Goal: Task Accomplishment & Management: Complete application form

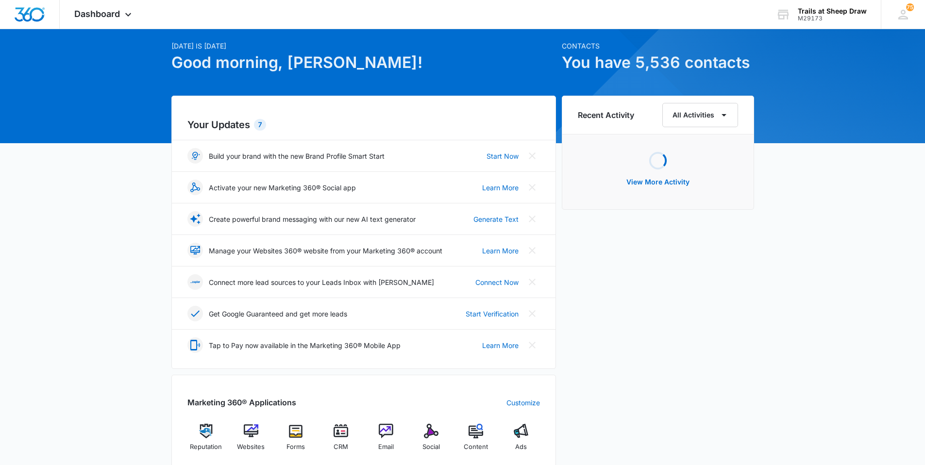
scroll to position [49, 0]
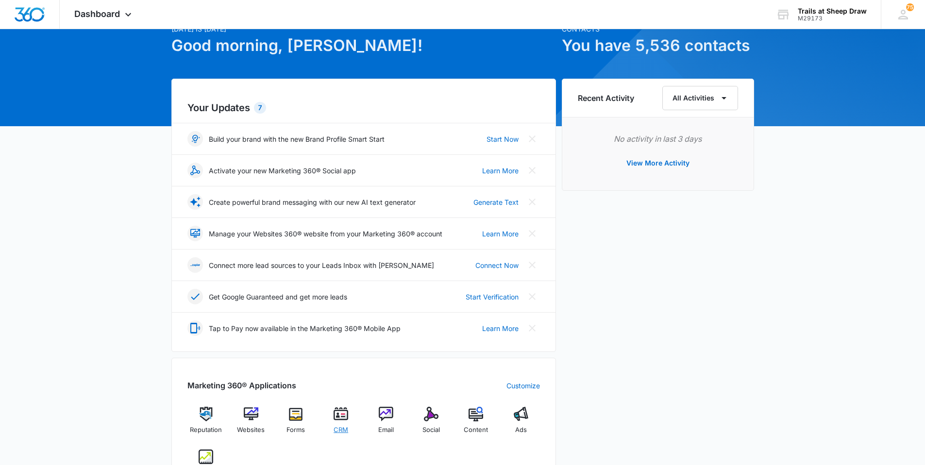
click at [338, 412] on img at bounding box center [341, 414] width 15 height 15
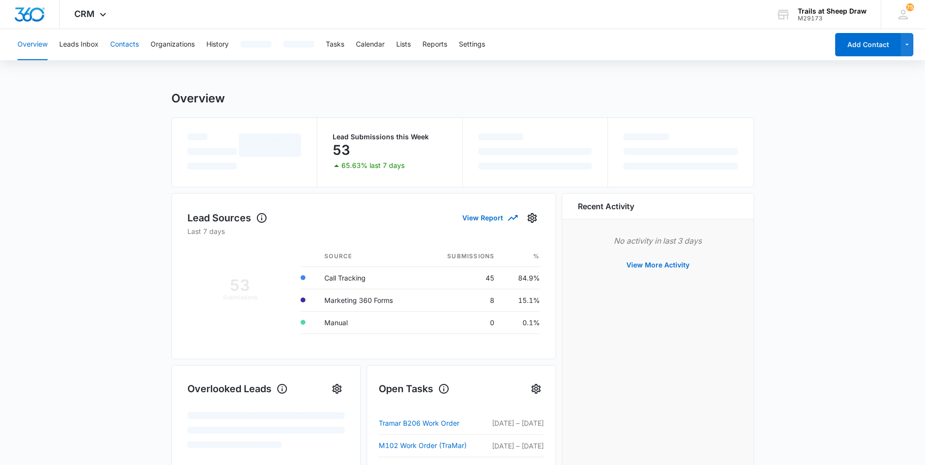
click at [119, 45] on button "Contacts" at bounding box center [124, 44] width 29 height 31
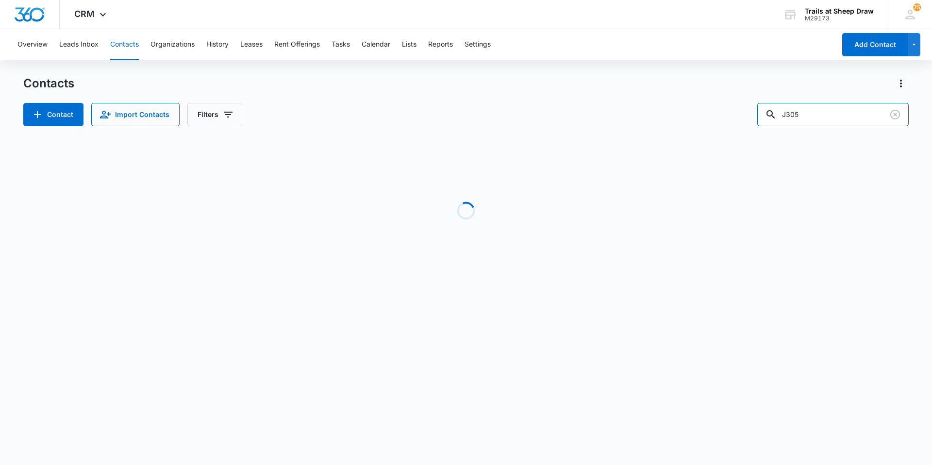
drag, startPoint x: 852, startPoint y: 110, endPoint x: 736, endPoint y: 119, distance: 116.5
click at [737, 119] on div "Contact Import Contacts Filters J305" at bounding box center [466, 114] width 886 height 23
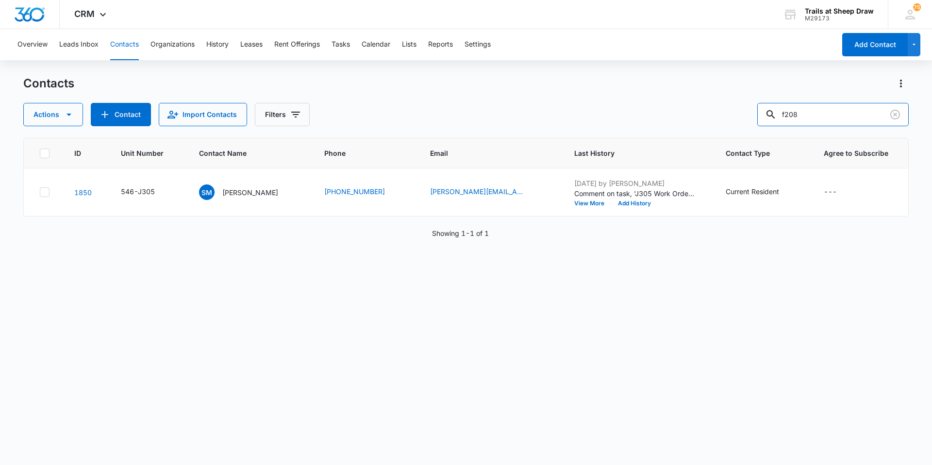
type input "f208"
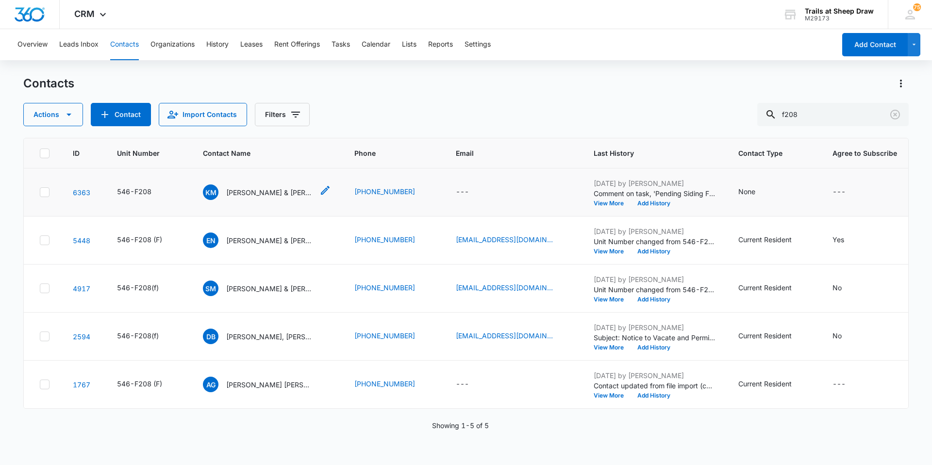
click at [272, 190] on p "[PERSON_NAME] & [PERSON_NAME]" at bounding box center [269, 192] width 87 height 10
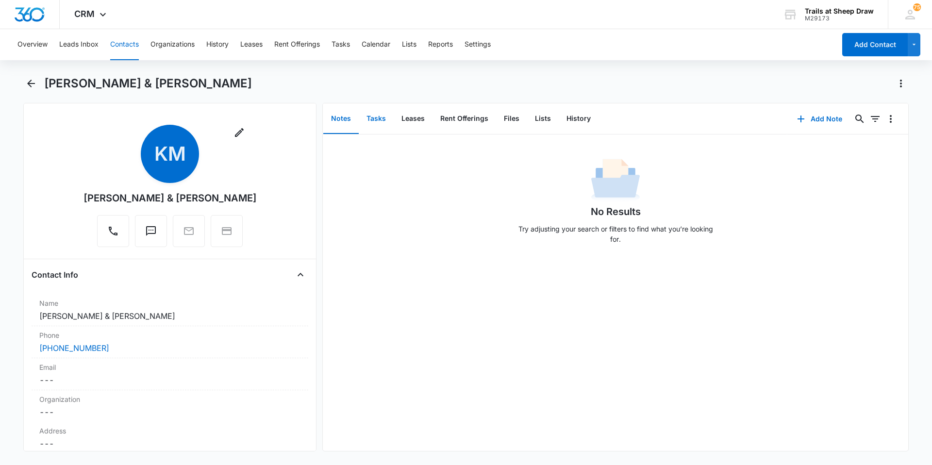
click at [381, 118] on button "Tasks" at bounding box center [376, 119] width 35 height 30
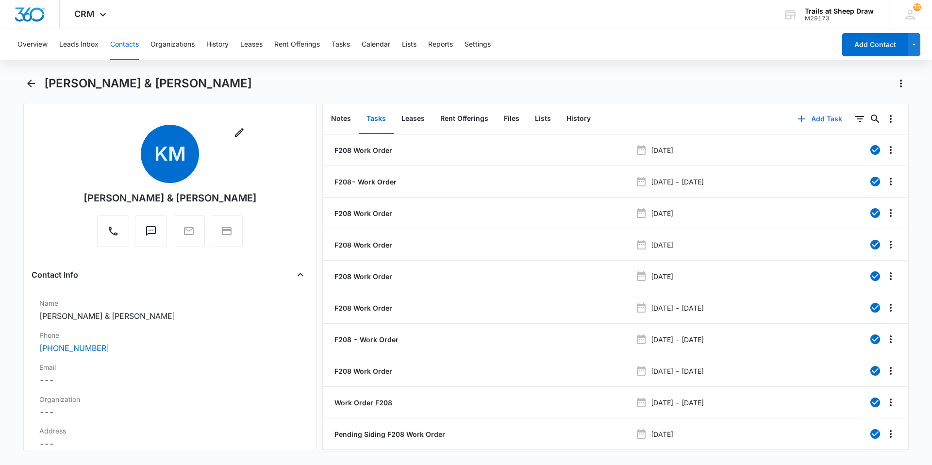
click at [809, 118] on button "Add Task" at bounding box center [820, 118] width 64 height 23
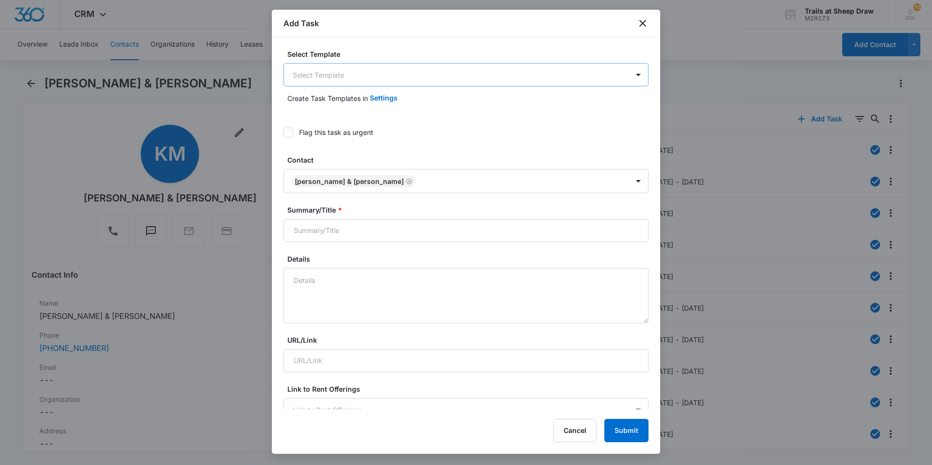
click at [327, 63] on body "CRM Apps Reputation Websites Forms CRM Email Social Content Ads Intelligence Fi…" at bounding box center [466, 232] width 932 height 465
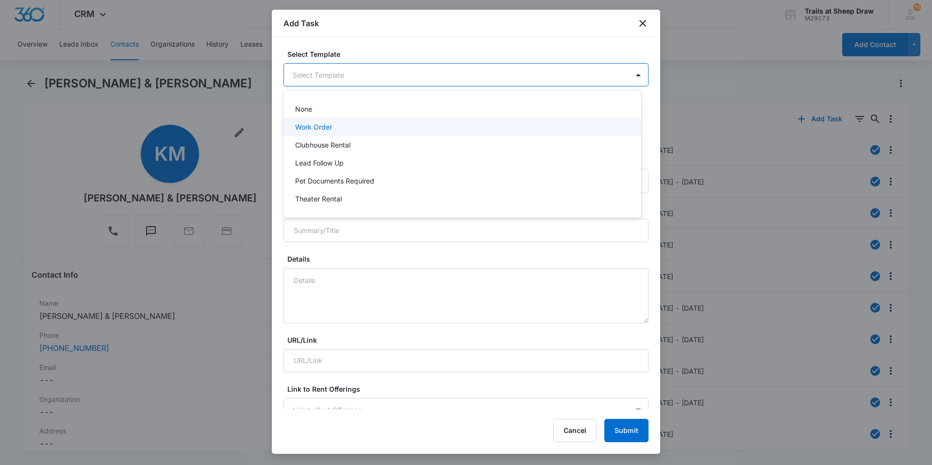
click at [311, 127] on p "Work Order" at bounding box center [313, 127] width 37 height 10
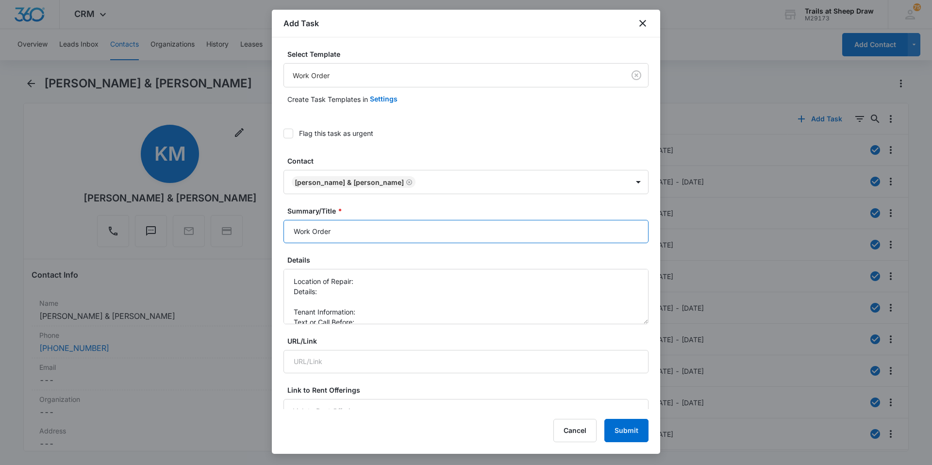
click at [287, 226] on input "Work Order" at bounding box center [466, 231] width 365 height 23
type input "F208 - Work Order"
click at [367, 285] on textarea "Location of Repair: Details: Tenant Information: Text or Call Before:" at bounding box center [466, 296] width 365 height 55
click at [371, 290] on textarea "Location of Repair: kitchen, stove Details: Tenant Information: Text or Call Be…" at bounding box center [466, 296] width 365 height 55
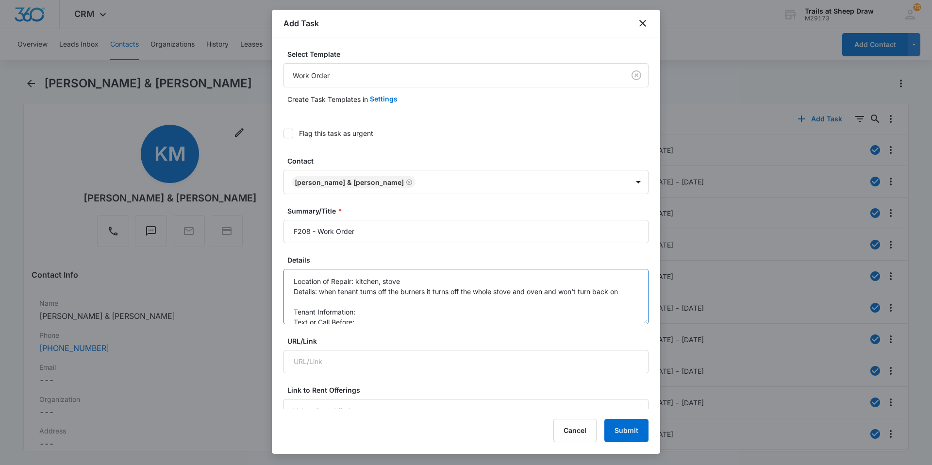
click at [629, 294] on textarea "Location of Repair: kitchen, stove Details: when tenant turns off the burners i…" at bounding box center [466, 296] width 365 height 55
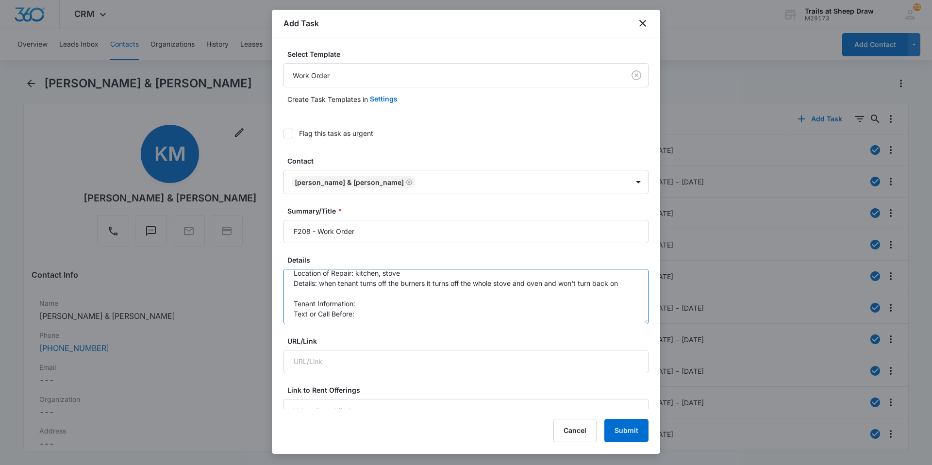
scroll to position [10, 0]
click at [377, 295] on textarea "Location of Repair: kitchen, stove Details: when tenant turns off the burners i…" at bounding box center [466, 296] width 365 height 55
click at [378, 303] on textarea "Location of Repair: kitchen, stove Details: when tenant turns off the burners i…" at bounding box center [466, 296] width 365 height 55
click at [378, 314] on textarea "Location of Repair: kitchen, stove Details: when tenant turns off the burners i…" at bounding box center [466, 296] width 365 height 55
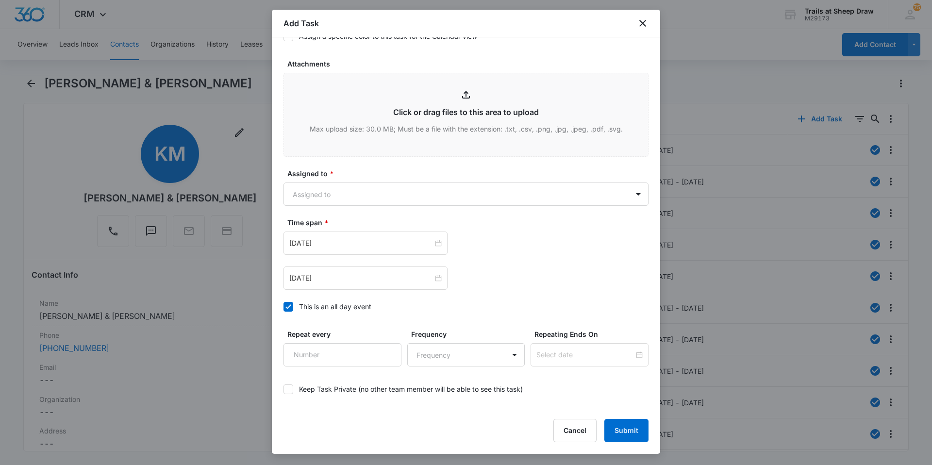
scroll to position [526, 0]
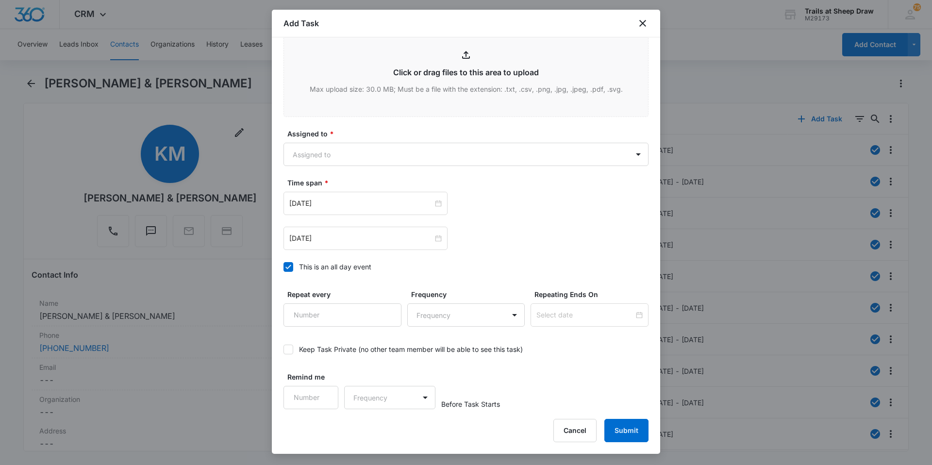
type textarea "Location of Repair: kitchen, stove Details: when tenant turns off the burners i…"
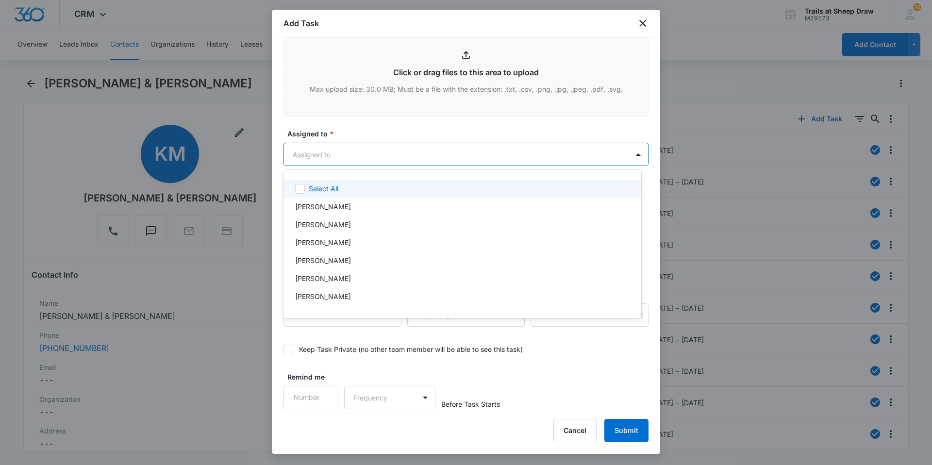
click at [355, 159] on body "CRM Apps Reputation Websites Forms CRM Email Social Content Ads Intelligence Fi…" at bounding box center [466, 232] width 932 height 465
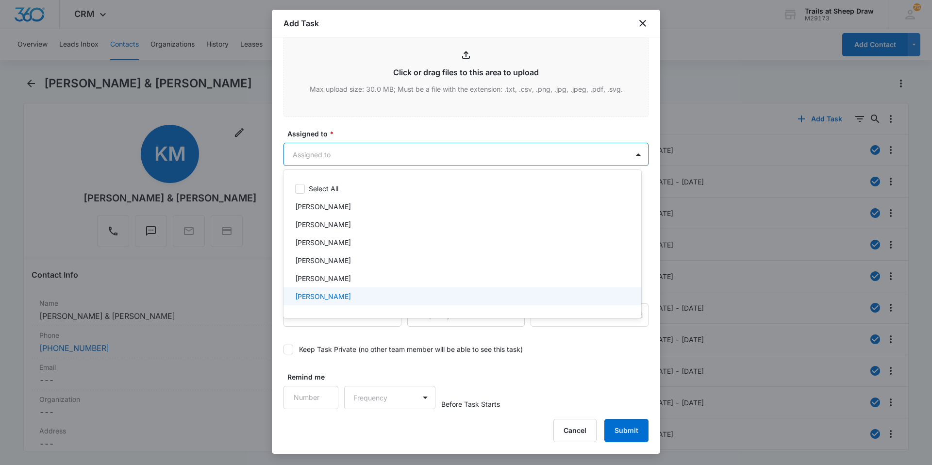
click at [341, 282] on p "[PERSON_NAME]" at bounding box center [323, 278] width 56 height 10
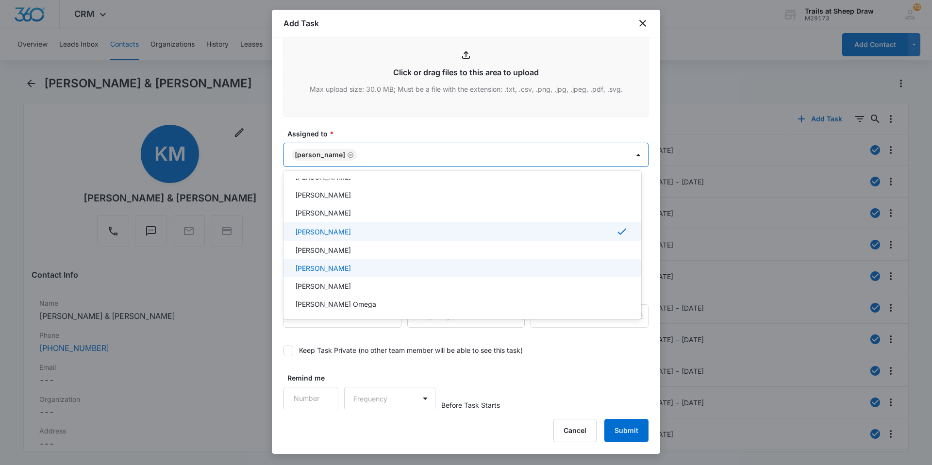
click at [337, 265] on p "[PERSON_NAME]" at bounding box center [323, 268] width 56 height 10
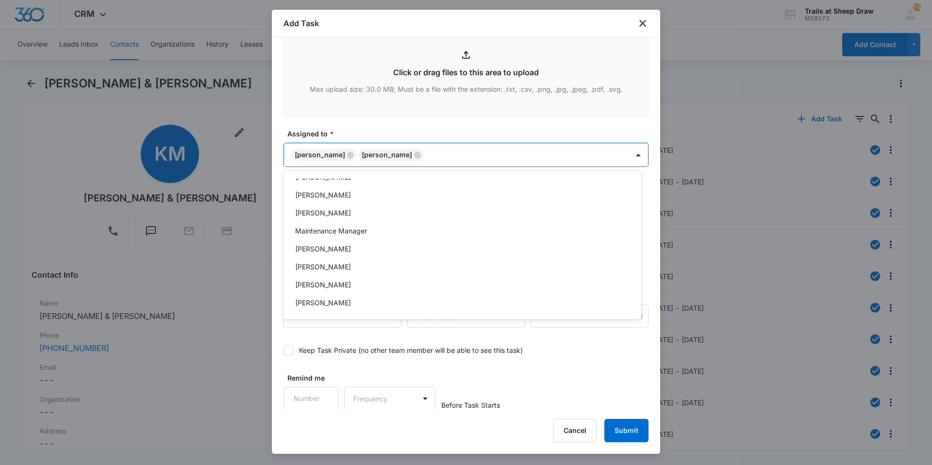
scroll to position [233, 0]
click at [338, 229] on p "[PERSON_NAME]" at bounding box center [323, 229] width 56 height 10
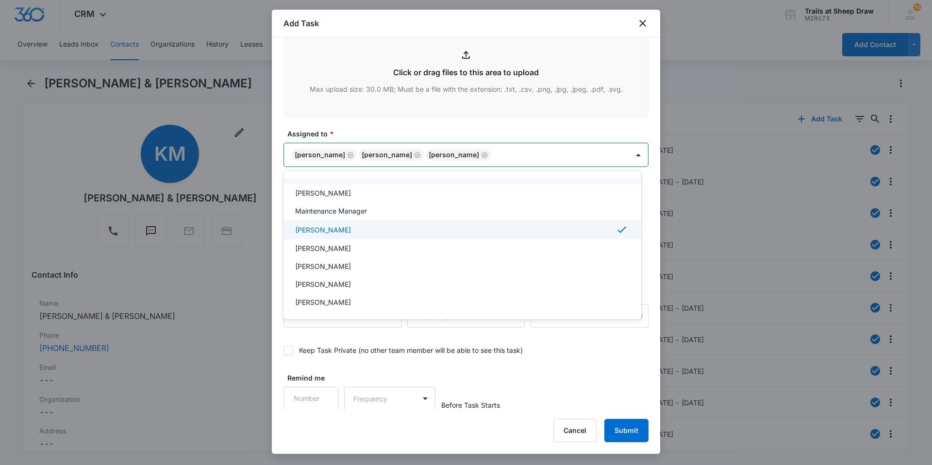
click at [371, 129] on div at bounding box center [466, 232] width 932 height 465
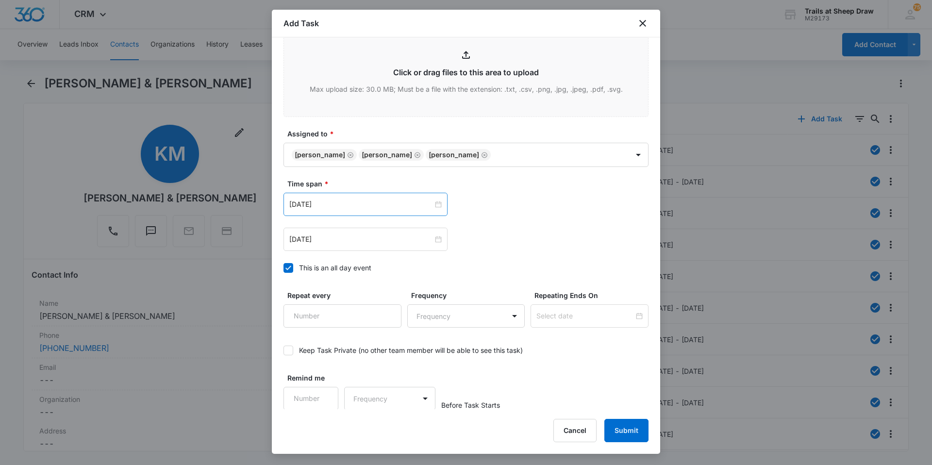
click at [339, 210] on div "[DATE]" at bounding box center [366, 204] width 164 height 23
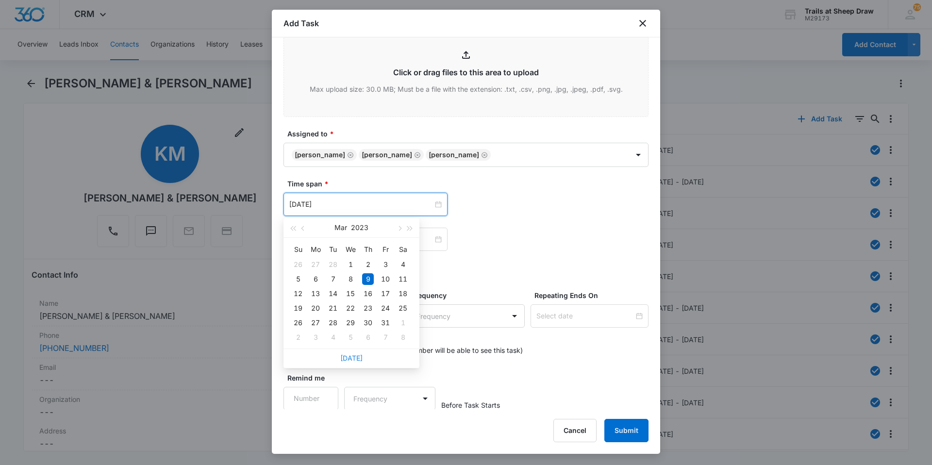
click at [355, 359] on link "[DATE]" at bounding box center [351, 358] width 22 height 8
type input "[DATE]"
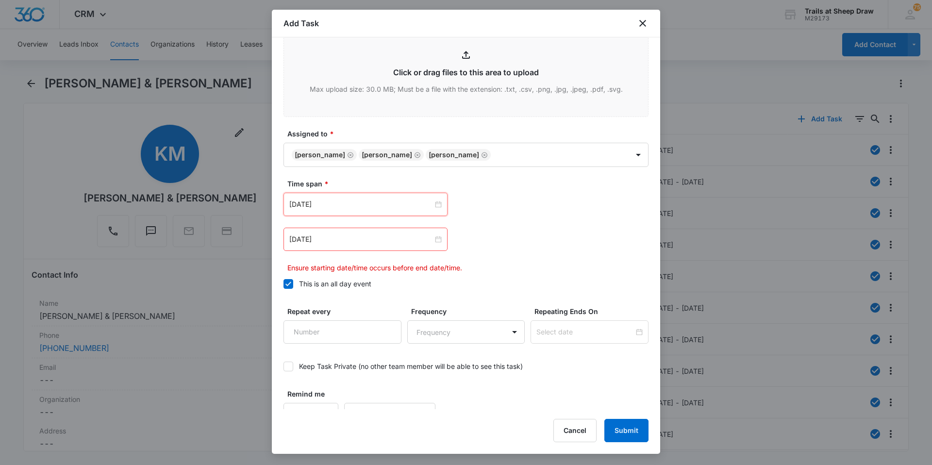
click at [339, 220] on div "[DATE] [DATE] Su Mo Tu We Th Fr Sa 28 29 30 1 2 3 4 5 6 7 8 9 10 11 12 13 14 15…" at bounding box center [466, 233] width 365 height 80
click at [339, 228] on div "[DATE]" at bounding box center [366, 239] width 164 height 23
click at [339, 244] on input "[DATE]" at bounding box center [361, 239] width 144 height 11
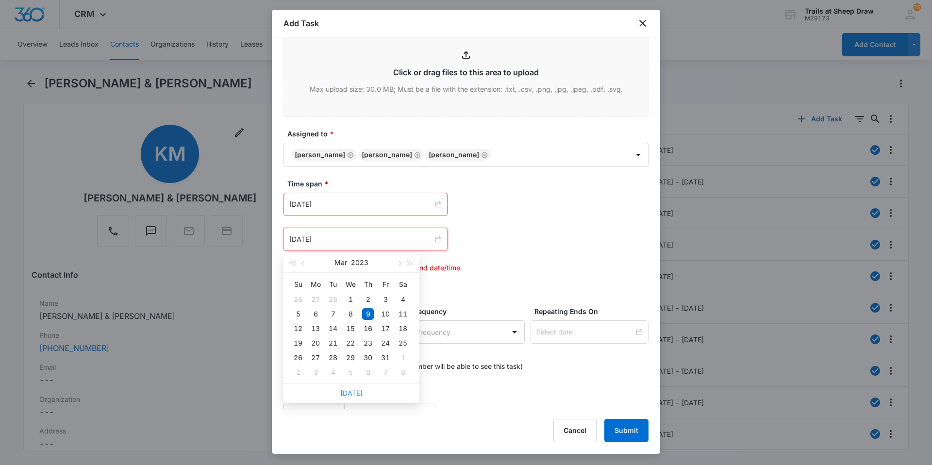
click at [358, 393] on link "[DATE]" at bounding box center [351, 393] width 22 height 8
type input "[DATE]"
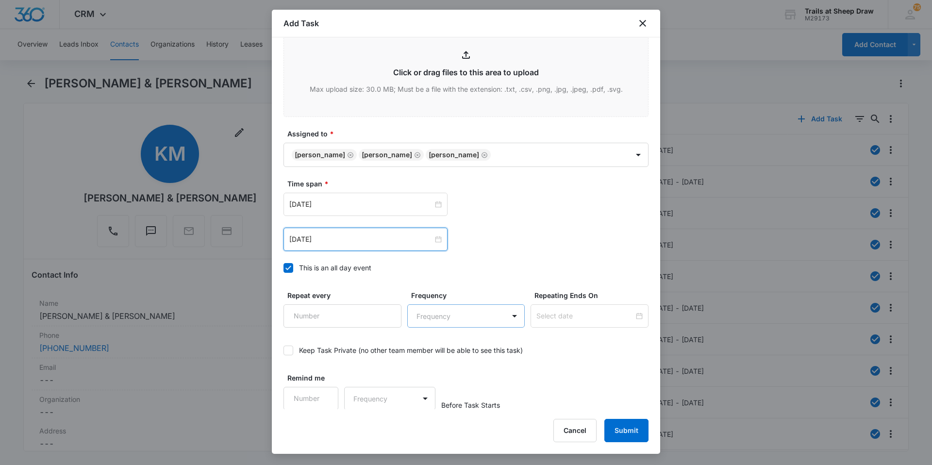
scroll to position [527, 0]
drag, startPoint x: 620, startPoint y: 427, endPoint x: 619, endPoint y: 418, distance: 9.2
click at [620, 427] on button "Submit" at bounding box center [627, 430] width 44 height 23
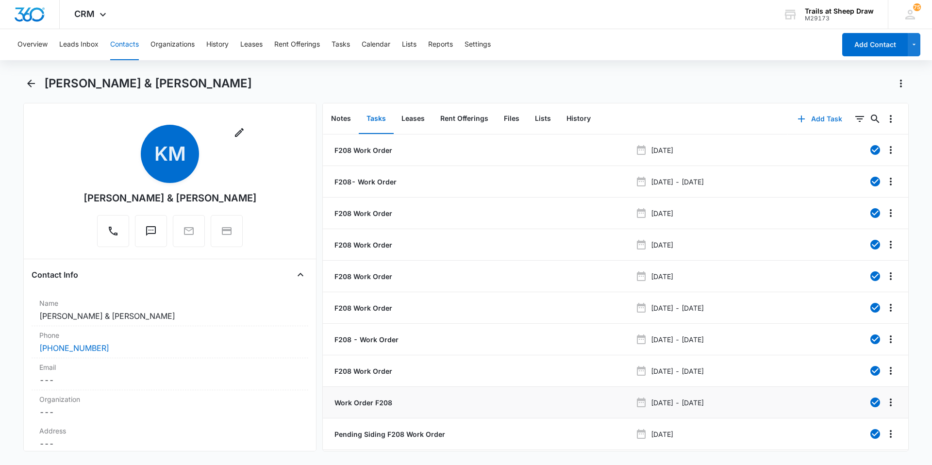
scroll to position [36, 0]
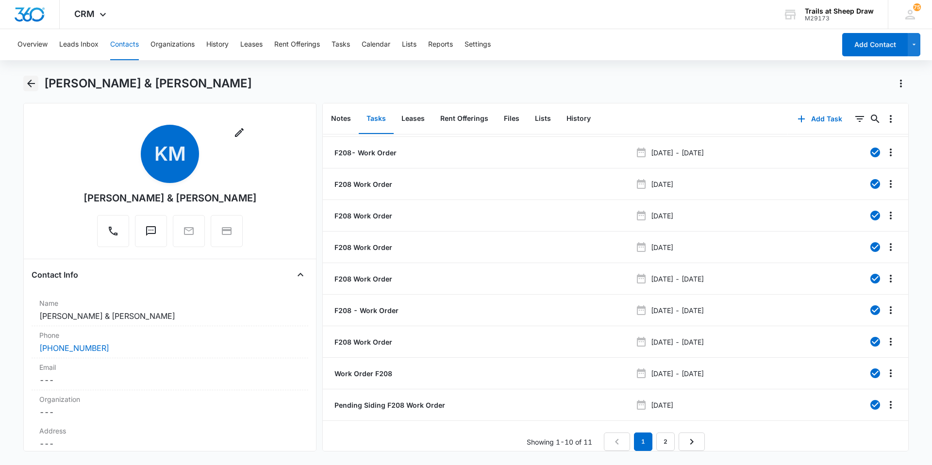
click at [33, 88] on icon "Back" at bounding box center [31, 84] width 12 height 12
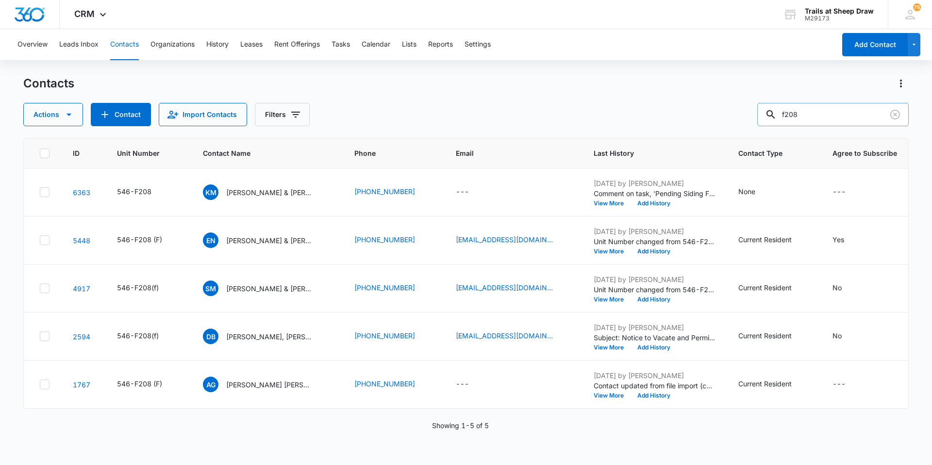
drag, startPoint x: 832, startPoint y: 113, endPoint x: 767, endPoint y: 118, distance: 65.7
click at [767, 118] on input "f208" at bounding box center [834, 114] width 152 height 23
type input "T203"
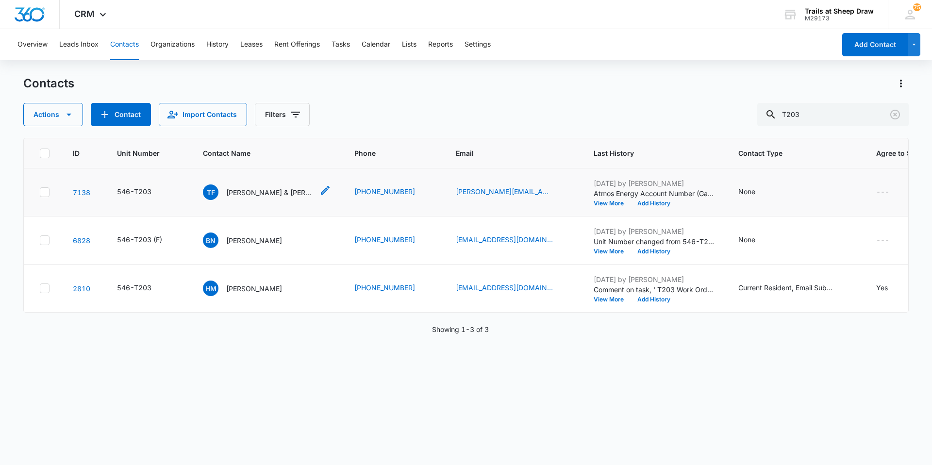
click at [232, 191] on p "[PERSON_NAME] & [PERSON_NAME]" at bounding box center [269, 192] width 87 height 10
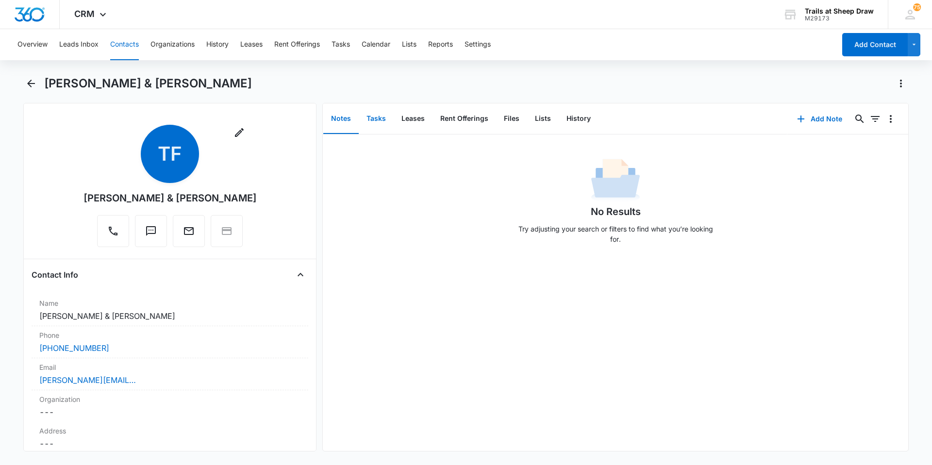
click at [379, 125] on button "Tasks" at bounding box center [376, 119] width 35 height 30
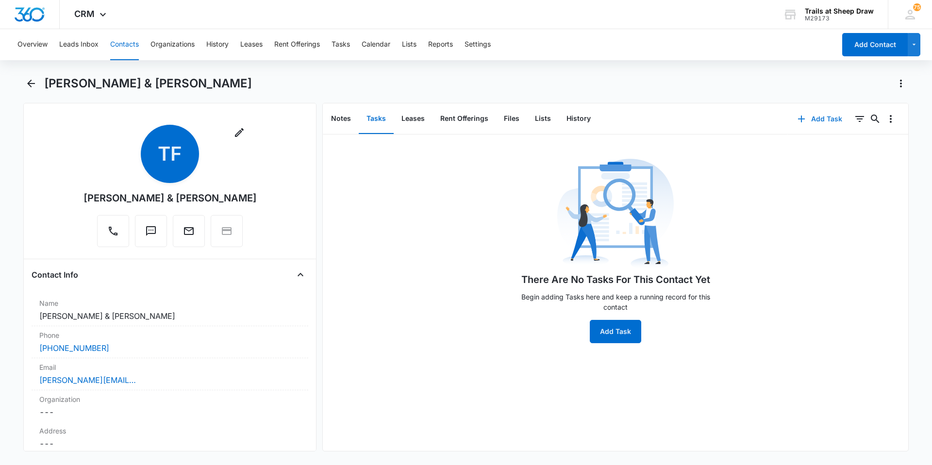
click at [803, 121] on button "Add Task" at bounding box center [820, 118] width 64 height 23
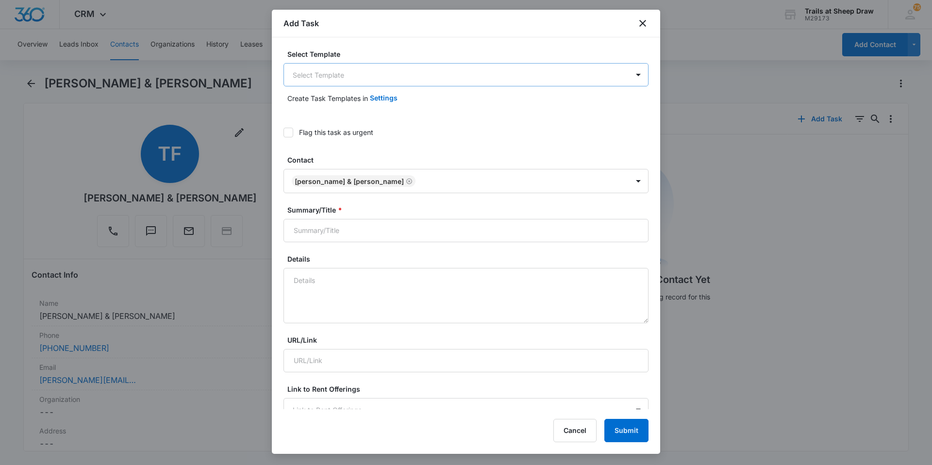
click at [320, 84] on body "CRM Apps Reputation Websites Forms CRM Email Social Content Ads Intelligence Fi…" at bounding box center [466, 232] width 932 height 465
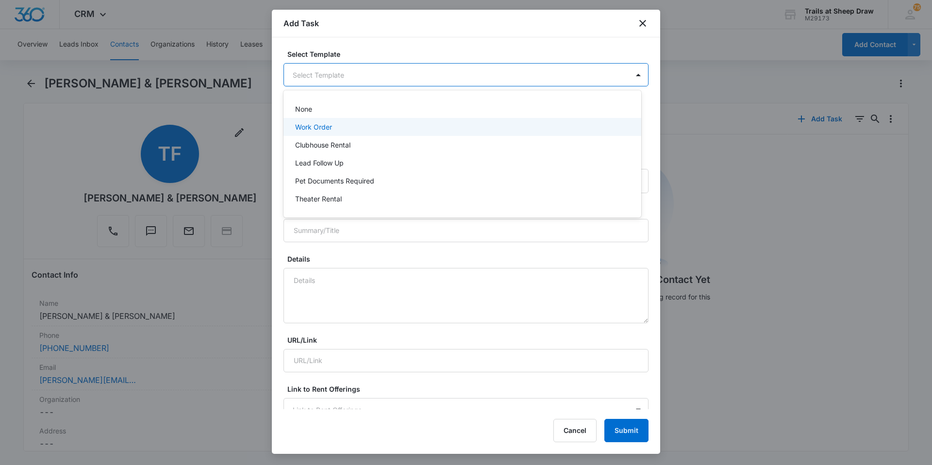
click at [323, 130] on p "Work Order" at bounding box center [313, 127] width 37 height 10
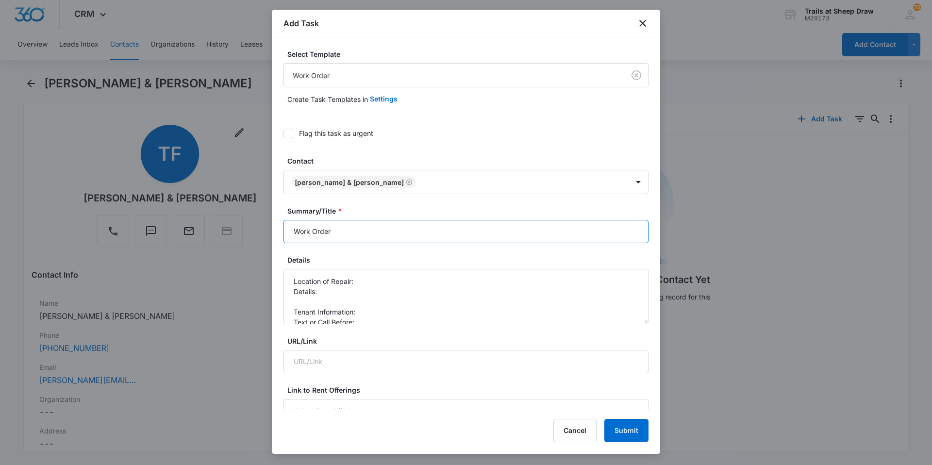
click at [288, 228] on input "Work Order" at bounding box center [466, 231] width 365 height 23
type input "T203 - Work Order"
click at [371, 283] on textarea "Location of Repair: Details: Tenant Information: Text or Call Before:" at bounding box center [466, 296] width 365 height 55
click at [376, 295] on textarea "Location of Repair: Kitchen Details: Tenant Information: Text or Call Before:" at bounding box center [466, 296] width 365 height 55
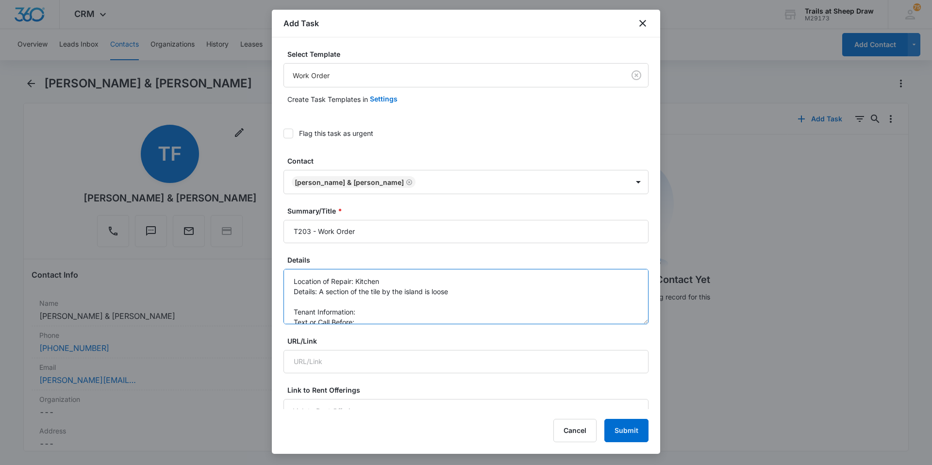
scroll to position [10, 0]
click at [391, 304] on textarea "Location of Repair: Kitchen Details: A section of the tile by the island is loo…" at bounding box center [466, 296] width 365 height 55
click at [387, 312] on textarea "Location of Repair: Kitchen Details: A section of the tile by the island is loo…" at bounding box center [466, 296] width 365 height 55
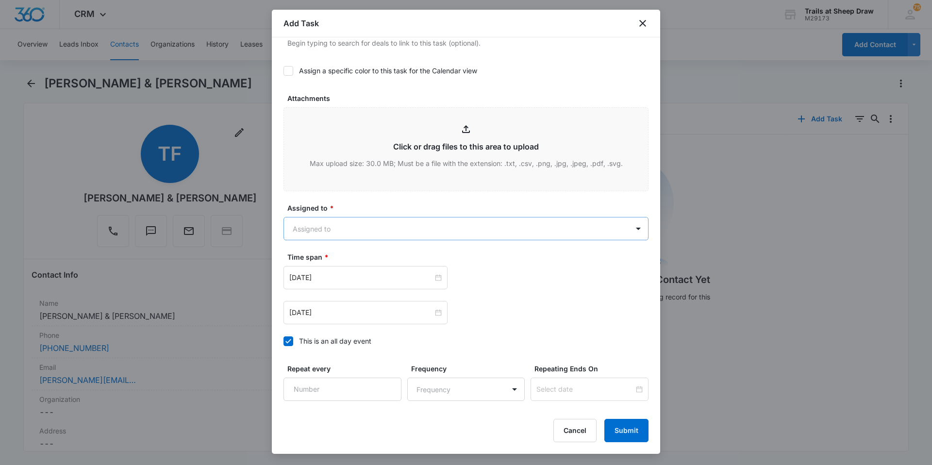
scroll to position [486, 0]
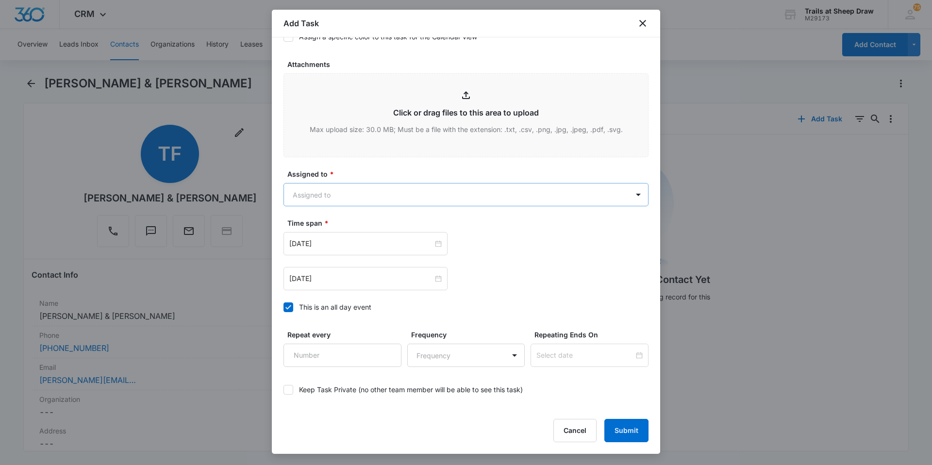
type textarea "Location of Repair: Kitchen Details: A section of the tile by the island is loo…"
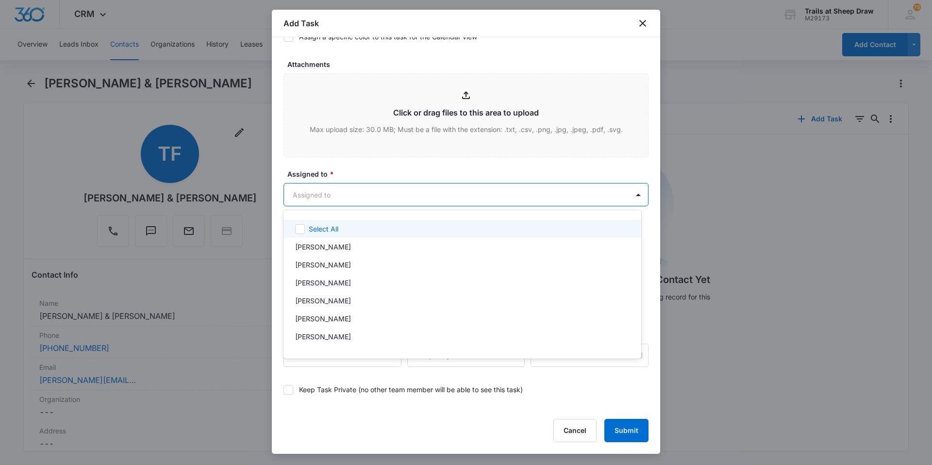
click at [340, 187] on body "CRM Apps Reputation Websites Forms CRM Email Social Content Ads Intelligence Fi…" at bounding box center [466, 232] width 932 height 465
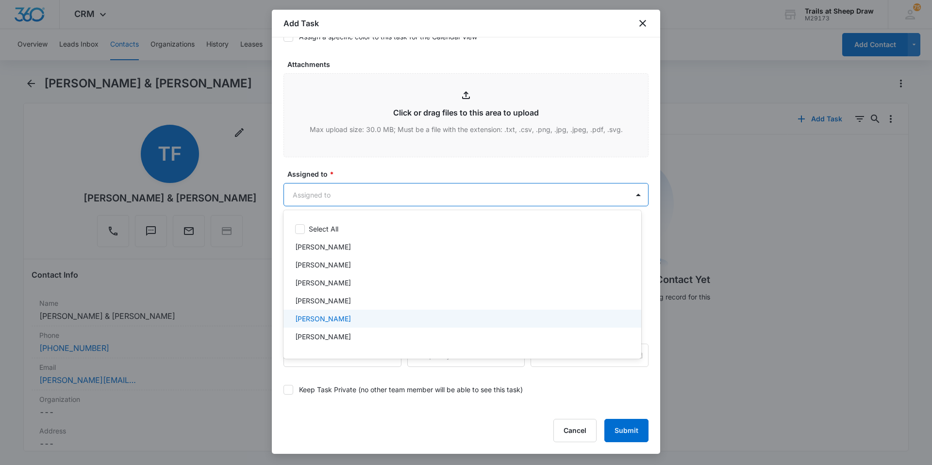
click at [347, 320] on div "[PERSON_NAME]" at bounding box center [461, 319] width 333 height 10
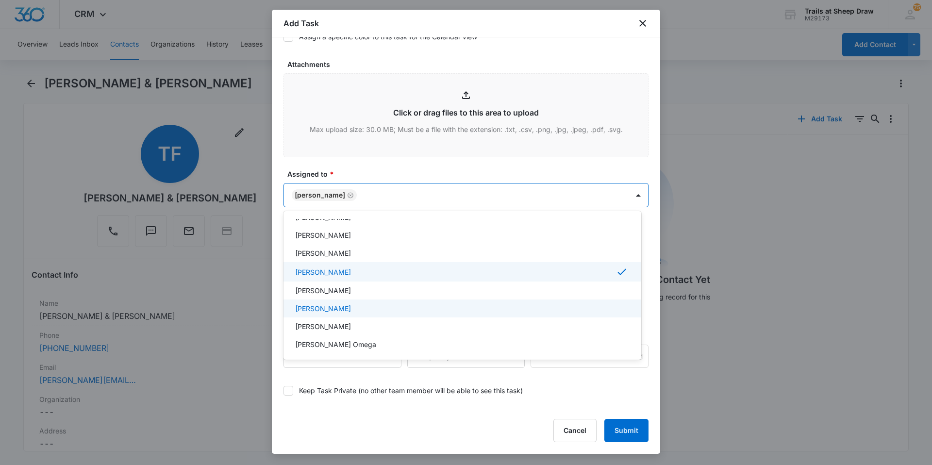
click at [347, 312] on p "[PERSON_NAME]" at bounding box center [323, 309] width 56 height 10
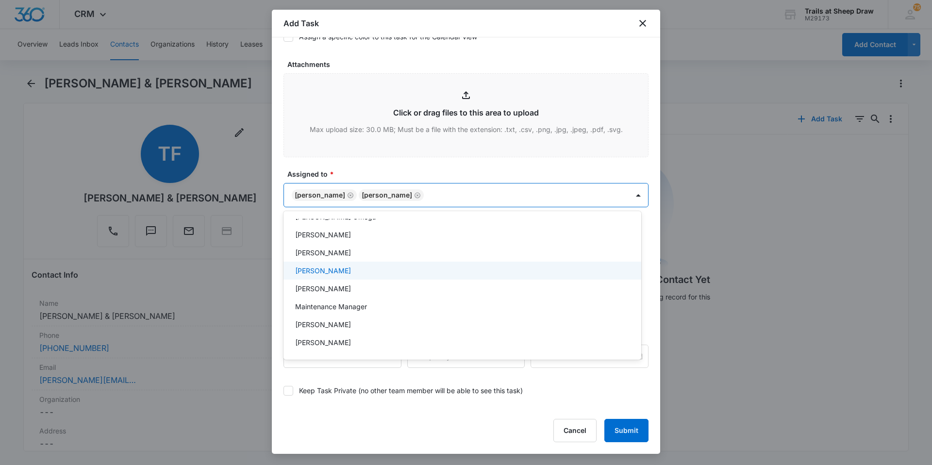
scroll to position [194, 0]
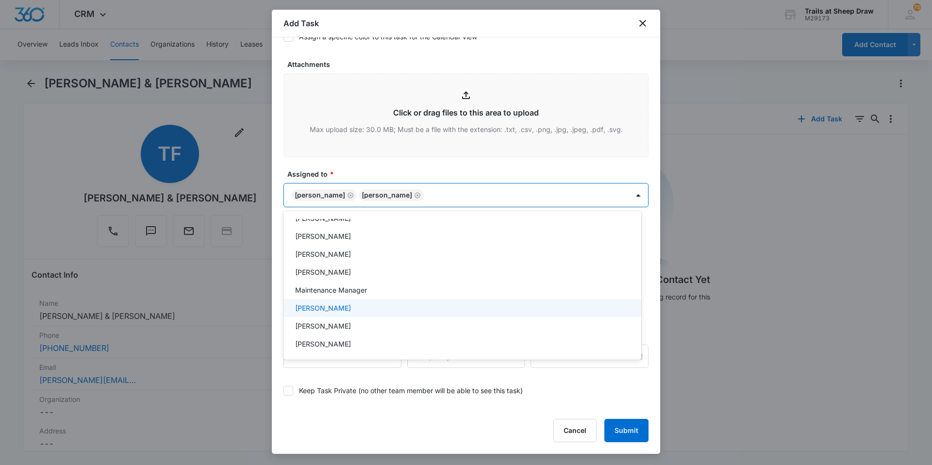
click at [347, 311] on div "[PERSON_NAME]" at bounding box center [461, 308] width 333 height 10
drag, startPoint x: 363, startPoint y: 150, endPoint x: 366, endPoint y: 175, distance: 25.4
click at [362, 156] on div at bounding box center [466, 232] width 932 height 465
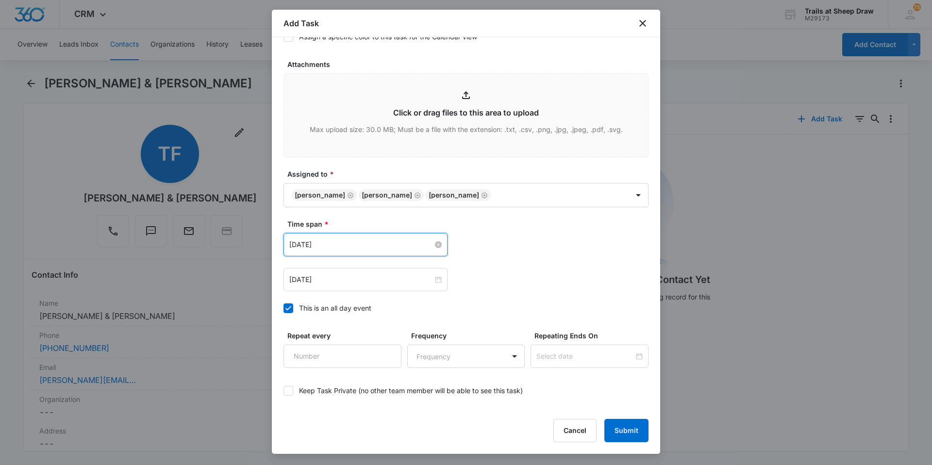
click at [365, 246] on input "[DATE]" at bounding box center [361, 244] width 144 height 11
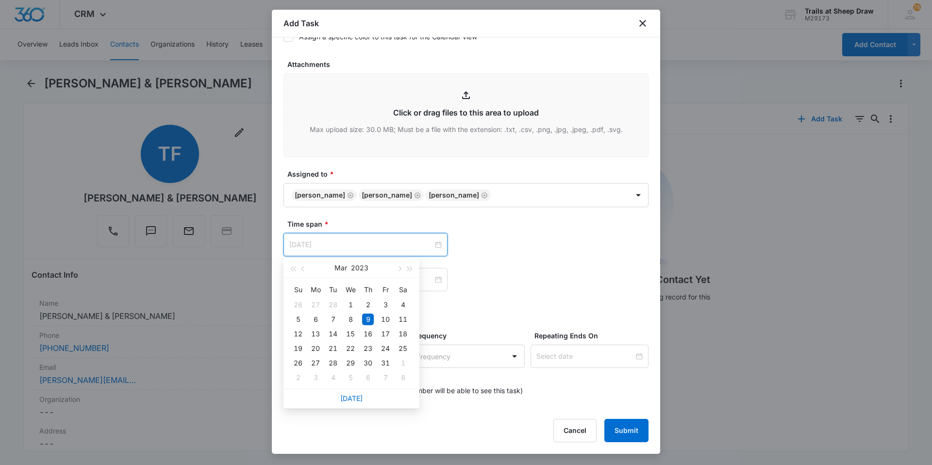
click at [354, 392] on div "[DATE]" at bounding box center [352, 398] width 136 height 19
click at [351, 400] on link "[DATE]" at bounding box center [351, 398] width 22 height 8
type input "[DATE]"
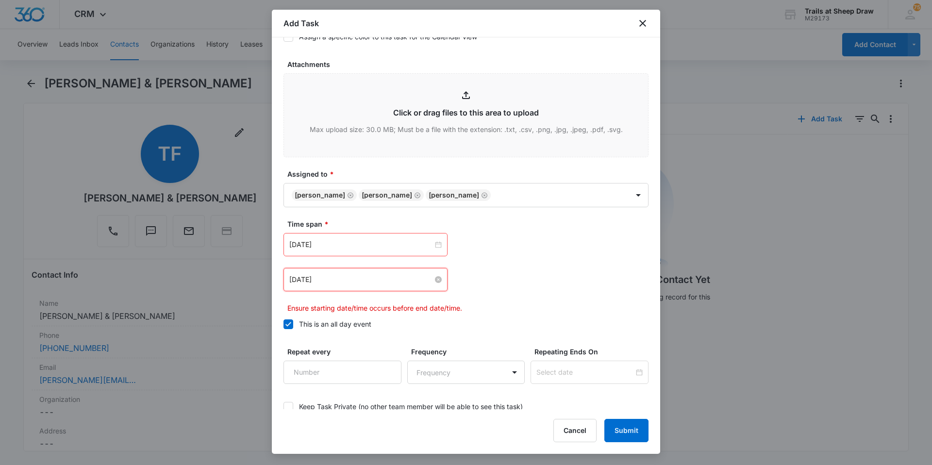
click at [370, 275] on input "[DATE]" at bounding box center [361, 279] width 144 height 11
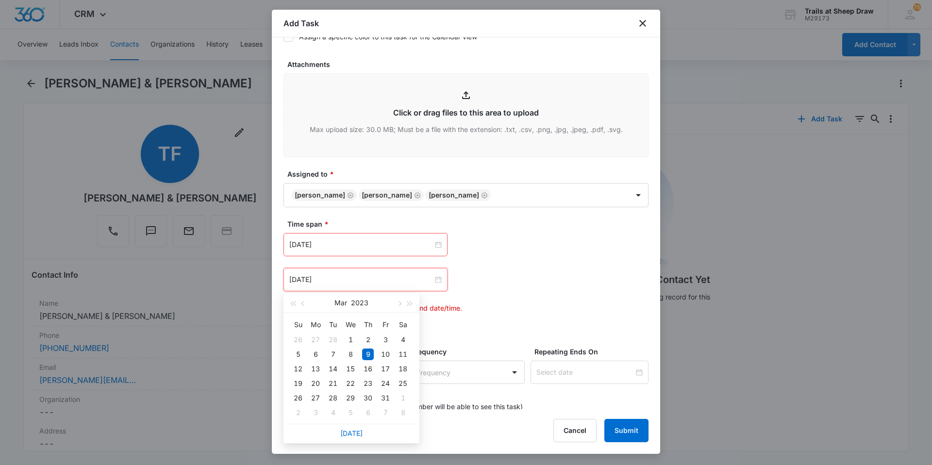
drag, startPoint x: 370, startPoint y: 275, endPoint x: 354, endPoint y: 428, distance: 153.8
click at [354, 428] on div "[DATE]" at bounding box center [352, 433] width 136 height 19
click at [354, 433] on link "[DATE]" at bounding box center [351, 433] width 22 height 8
type input "[DATE]"
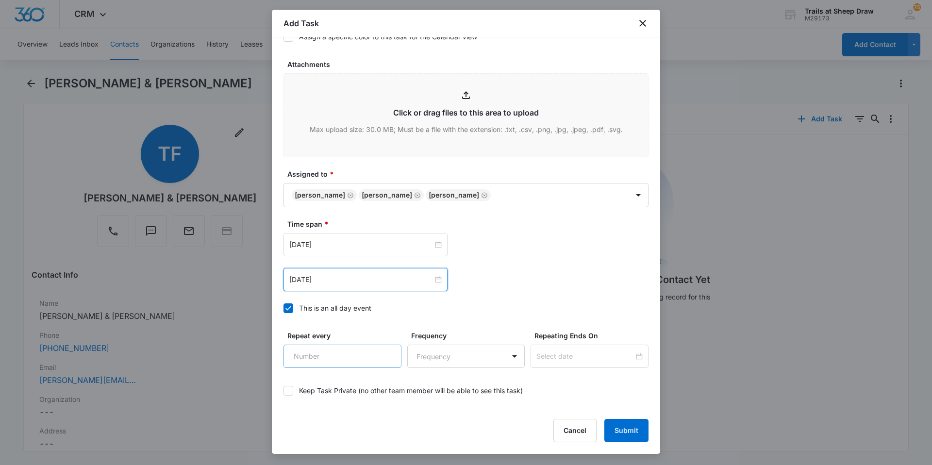
scroll to position [527, 0]
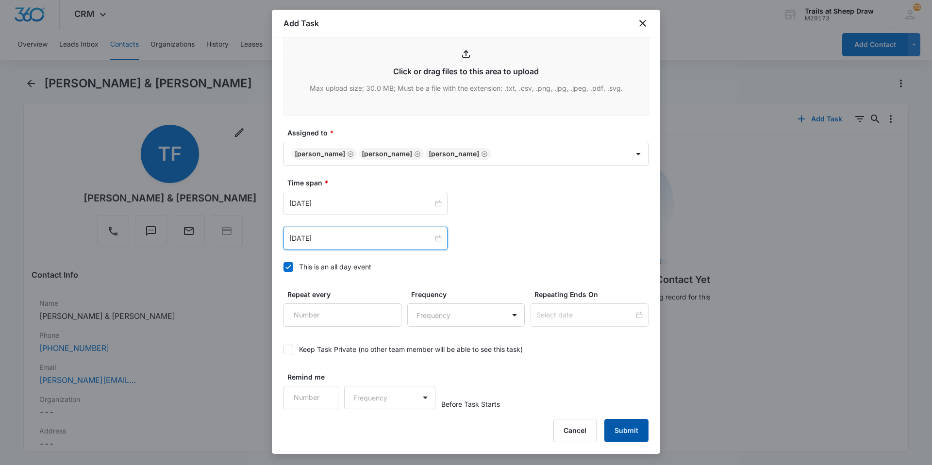
click at [620, 437] on button "Submit" at bounding box center [627, 430] width 44 height 23
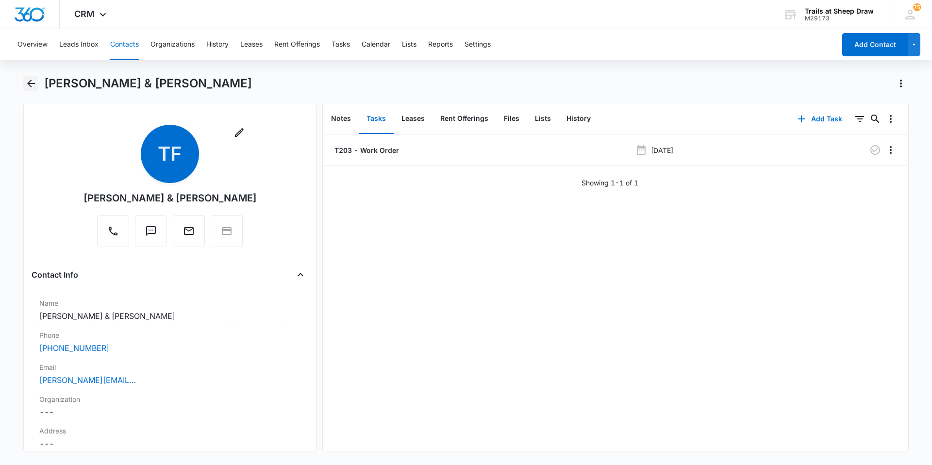
click at [35, 82] on icon "Back" at bounding box center [31, 84] width 12 height 12
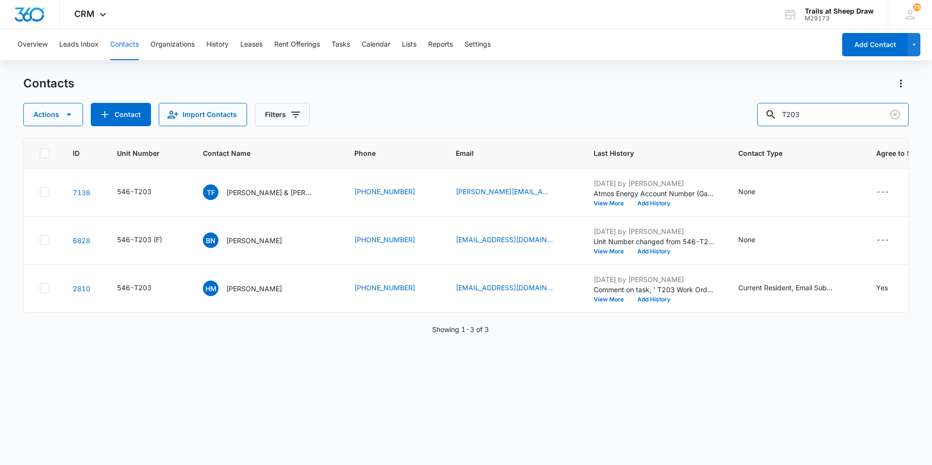
drag, startPoint x: 818, startPoint y: 109, endPoint x: 755, endPoint y: 123, distance: 65.3
click at [755, 123] on div "Actions Contact Import Contacts Filters T203" at bounding box center [466, 114] width 886 height 23
type input "H204"
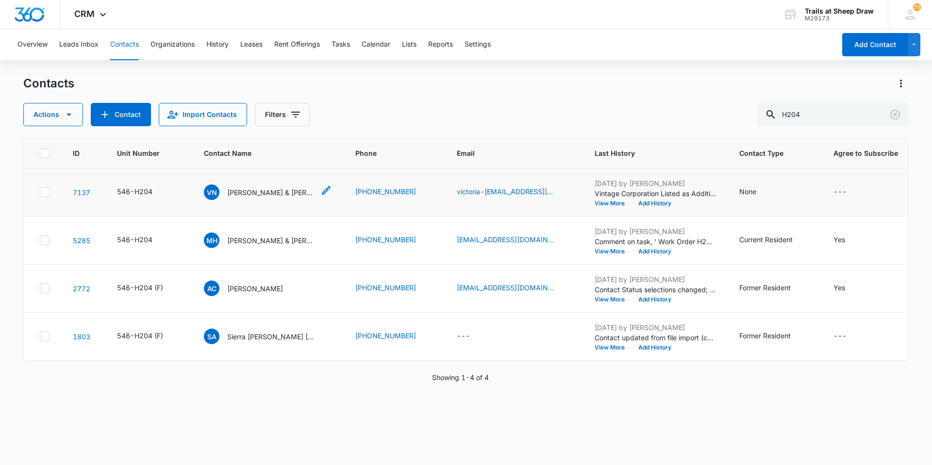
click at [272, 197] on p "[PERSON_NAME] & [PERSON_NAME]" at bounding box center [270, 192] width 87 height 10
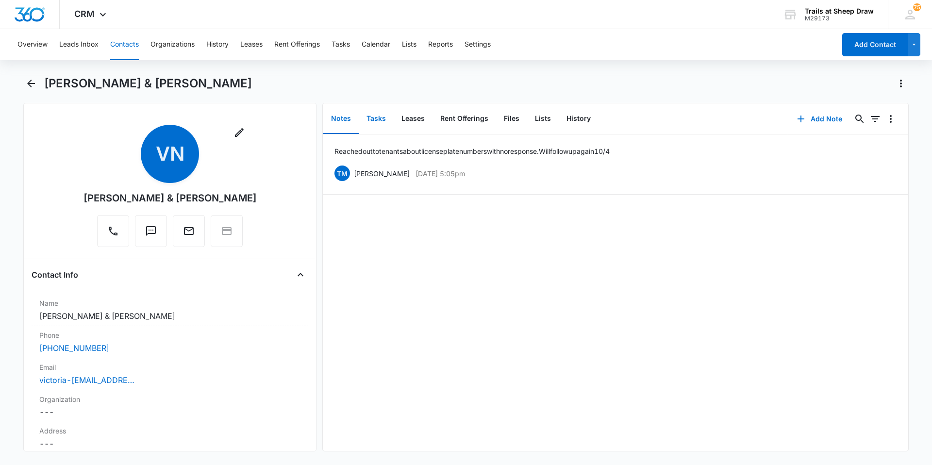
click at [382, 120] on button "Tasks" at bounding box center [376, 119] width 35 height 30
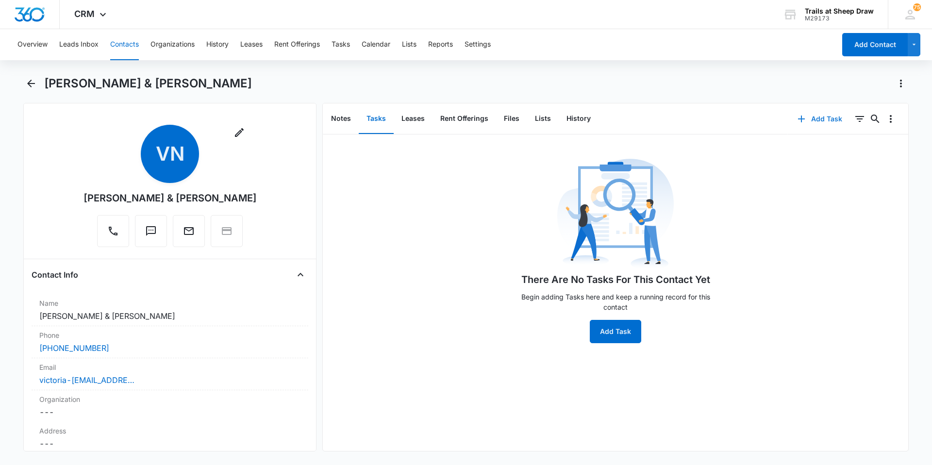
click at [799, 124] on icon "button" at bounding box center [802, 119] width 12 height 12
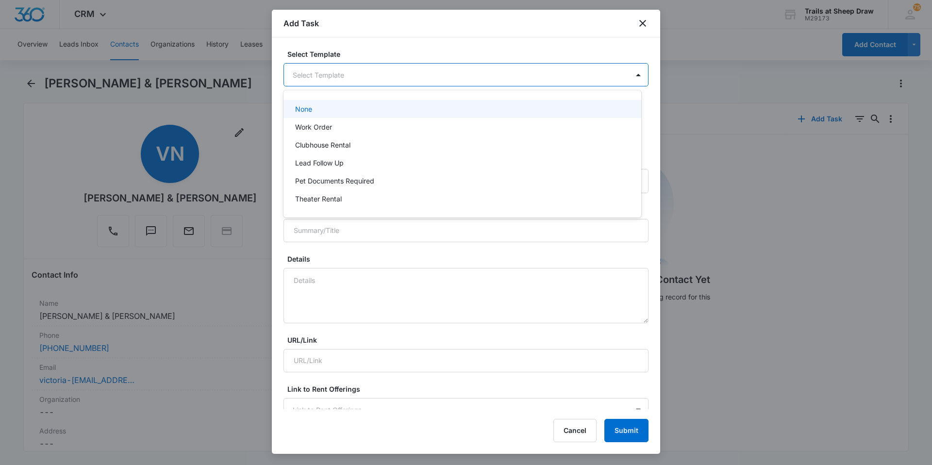
click at [341, 81] on body "CRM Apps Reputation Websites Forms CRM Email Social Content Ads Intelligence Fi…" at bounding box center [466, 232] width 932 height 465
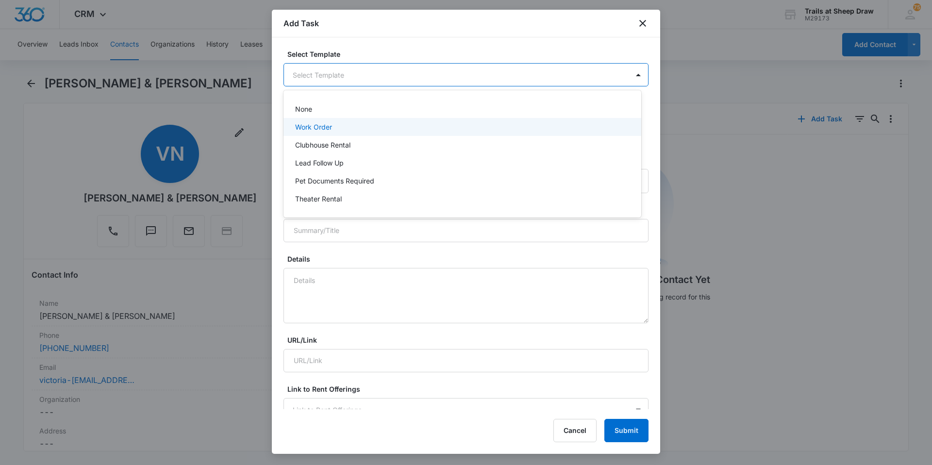
click at [317, 125] on p "Work Order" at bounding box center [313, 127] width 37 height 10
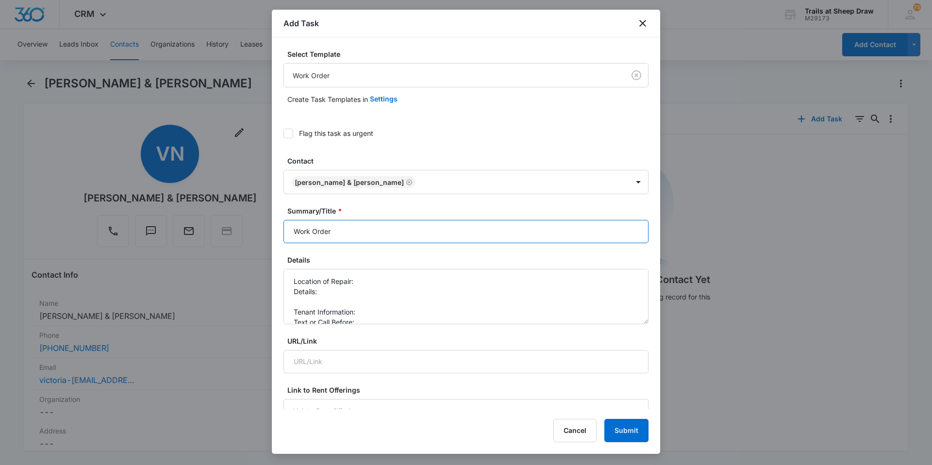
click at [290, 230] on input "Work Order" at bounding box center [466, 231] width 365 height 23
type input "H204 - Work Order"
click at [361, 286] on textarea "Location of Repair: Details: Tenant Information: Text or Call Before:" at bounding box center [466, 296] width 365 height 55
click at [364, 293] on textarea "Location of Repair: Kitchen Details: Tenant Information: Text or Call Before:" at bounding box center [466, 296] width 365 height 55
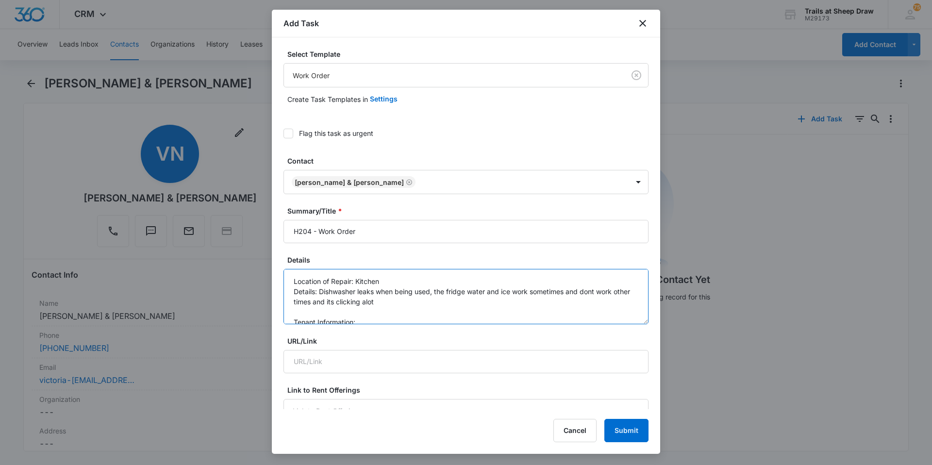
scroll to position [20, 0]
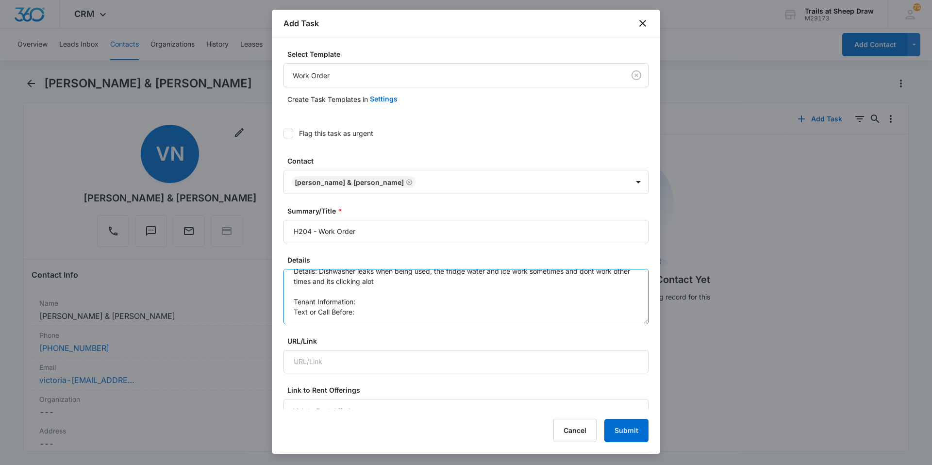
click at [374, 303] on textarea "Location of Repair: Kitchen Details: Dishwasher leaks when being used, the frid…" at bounding box center [466, 296] width 365 height 55
click at [401, 310] on textarea "Location of Repair: Kitchen Details: Dishwasher leaks when being used, the frid…" at bounding box center [466, 296] width 365 height 55
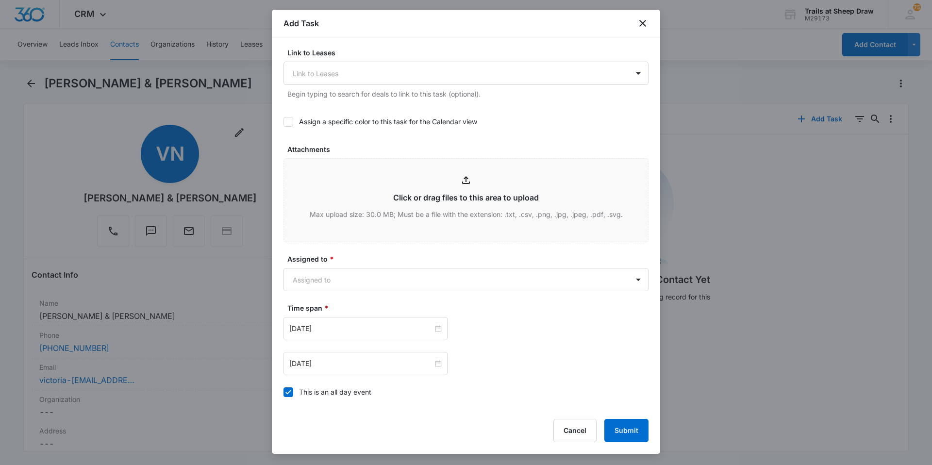
scroll to position [437, 0]
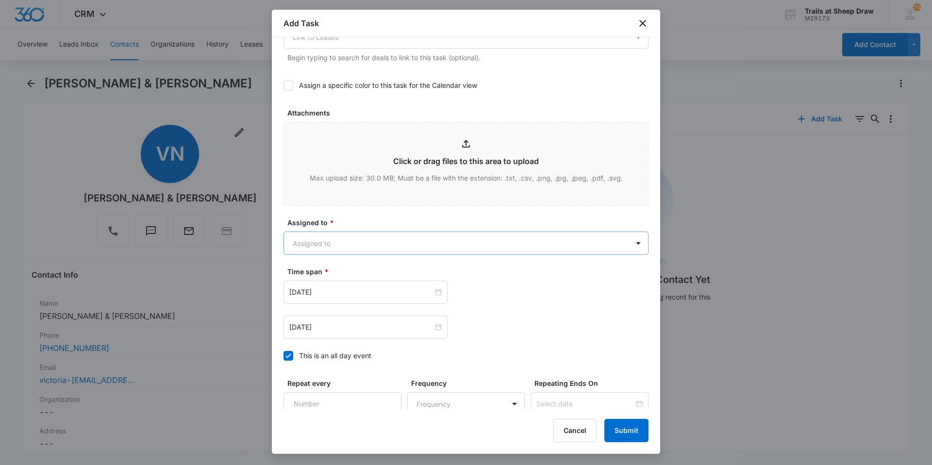
type textarea "Location of Repair: Kitchen Details: Dishwasher leaks when being used, the frid…"
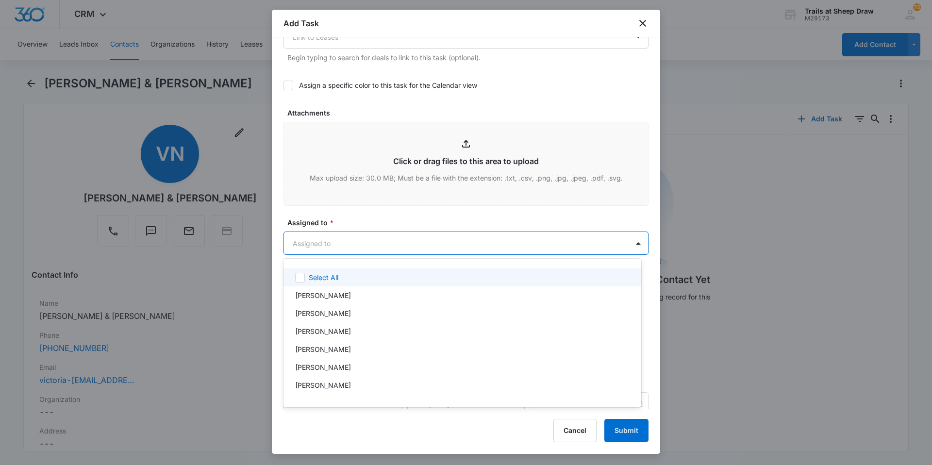
click at [336, 246] on body "CRM Apps Reputation Websites Forms CRM Email Social Content Ads Intelligence Fi…" at bounding box center [466, 232] width 932 height 465
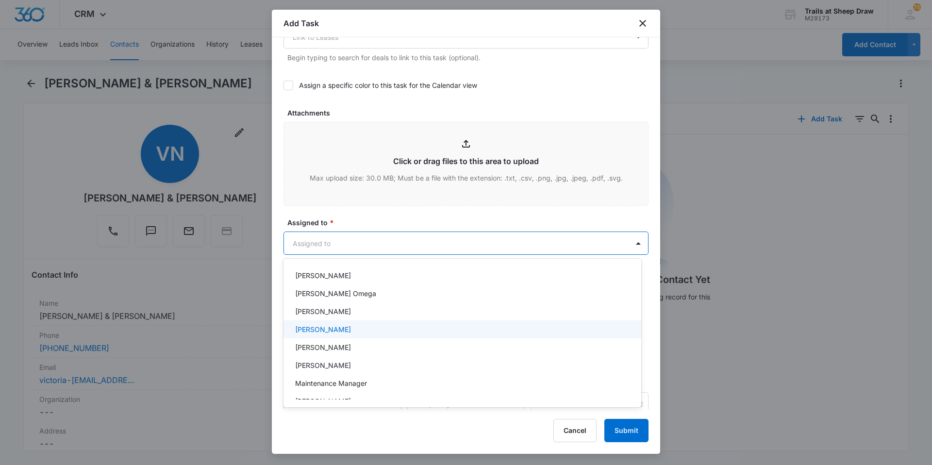
scroll to position [194, 0]
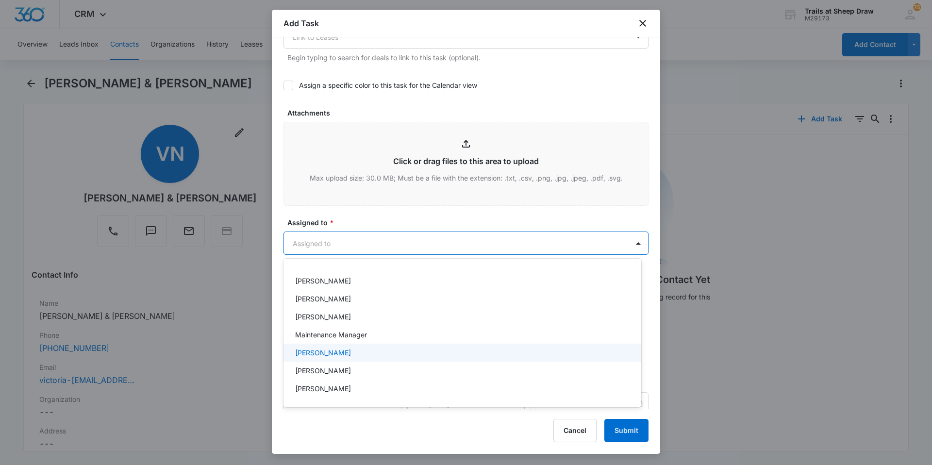
click at [338, 355] on p "[PERSON_NAME]" at bounding box center [323, 353] width 56 height 10
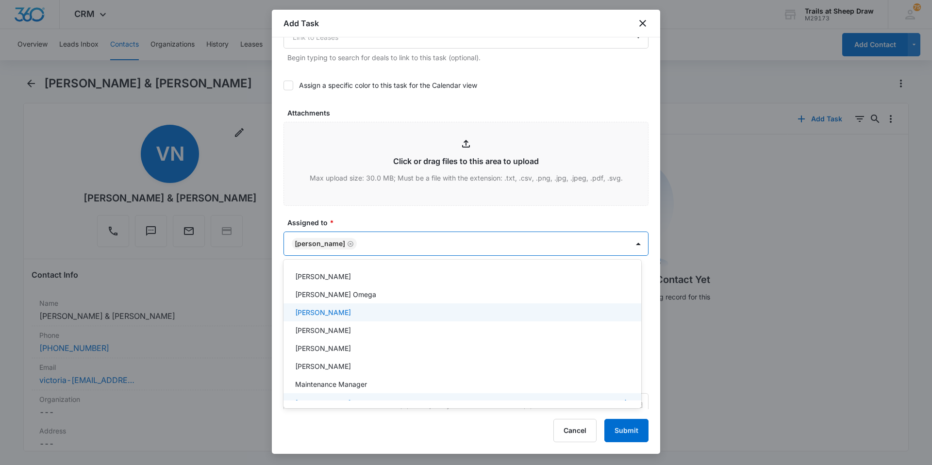
scroll to position [97, 0]
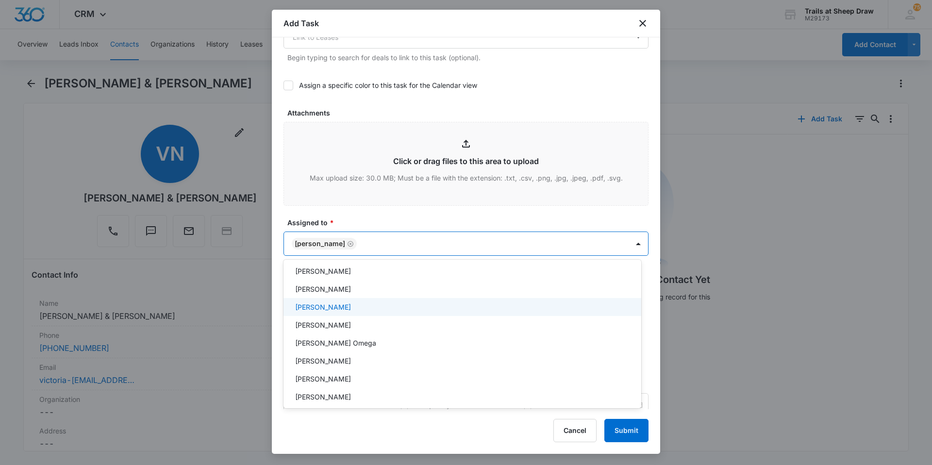
click at [331, 310] on p "[PERSON_NAME]" at bounding box center [323, 307] width 56 height 10
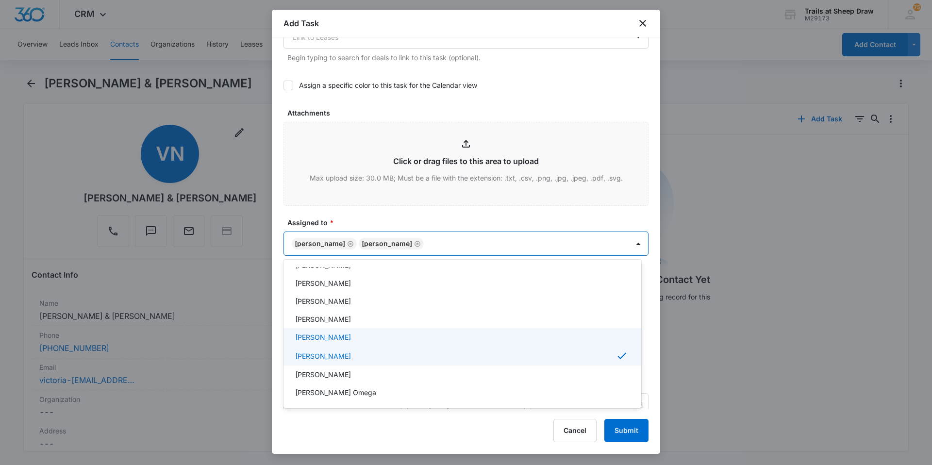
scroll to position [49, 0]
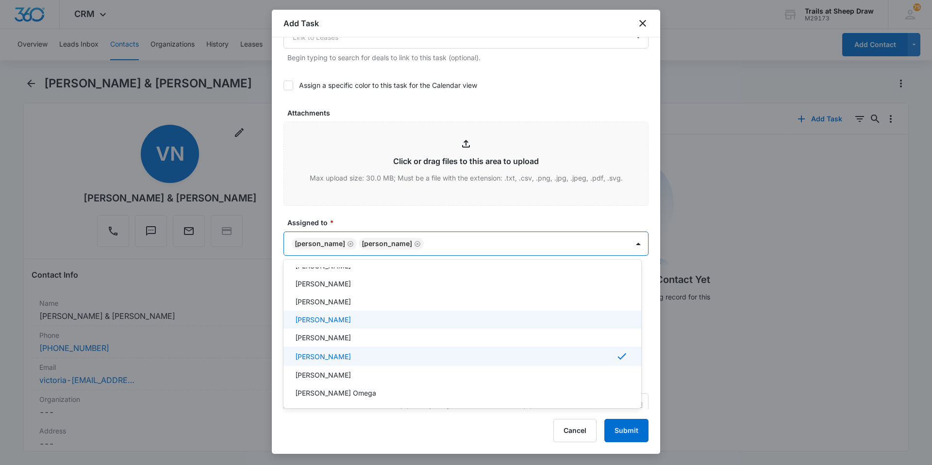
click at [336, 323] on p "[PERSON_NAME]" at bounding box center [323, 320] width 56 height 10
click at [371, 215] on div at bounding box center [466, 232] width 932 height 465
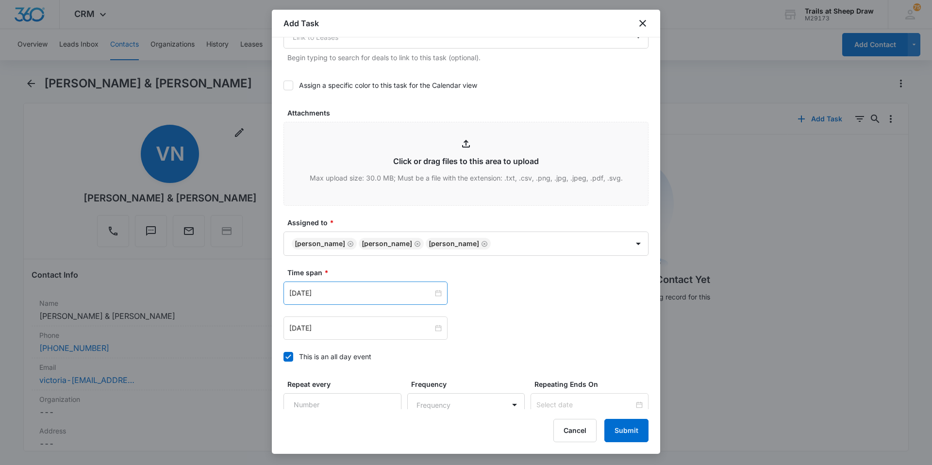
click at [352, 300] on div "[DATE]" at bounding box center [366, 293] width 164 height 23
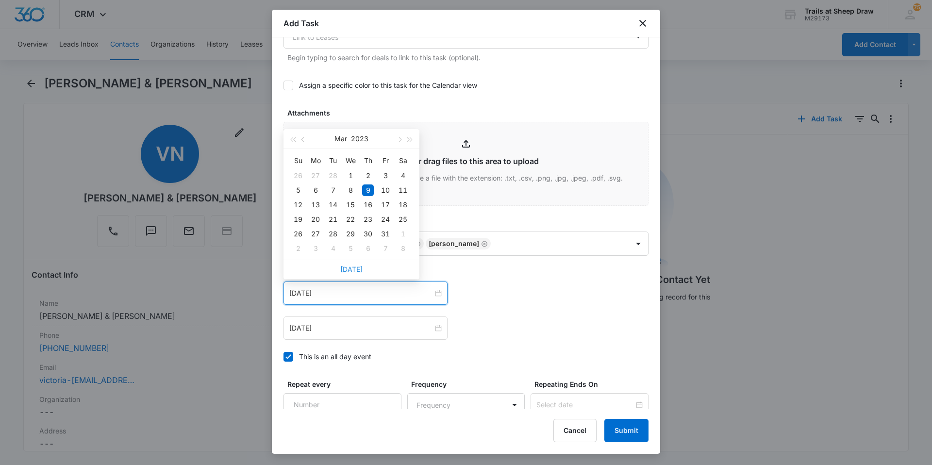
click at [349, 265] on link "[DATE]" at bounding box center [351, 269] width 22 height 8
type input "[DATE]"
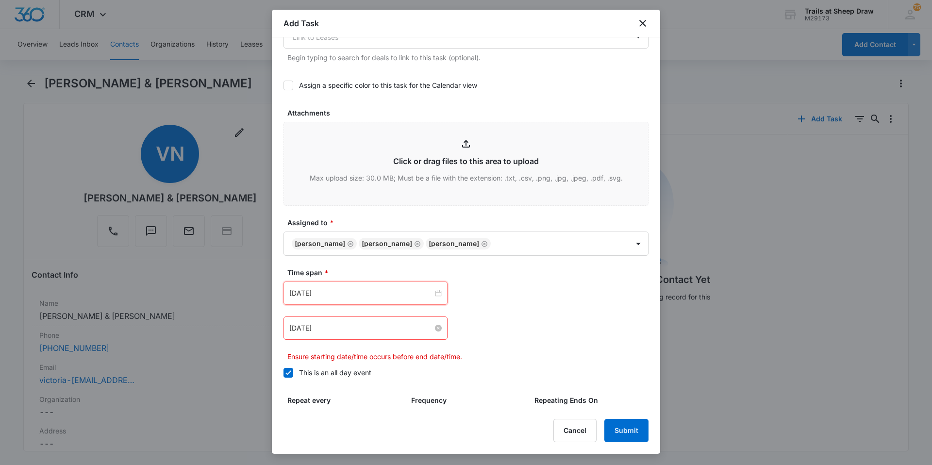
click at [346, 326] on input "[DATE]" at bounding box center [361, 328] width 144 height 11
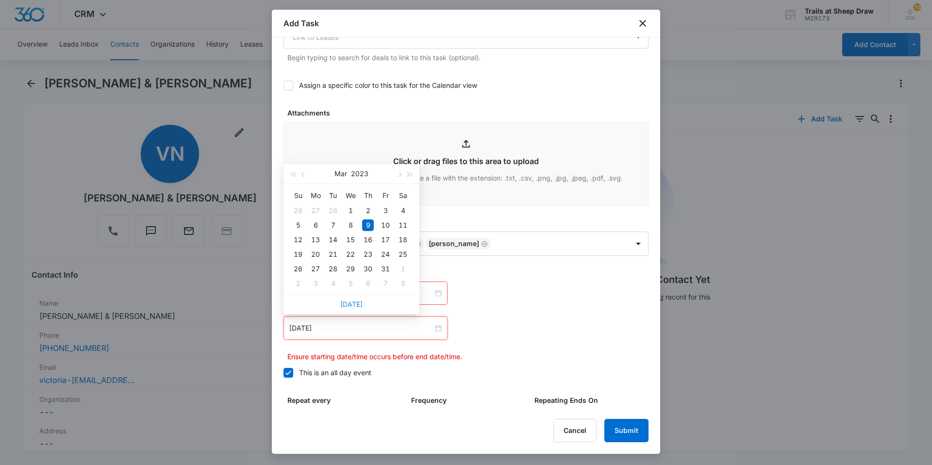
click at [347, 307] on link "[DATE]" at bounding box center [351, 304] width 22 height 8
type input "[DATE]"
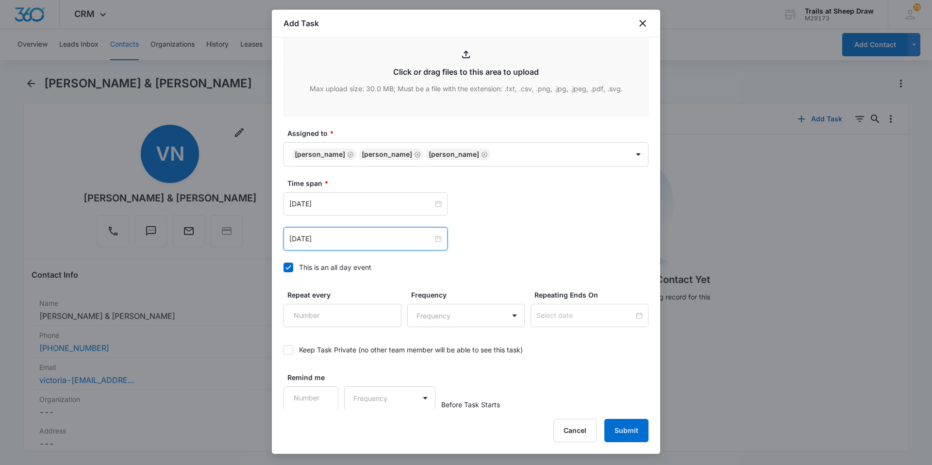
scroll to position [527, 0]
click at [619, 428] on button "Submit" at bounding box center [627, 430] width 44 height 23
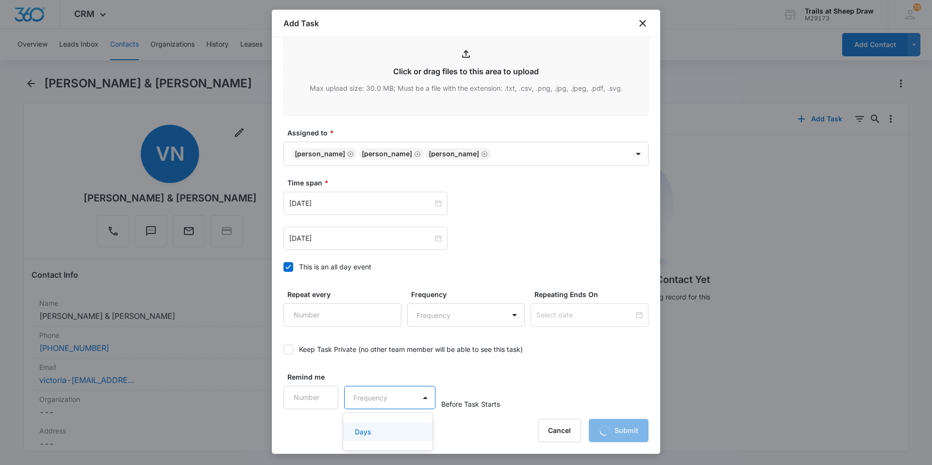
drag, startPoint x: 386, startPoint y: 394, endPoint x: 701, endPoint y: 322, distance: 322.7
click at [701, 322] on div at bounding box center [466, 232] width 932 height 465
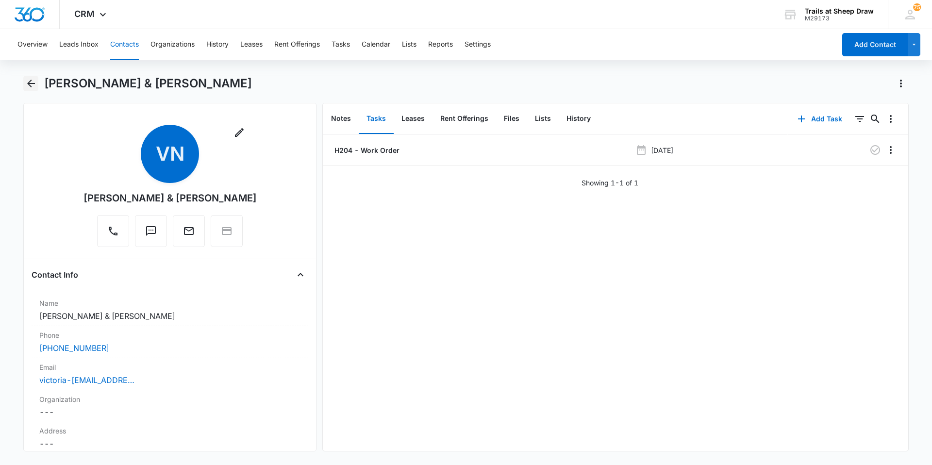
click at [39, 82] on div "[PERSON_NAME] & [PERSON_NAME]" at bounding box center [466, 89] width 886 height 27
click at [32, 87] on icon "Back" at bounding box center [31, 84] width 12 height 12
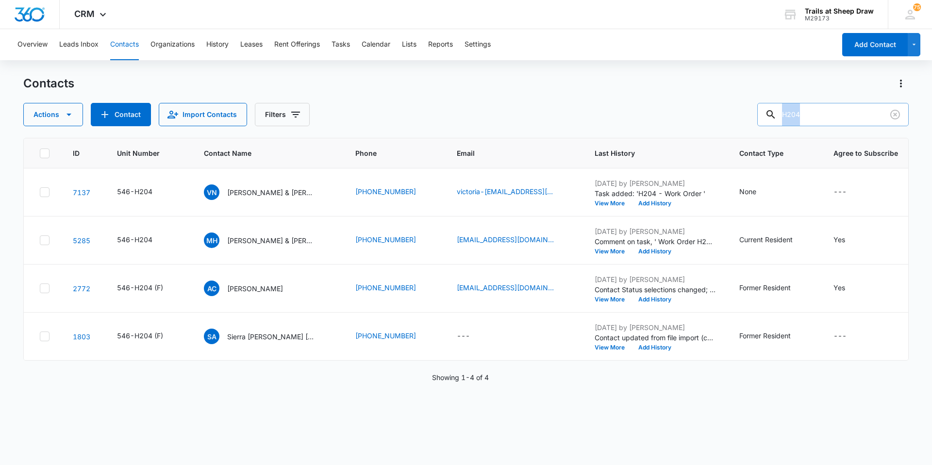
click at [861, 118] on input "H204" at bounding box center [834, 114] width 152 height 23
type input "L305"
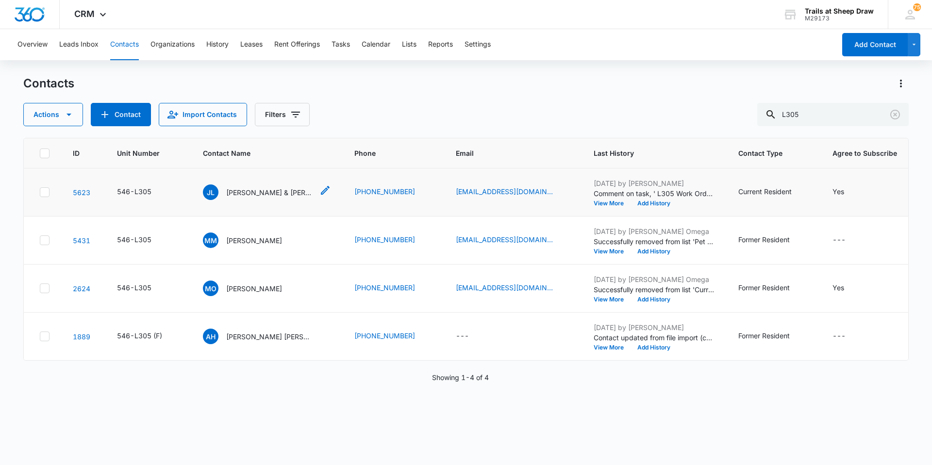
click at [260, 193] on p "[PERSON_NAME] & [PERSON_NAME]" at bounding box center [269, 192] width 87 height 10
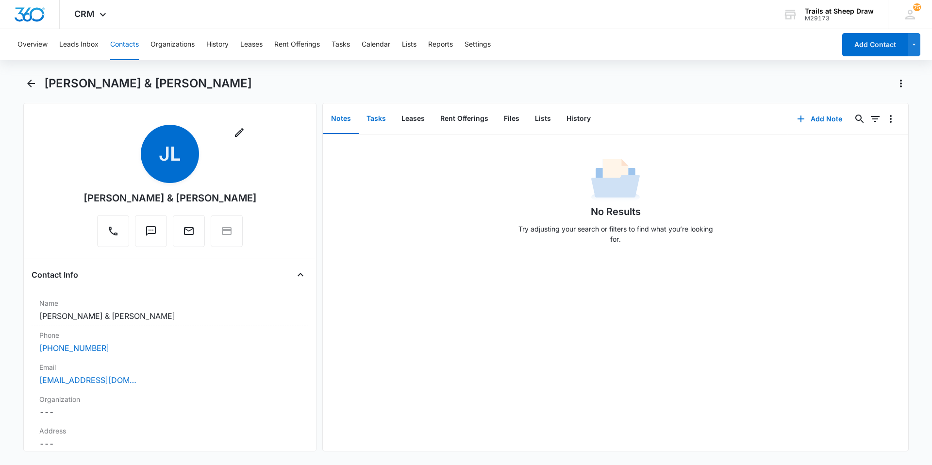
click at [384, 125] on button "Tasks" at bounding box center [376, 119] width 35 height 30
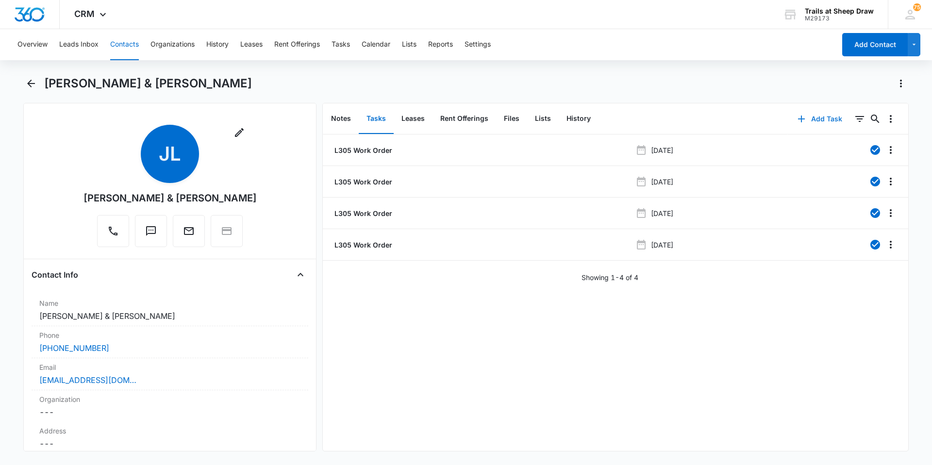
click at [810, 115] on button "Add Task" at bounding box center [820, 118] width 64 height 23
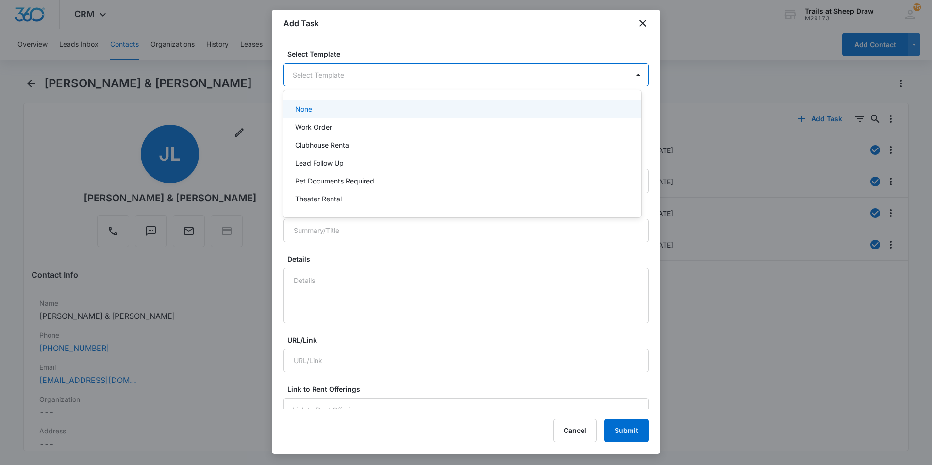
click at [309, 74] on body "CRM Apps Reputation Websites Forms CRM Email Social Content Ads Intelligence Fi…" at bounding box center [466, 232] width 932 height 465
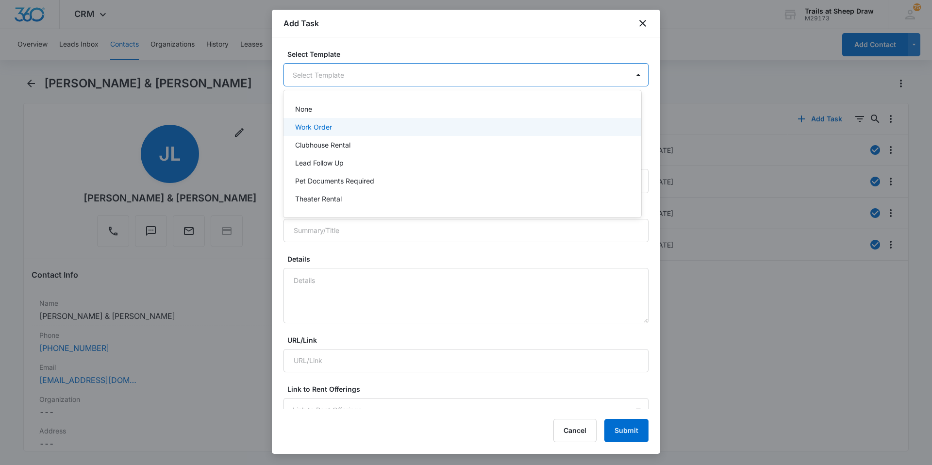
click at [317, 134] on div "Work Order" at bounding box center [463, 127] width 358 height 18
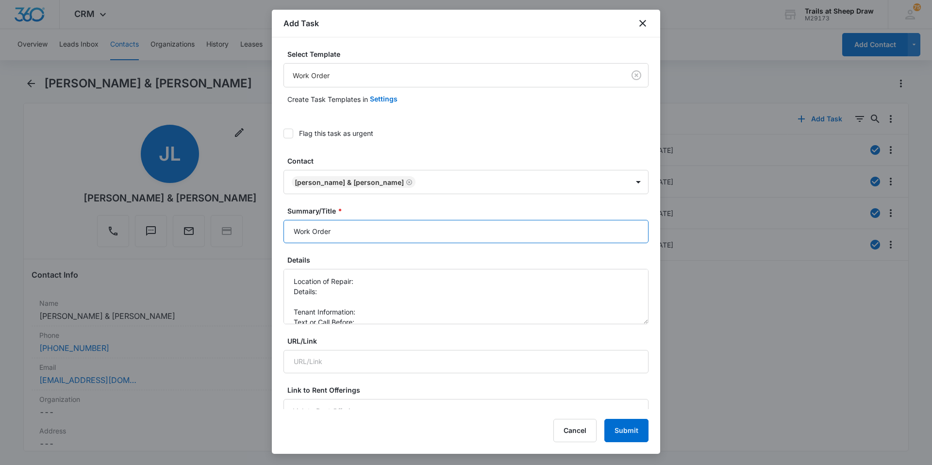
click at [288, 231] on input "Work Order" at bounding box center [466, 231] width 365 height 23
type input "L305 - Work Order"
click at [372, 286] on textarea "Location of Repair: Details: Tenant Information: Text or Call Before:" at bounding box center [466, 296] width 365 height 55
click at [363, 295] on textarea "Location of Repair: Kitchen sink Details: Tenant Information: Text or Call Befo…" at bounding box center [466, 296] width 365 height 55
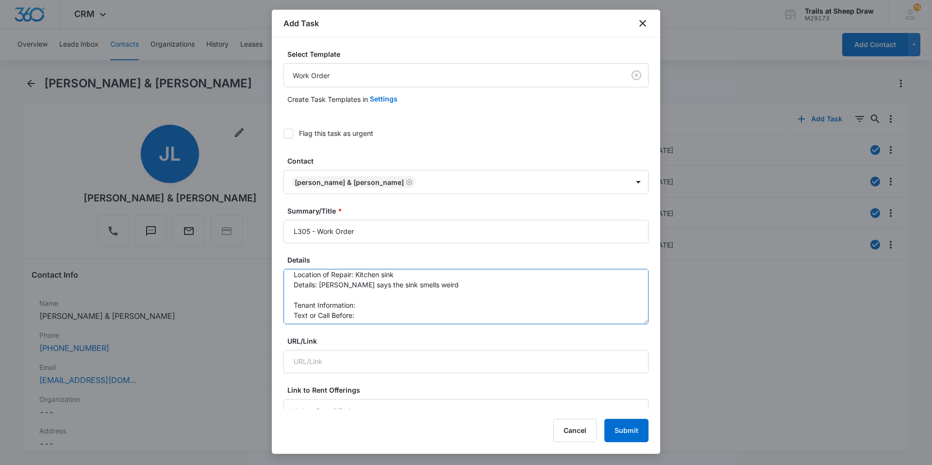
scroll to position [10, 0]
click at [378, 300] on textarea "Location of Repair: Kitchen sink Details: [PERSON_NAME] says the sink smells we…" at bounding box center [466, 296] width 365 height 55
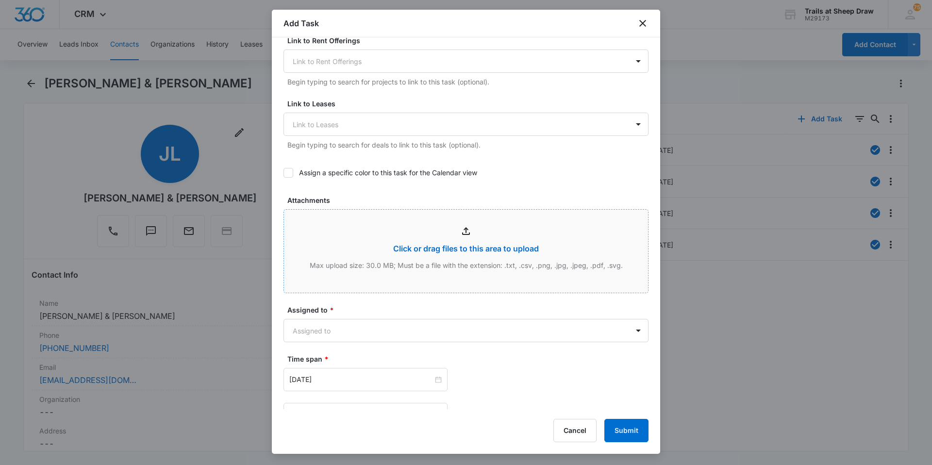
scroll to position [437, 0]
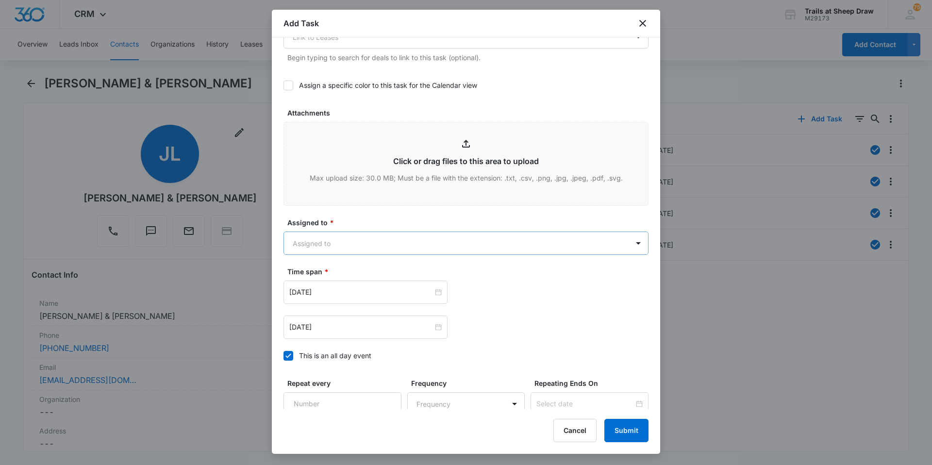
type textarea "Location of Repair: Kitchen sink Details: [PERSON_NAME] says the sink smells we…"
click at [336, 238] on body "CRM Apps Reputation Websites Forms CRM Email Social Content Ads Intelligence Fi…" at bounding box center [466, 232] width 932 height 465
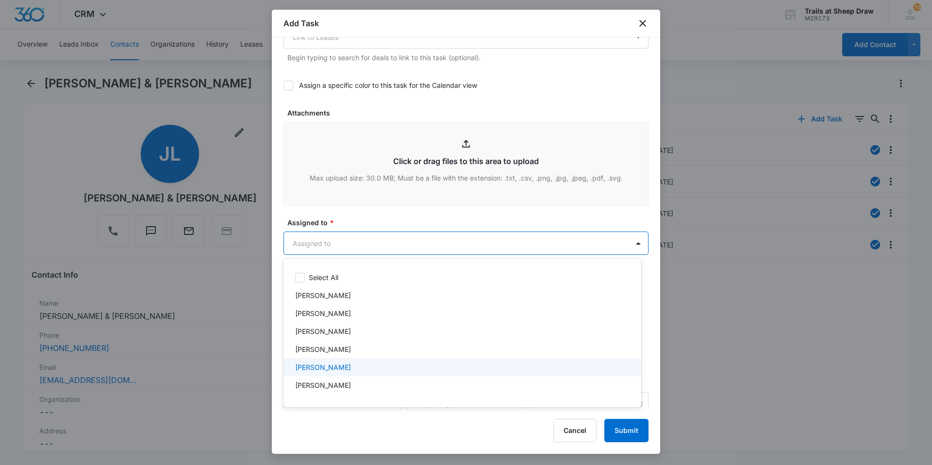
click at [342, 369] on p "[PERSON_NAME]" at bounding box center [323, 367] width 56 height 10
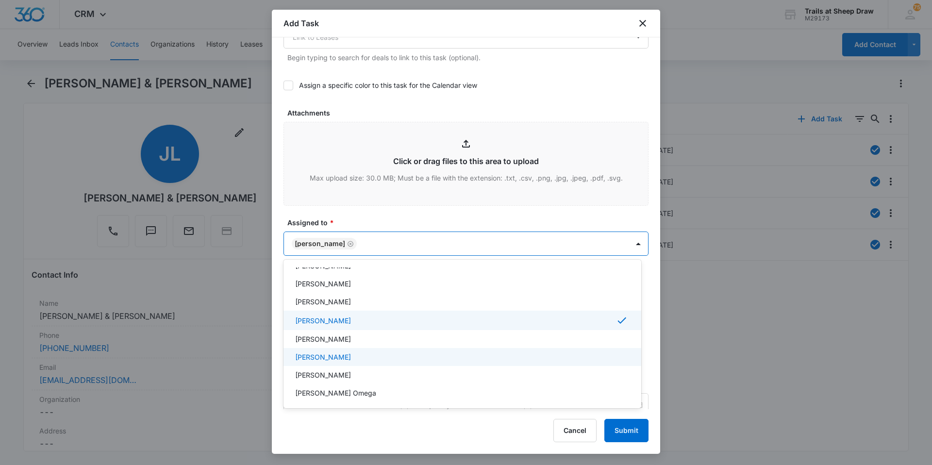
click at [339, 358] on p "[PERSON_NAME]" at bounding box center [323, 357] width 56 height 10
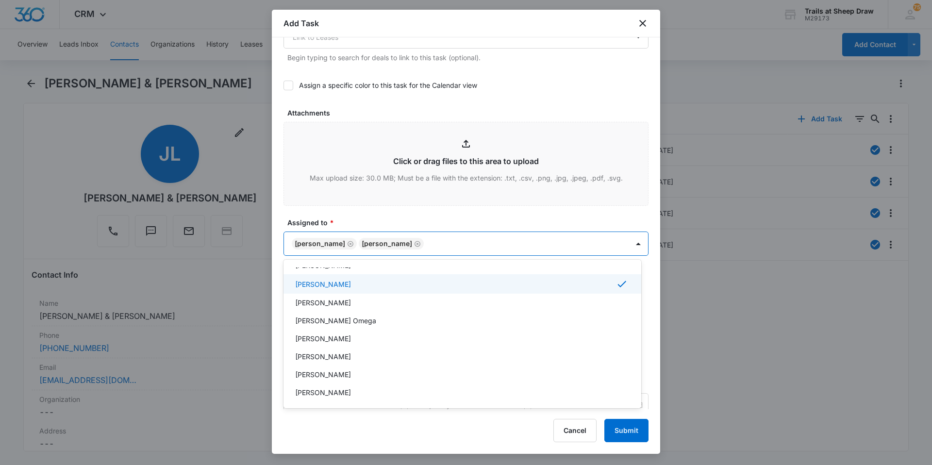
scroll to position [233, 0]
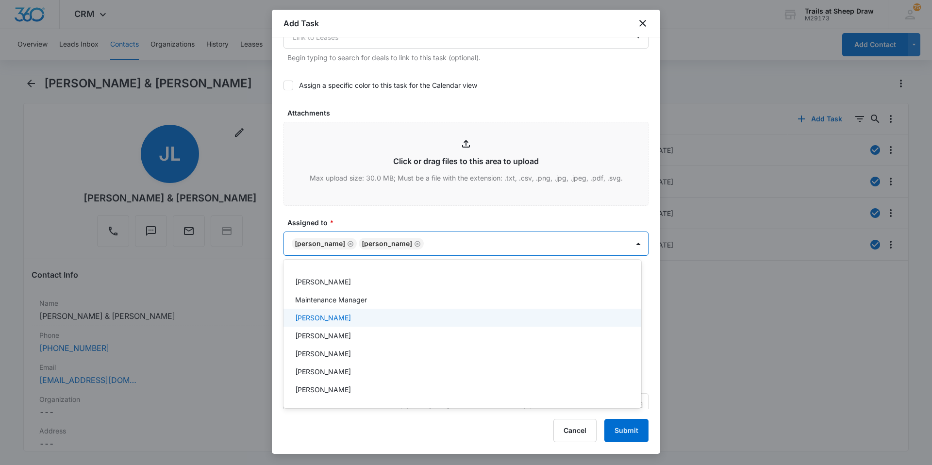
click at [337, 323] on div "[PERSON_NAME]" at bounding box center [463, 318] width 358 height 18
click at [361, 230] on div at bounding box center [466, 232] width 932 height 465
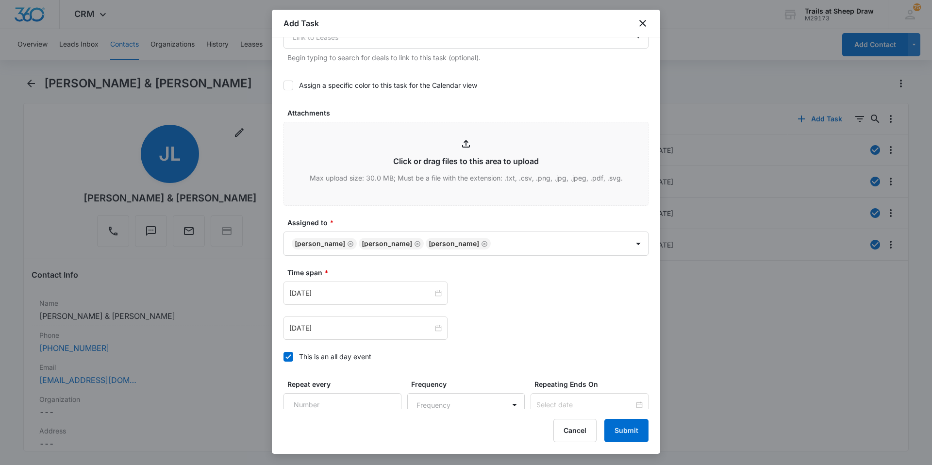
click at [335, 308] on div "[DATE] [DATE]" at bounding box center [466, 311] width 365 height 58
click at [341, 291] on input "[DATE]" at bounding box center [361, 293] width 144 height 11
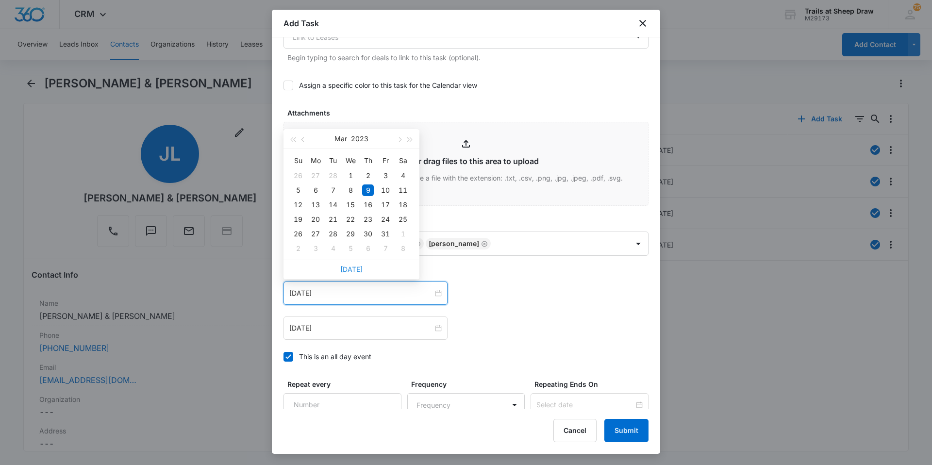
click at [347, 268] on link "[DATE]" at bounding box center [351, 269] width 22 height 8
type input "[DATE]"
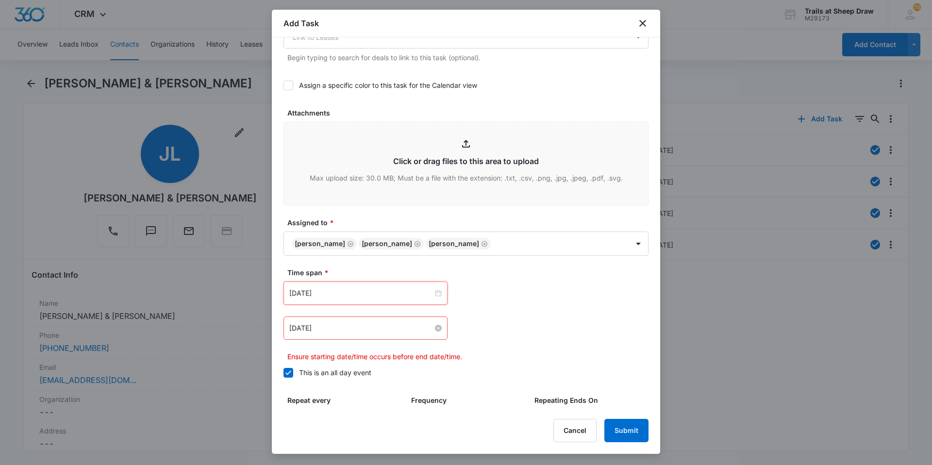
click at [335, 332] on input "[DATE]" at bounding box center [361, 328] width 144 height 11
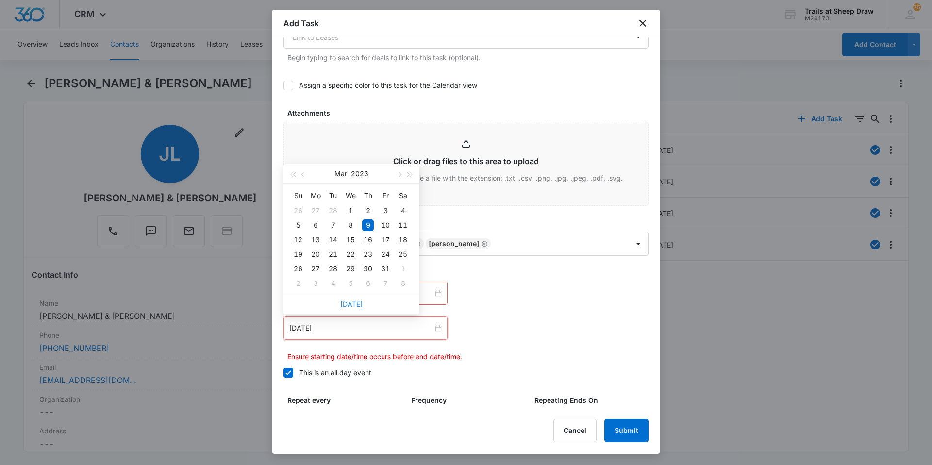
click at [358, 302] on link "[DATE]" at bounding box center [351, 304] width 22 height 8
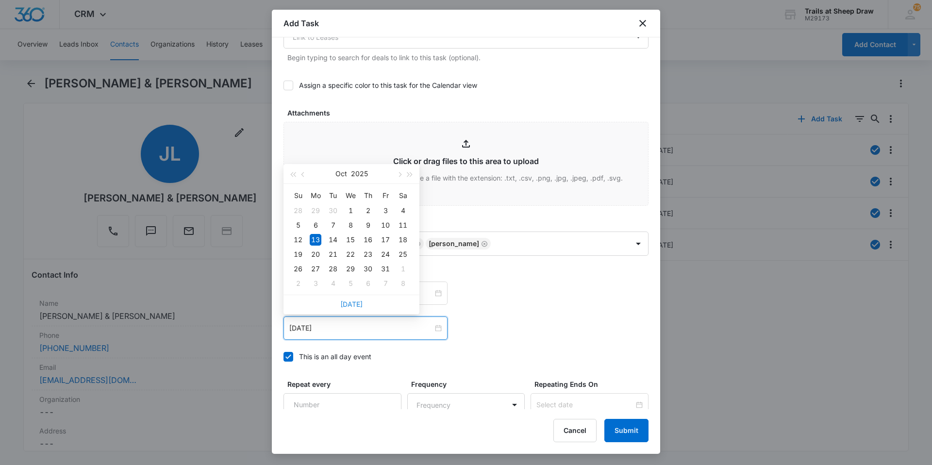
type input "[DATE]"
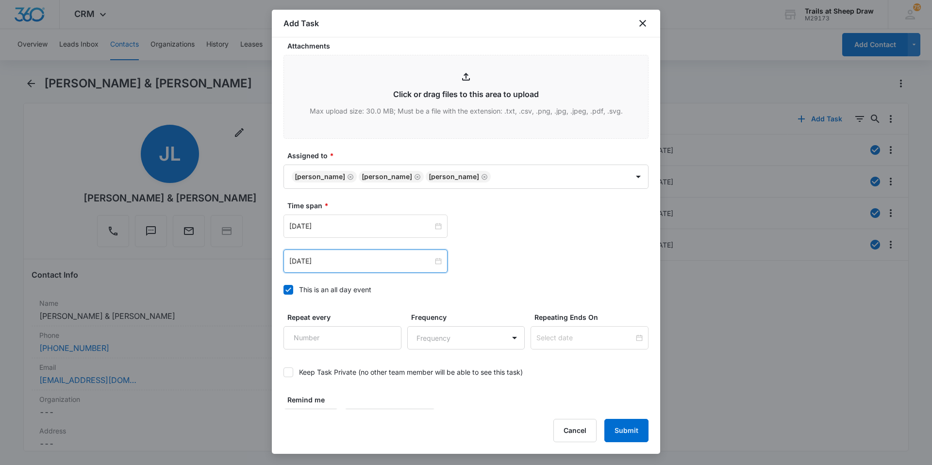
scroll to position [527, 0]
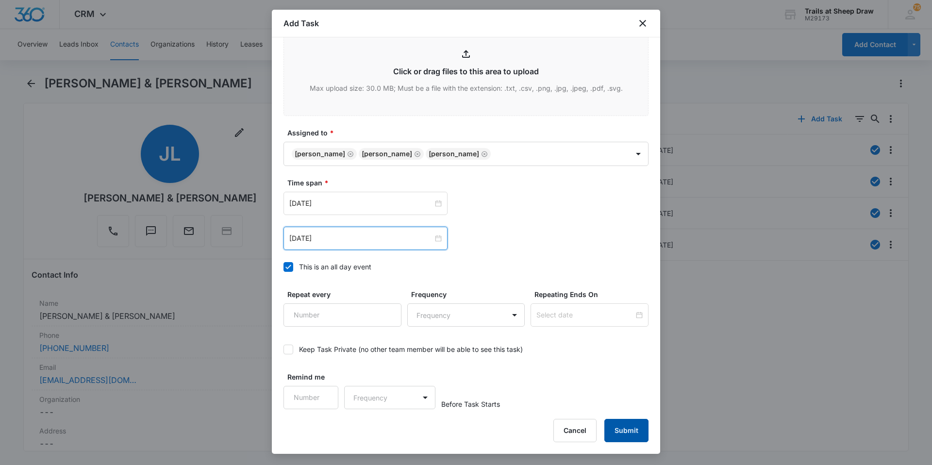
click at [637, 429] on button "Submit" at bounding box center [627, 430] width 44 height 23
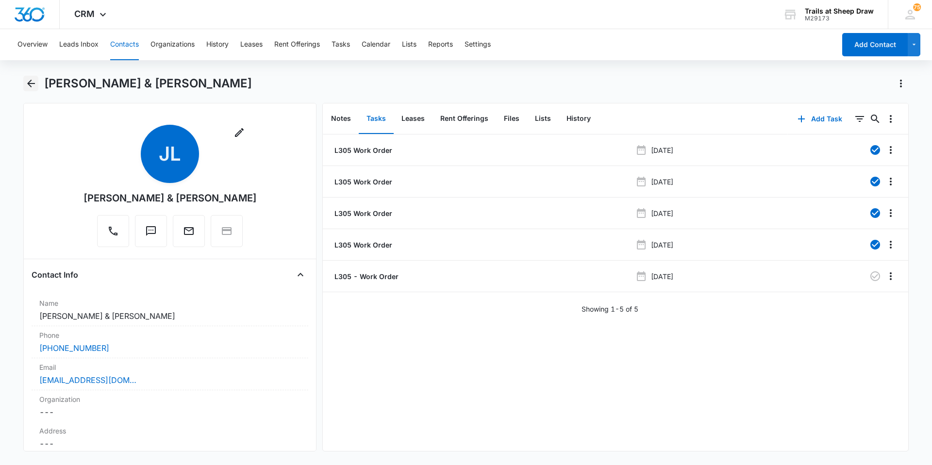
click at [26, 83] on icon "Back" at bounding box center [31, 84] width 12 height 12
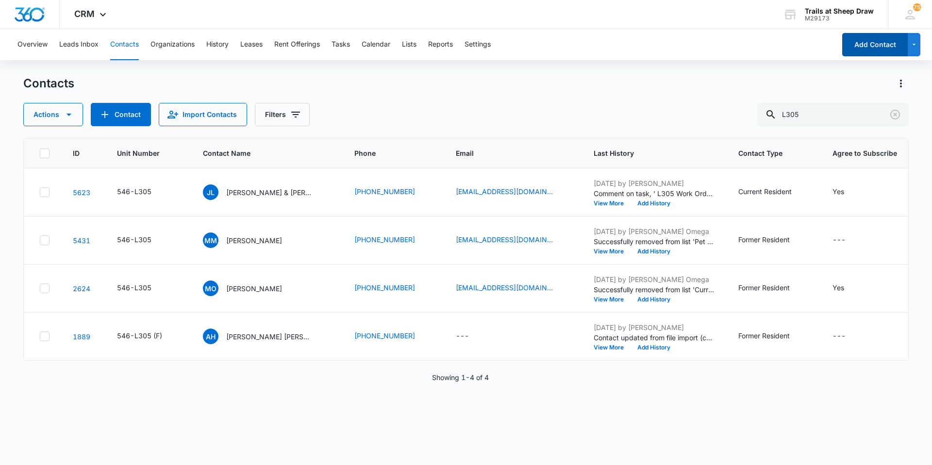
click at [877, 49] on button "Add Contact" at bounding box center [876, 44] width 66 height 23
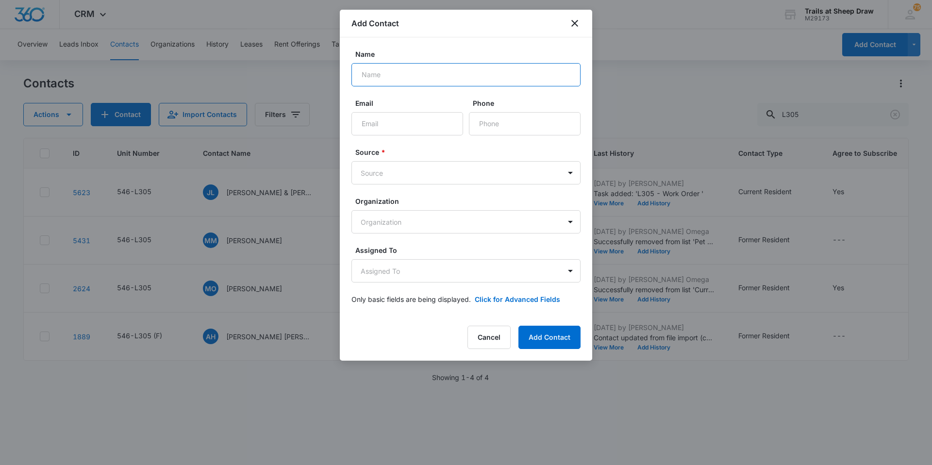
click at [409, 79] on input "Name" at bounding box center [466, 74] width 229 height 23
type input "[PERSON_NAME]"
click at [417, 129] on input "Email" at bounding box center [408, 123] width 112 height 23
type input "[EMAIL_ADDRESS][DOMAIN_NAME]"
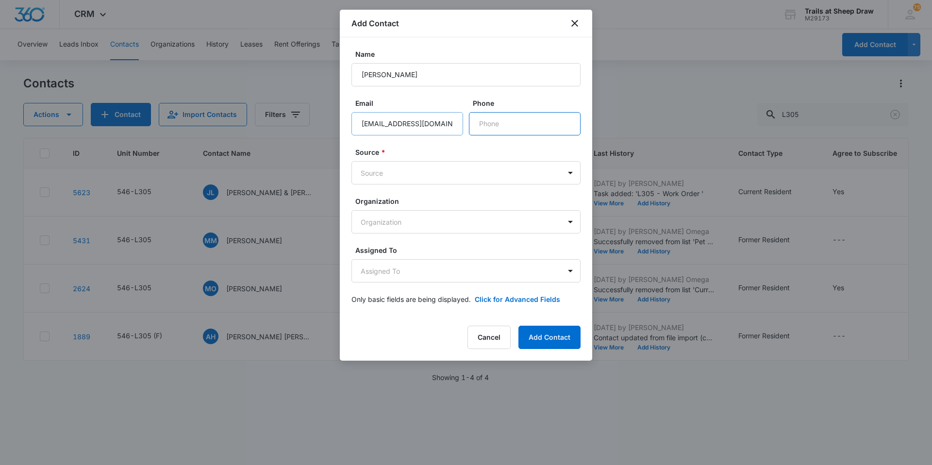
type input "[PHONE_NUMBER]"
click at [445, 175] on body "CRM Apps Reputation Websites Forms CRM Email Social Content Ads Intelligence Fi…" at bounding box center [466, 232] width 932 height 465
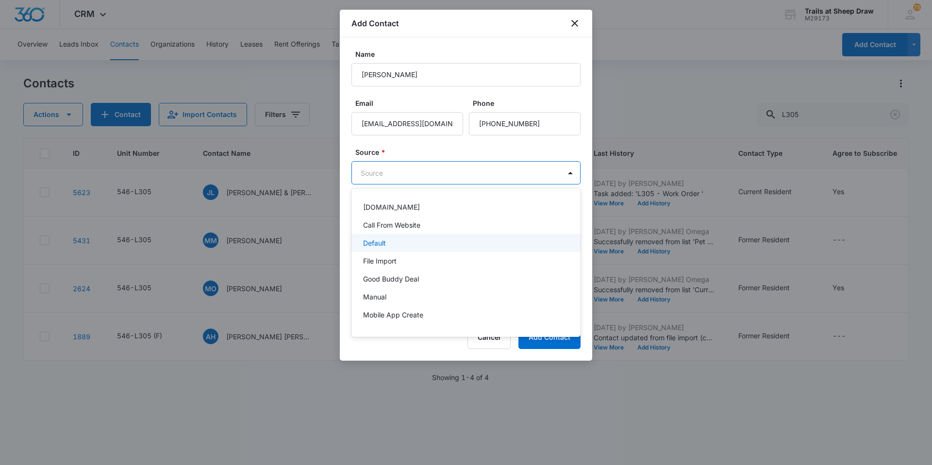
click at [421, 247] on div "Default" at bounding box center [465, 243] width 204 height 10
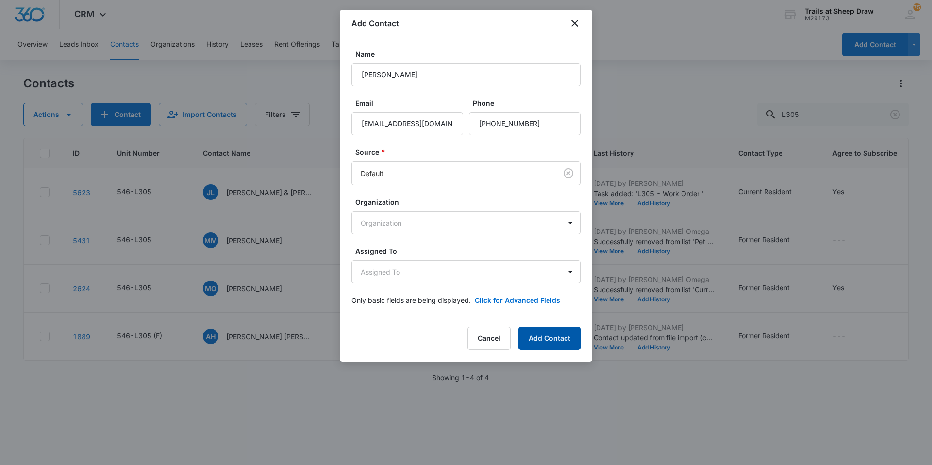
click at [562, 335] on button "Add Contact" at bounding box center [550, 338] width 62 height 23
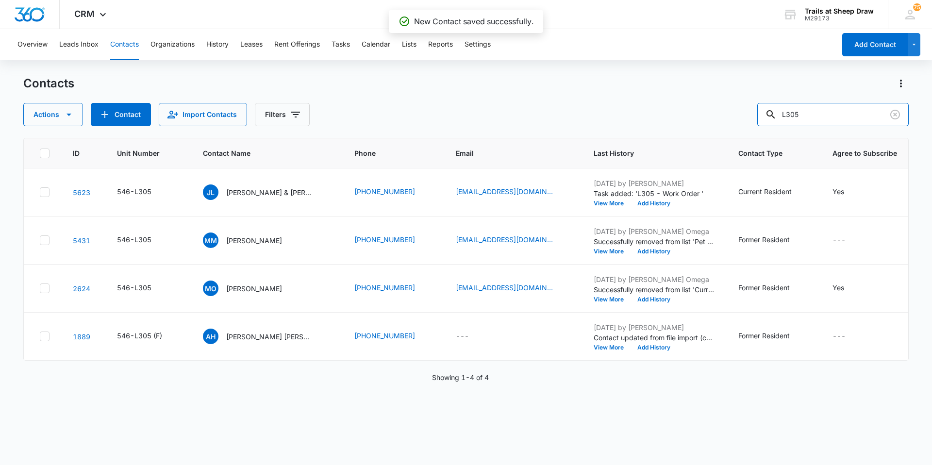
drag, startPoint x: 816, startPoint y: 112, endPoint x: 763, endPoint y: 125, distance: 54.4
click at [763, 125] on div "Actions Contact Import Contacts Filters L305" at bounding box center [466, 114] width 886 height 23
type input "[PERSON_NAME]"
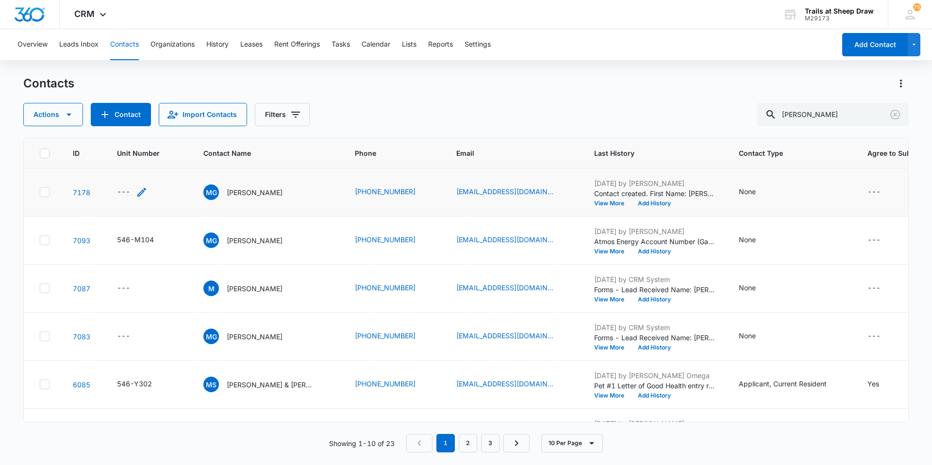
click at [142, 192] on icon "Unit Number - - Select to Edit Field" at bounding box center [142, 192] width 12 height 12
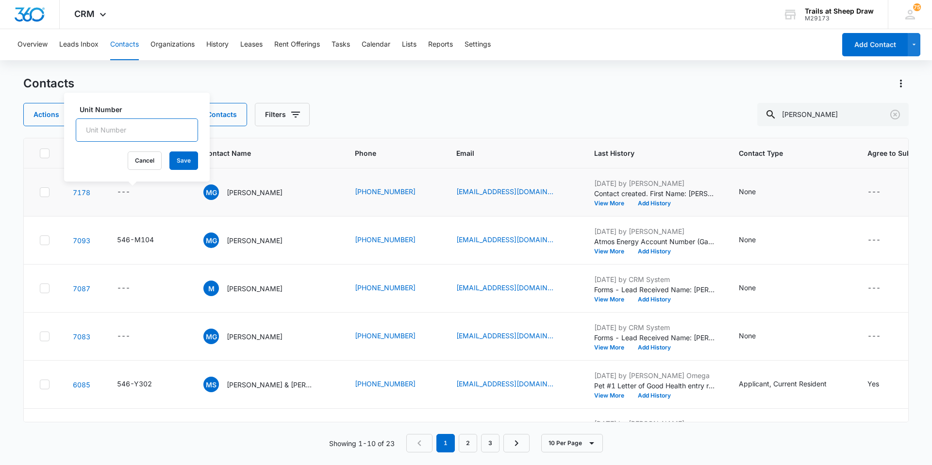
click at [140, 135] on input "Unit Number" at bounding box center [137, 129] width 122 height 23
type input "546-T205"
click at [178, 159] on button "Save" at bounding box center [183, 161] width 29 height 18
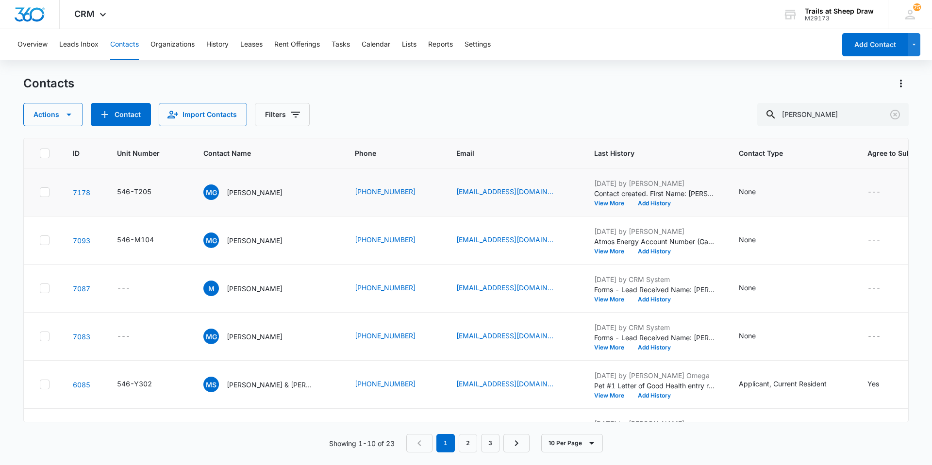
click at [239, 192] on p "[PERSON_NAME]" at bounding box center [255, 192] width 56 height 10
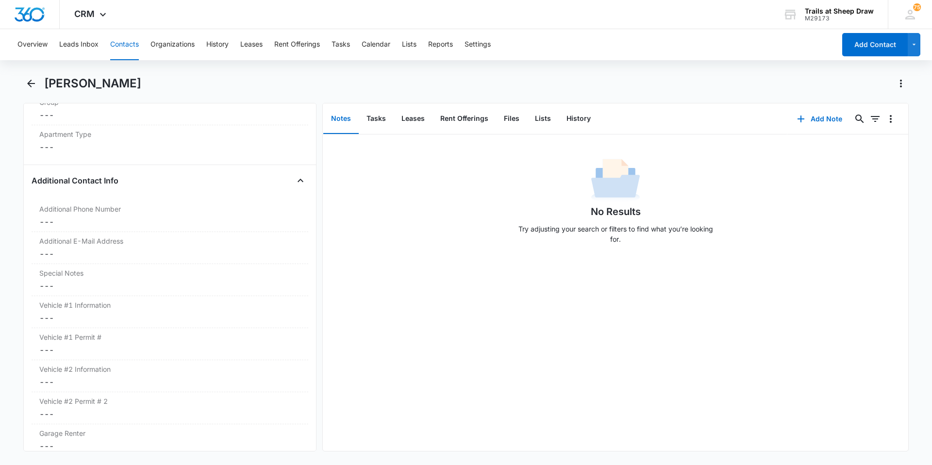
scroll to position [874, 0]
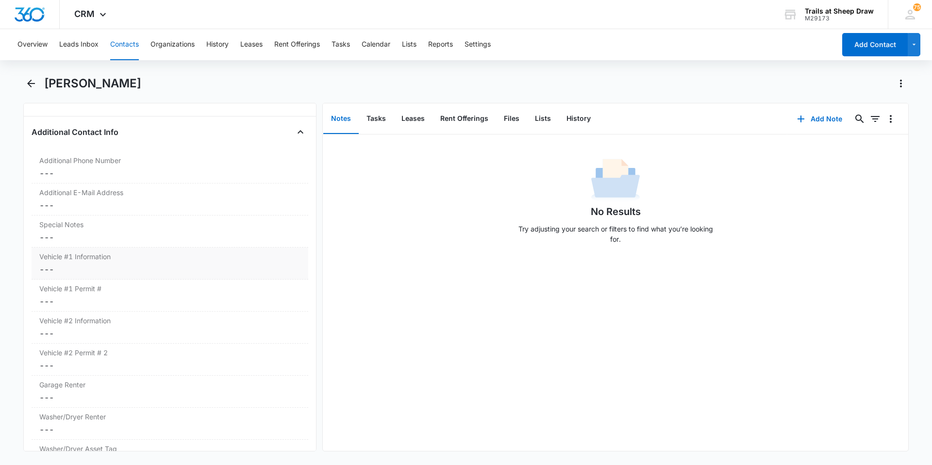
click at [155, 268] on dd "Cancel Save Changes ---" at bounding box center [169, 270] width 261 height 12
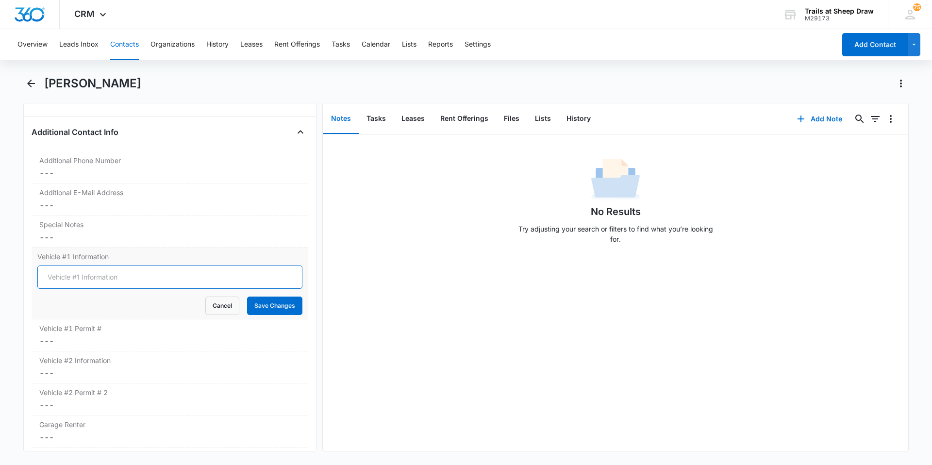
click at [99, 277] on input "Vehicle #1 Information" at bounding box center [169, 277] width 265 height 23
type input "2006 White Honda Ridgeline"
click at [271, 304] on button "Save Changes" at bounding box center [274, 306] width 55 height 18
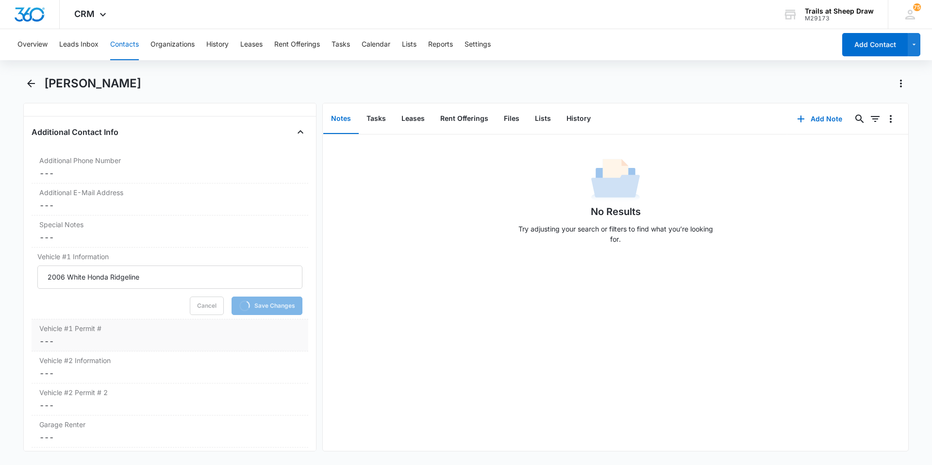
click at [90, 343] on dd "Cancel Save Changes ---" at bounding box center [169, 342] width 261 height 12
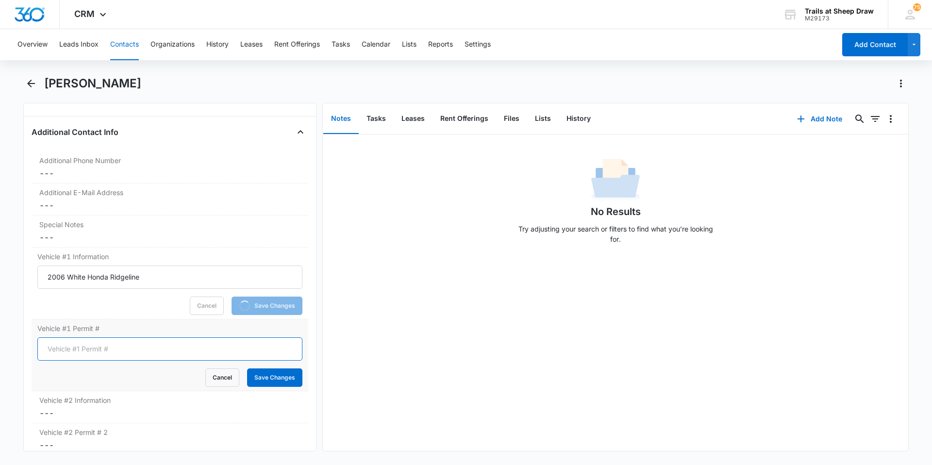
click at [72, 347] on input "Vehicle #1 Permit #" at bounding box center [169, 348] width 265 height 23
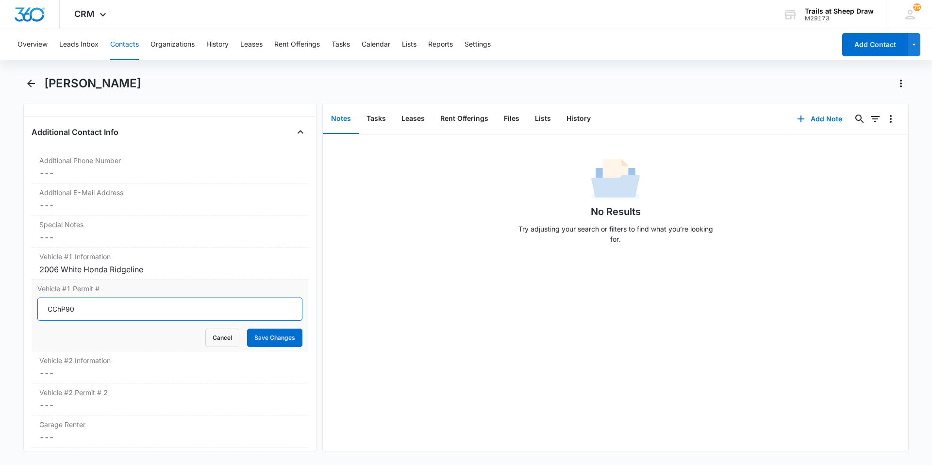
click at [62, 307] on input "CChP90" at bounding box center [169, 309] width 265 height 23
type input "CCHP90"
click at [254, 333] on button "Save Changes" at bounding box center [274, 338] width 55 height 18
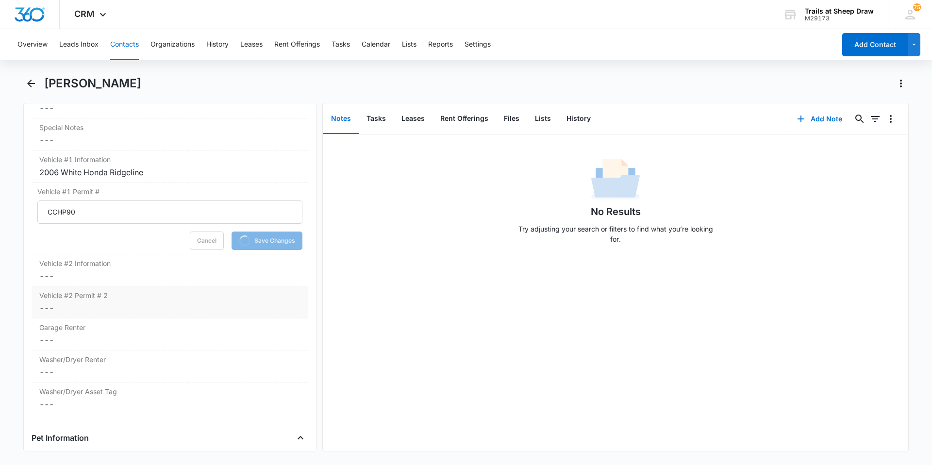
scroll to position [1068, 0]
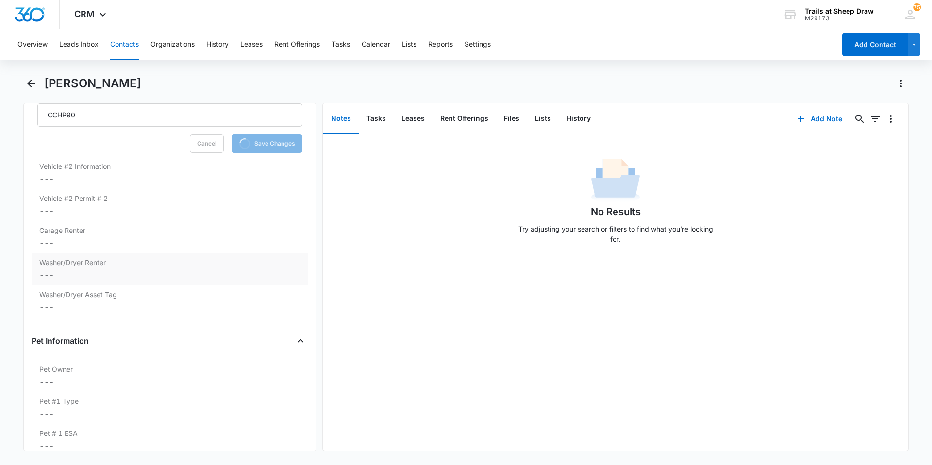
click at [82, 249] on div "Garage Renter Cancel Save Changes ---" at bounding box center [170, 237] width 277 height 32
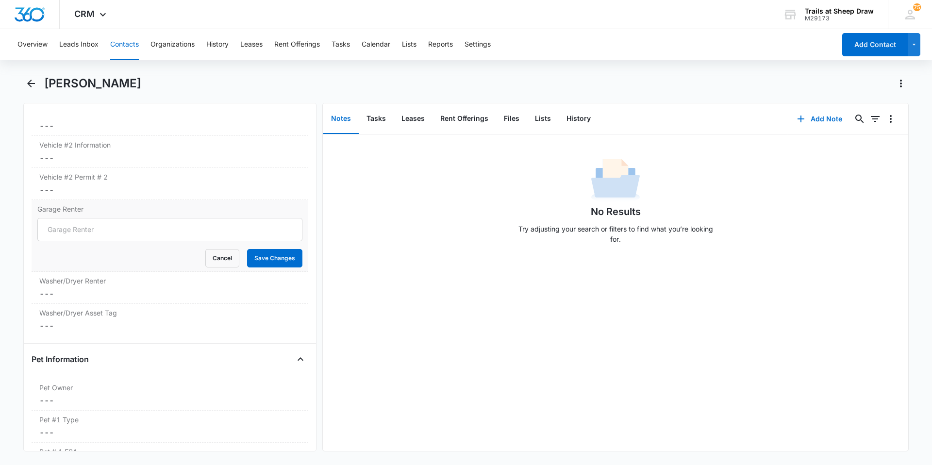
click at [63, 255] on div "Garage Renter Cancel Save Changes" at bounding box center [170, 236] width 277 height 72
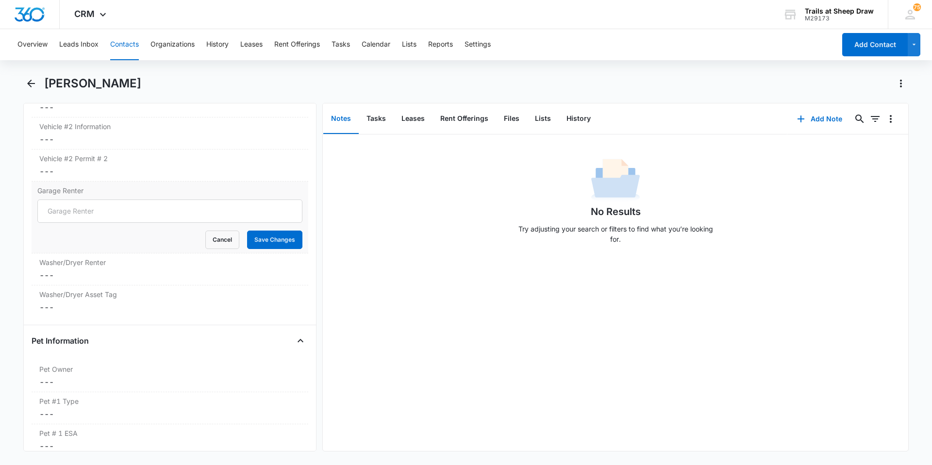
scroll to position [1066, 0]
click at [52, 215] on input "Garage Renter" at bounding box center [169, 213] width 265 height 23
type input "No"
click at [273, 243] on button "Save Changes" at bounding box center [274, 242] width 55 height 18
click at [95, 276] on dd "Cancel Save Changes ---" at bounding box center [169, 278] width 261 height 12
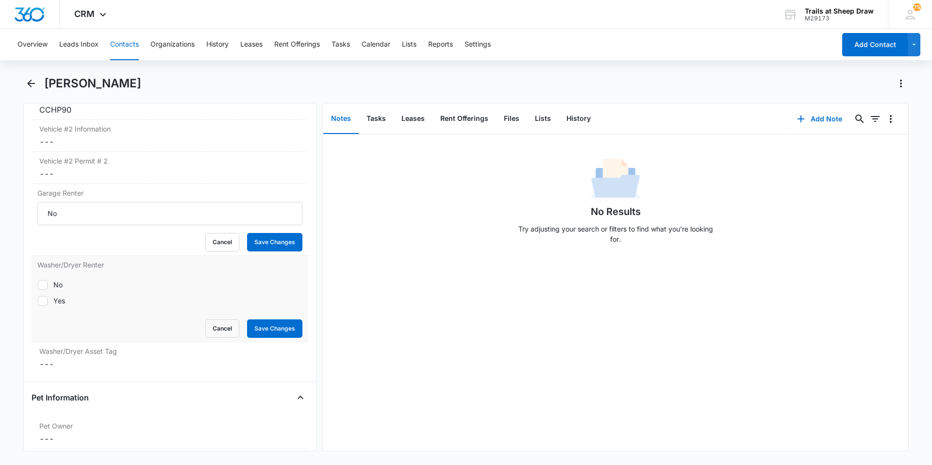
click at [62, 296] on div "Yes" at bounding box center [59, 301] width 12 height 10
click at [38, 301] on input "Yes" at bounding box center [37, 301] width 0 height 0
checkbox input "true"
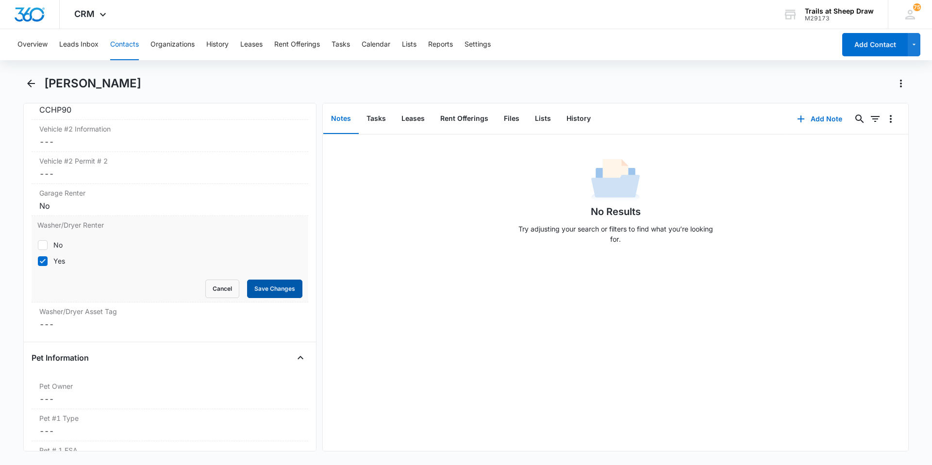
click at [259, 291] on button "Save Changes" at bounding box center [274, 289] width 55 height 18
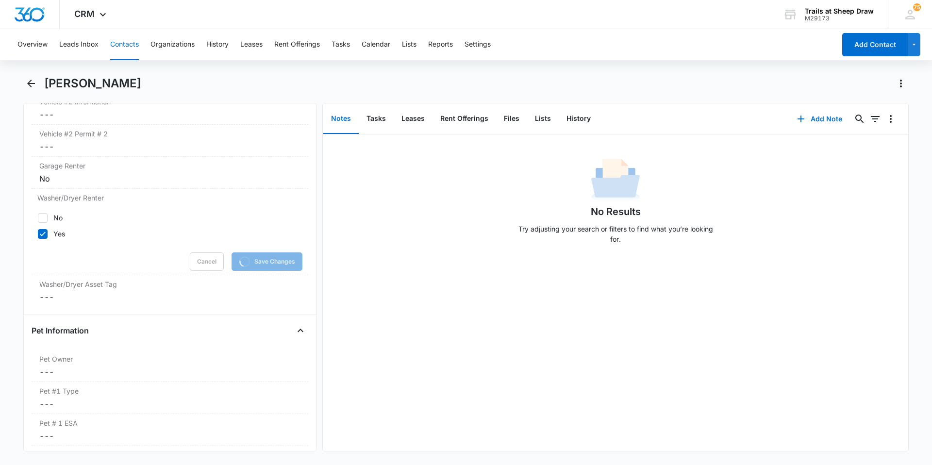
scroll to position [1114, 0]
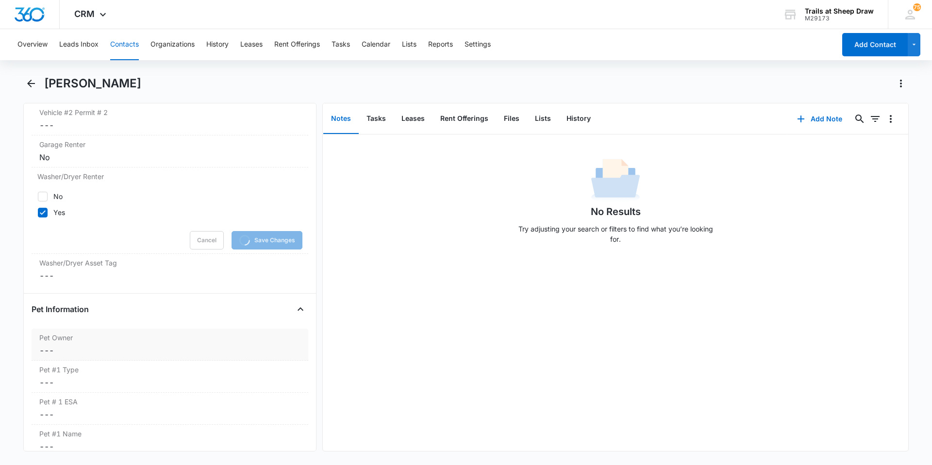
click at [55, 342] on label "Pet Owner" at bounding box center [169, 338] width 261 height 10
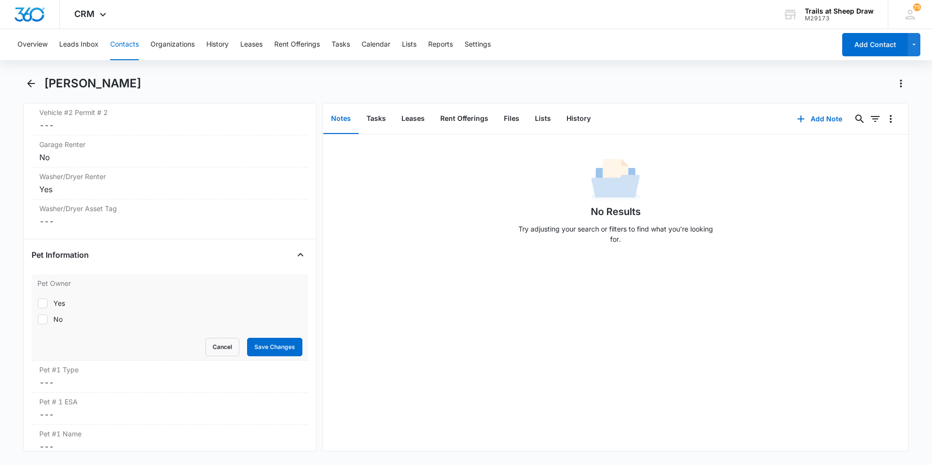
click at [60, 302] on div "Yes" at bounding box center [59, 303] width 12 height 10
click at [38, 303] on input "Yes" at bounding box center [37, 303] width 0 height 0
checkbox input "true"
click at [279, 347] on button "Save Changes" at bounding box center [274, 347] width 55 height 18
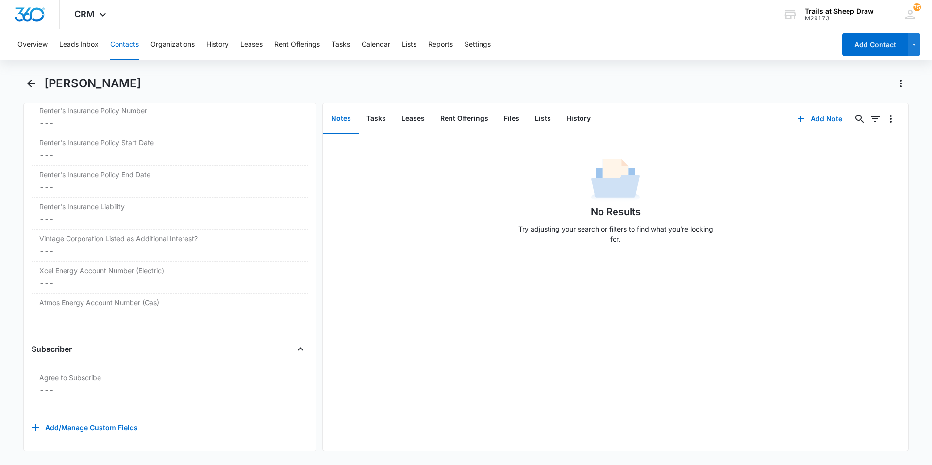
scroll to position [2203, 0]
drag, startPoint x: 120, startPoint y: 84, endPoint x: 11, endPoint y: 81, distance: 109.3
click at [11, 81] on main "[PERSON_NAME] Remove MG [PERSON_NAME] Contact Info Name Cancel Save Changes [PE…" at bounding box center [466, 270] width 932 height 388
copy h1 "[PERSON_NAME]"
click at [32, 83] on icon "Back" at bounding box center [31, 84] width 12 height 12
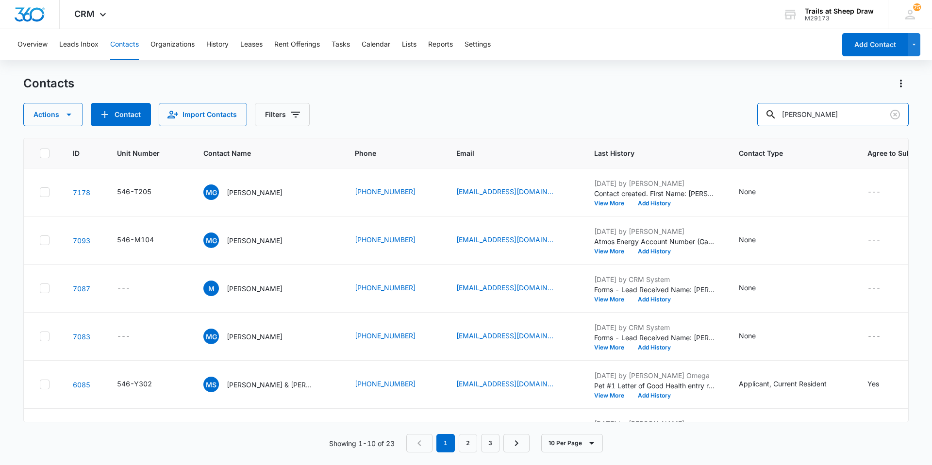
drag, startPoint x: 791, startPoint y: 117, endPoint x: 732, endPoint y: 124, distance: 59.7
click at [732, 124] on div "Actions Contact Import Contacts Filters [PERSON_NAME]" at bounding box center [466, 114] width 886 height 23
type input "[PERSON_NAME]"
drag, startPoint x: 811, startPoint y: 114, endPoint x: 730, endPoint y: 119, distance: 81.3
click at [730, 119] on div "Actions Contact Import Contacts Filters [PERSON_NAME]" at bounding box center [466, 114] width 886 height 23
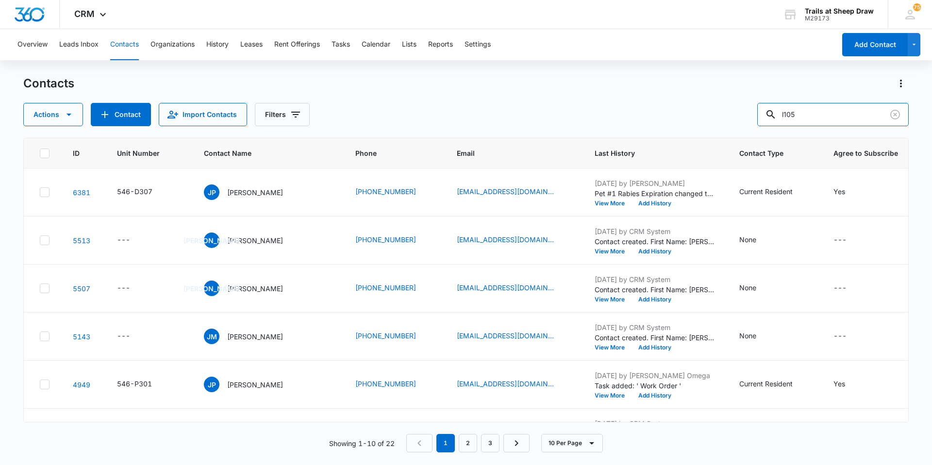
type input "l105"
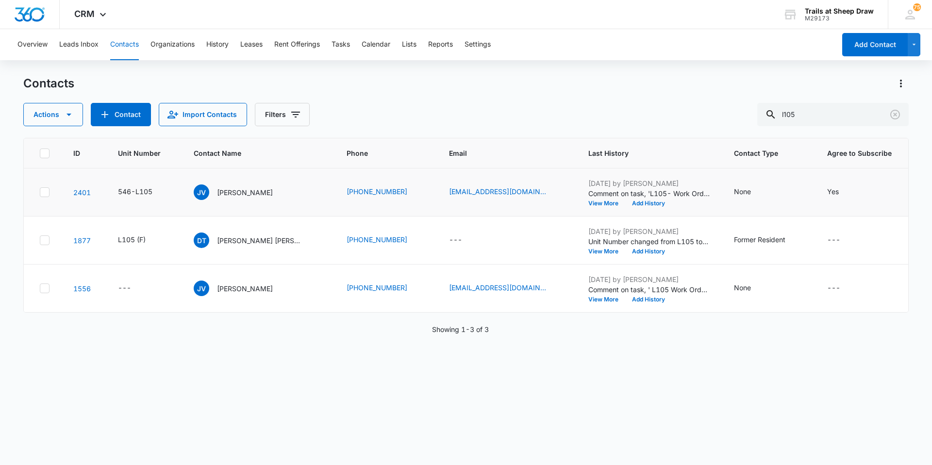
click at [251, 184] on td "JV [PERSON_NAME]" at bounding box center [258, 193] width 153 height 48
click at [250, 195] on p "[PERSON_NAME]" at bounding box center [245, 192] width 56 height 10
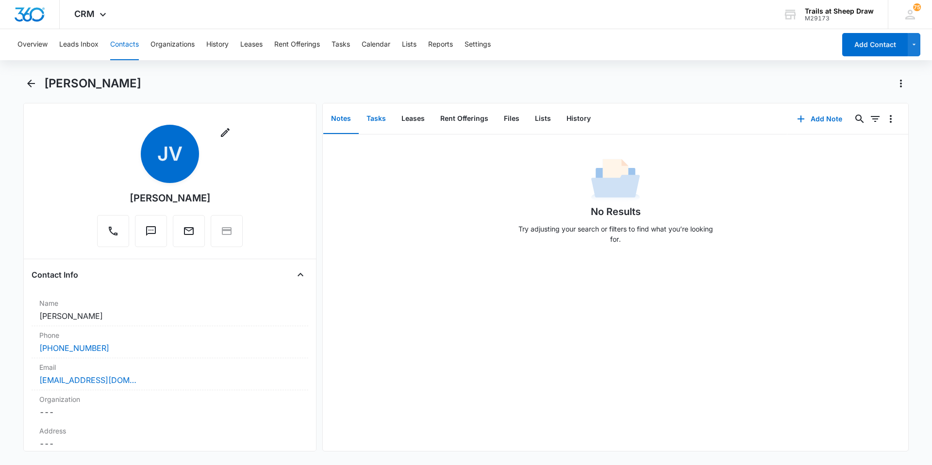
click at [365, 105] on button "Tasks" at bounding box center [376, 119] width 35 height 30
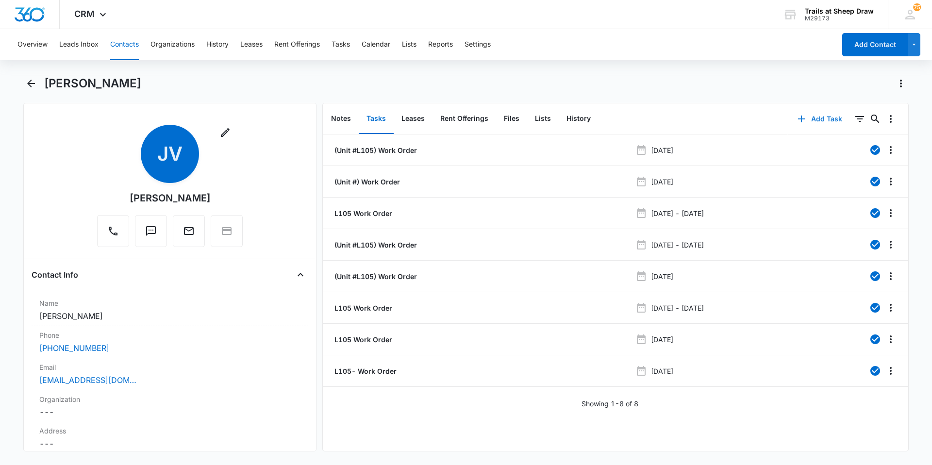
click at [818, 116] on button "Add Task" at bounding box center [820, 118] width 64 height 23
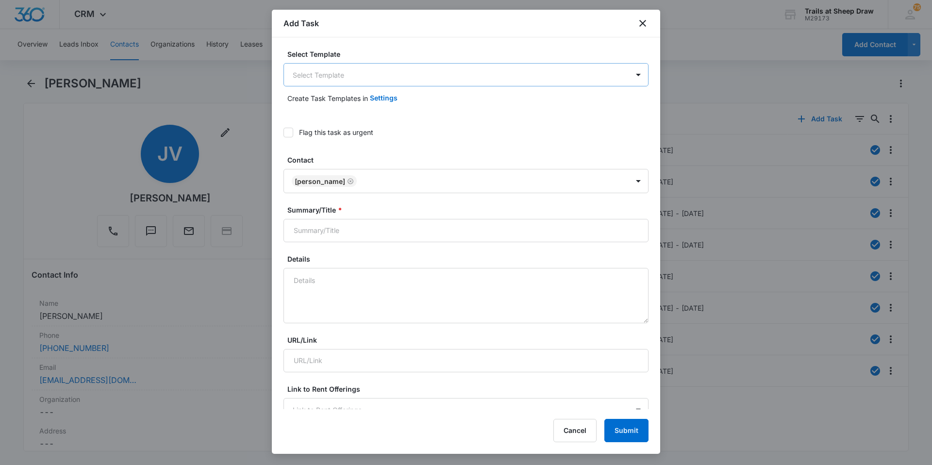
click at [340, 80] on body "CRM Apps Reputation Websites Forms CRM Email Social Content Ads Intelligence Fi…" at bounding box center [466, 232] width 932 height 465
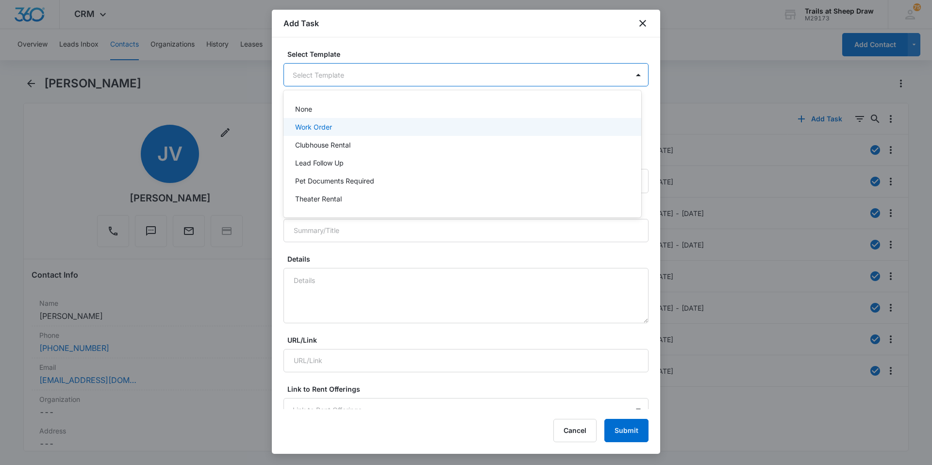
click at [324, 121] on div "Work Order" at bounding box center [463, 127] width 358 height 18
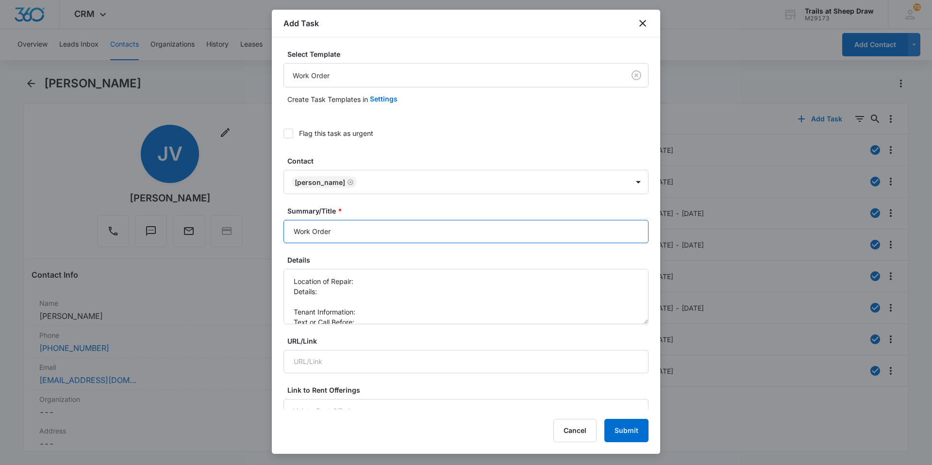
click at [287, 229] on input "Work Order" at bounding box center [466, 231] width 365 height 23
type input "L105 - Work Order"
click at [360, 280] on textarea "Location of Repair: Details: Tenant Information: Text or Call Before:" at bounding box center [466, 296] width 365 height 55
click at [362, 292] on textarea "Location of Repair: fridge Details: Tenant Information: Text or Call Before:" at bounding box center [466, 296] width 365 height 55
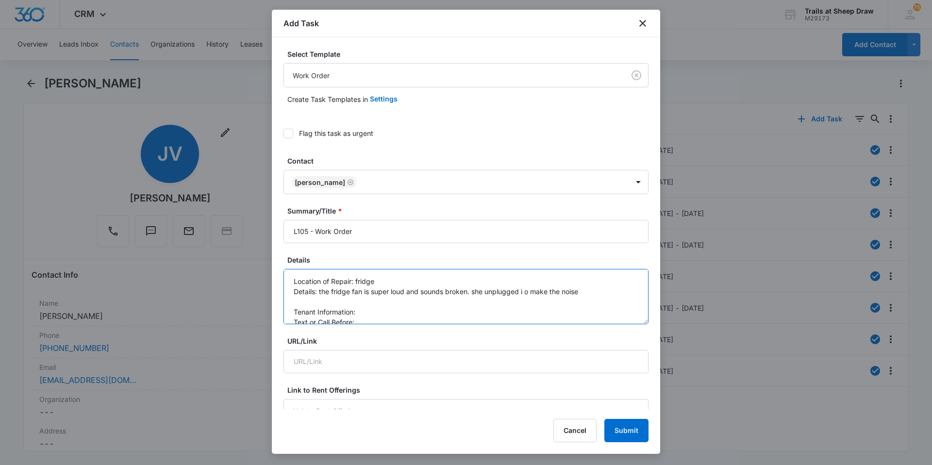
click at [526, 290] on textarea "Location of Repair: fridge Details: the fridge fan is super loud and sounds bro…" at bounding box center [466, 296] width 365 height 55
click at [597, 297] on textarea "Location of Repair: fridge Details: the fridge fan is super loud and sounds bro…" at bounding box center [466, 296] width 365 height 55
click at [599, 291] on textarea "Location of Repair: fridge Details: the fridge fan is super loud and sounds bro…" at bounding box center [466, 296] width 365 height 55
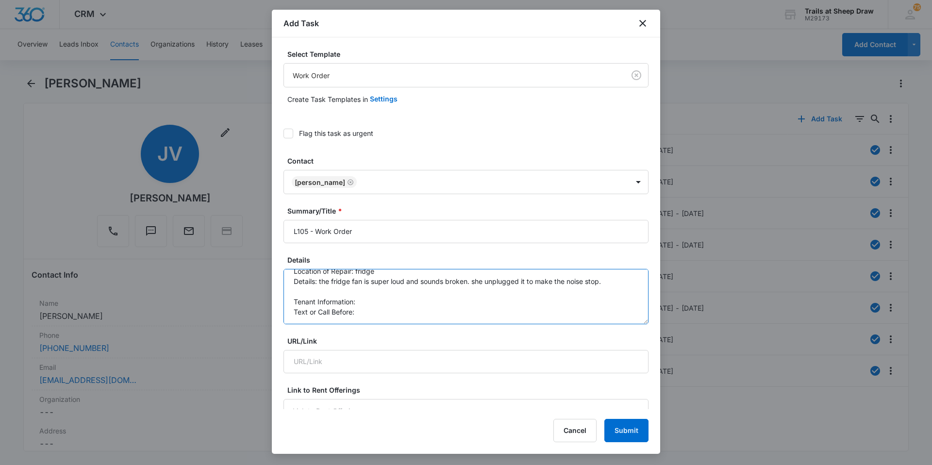
click at [391, 301] on textarea "Location of Repair: fridge Details: the fridge fan is super loud and sounds bro…" at bounding box center [466, 296] width 365 height 55
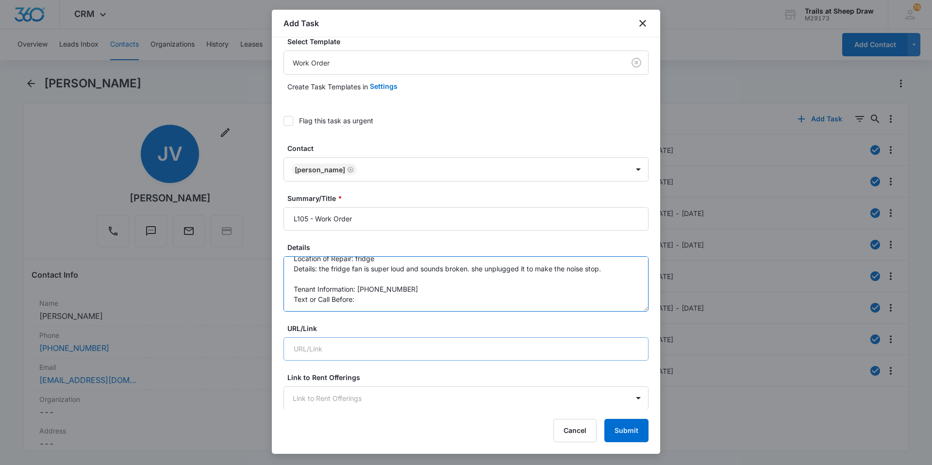
scroll to position [49, 0]
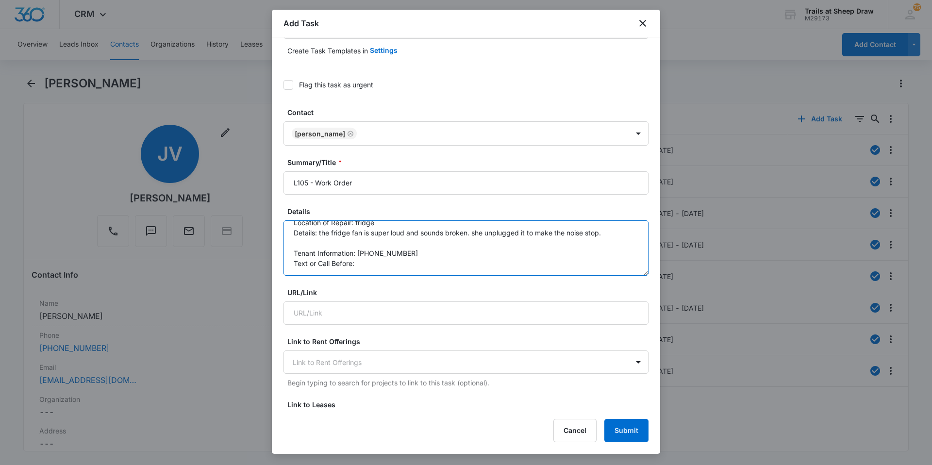
click at [368, 264] on textarea "Location of Repair: fridge Details: the fridge fan is super loud and sounds bro…" at bounding box center [466, 247] width 365 height 55
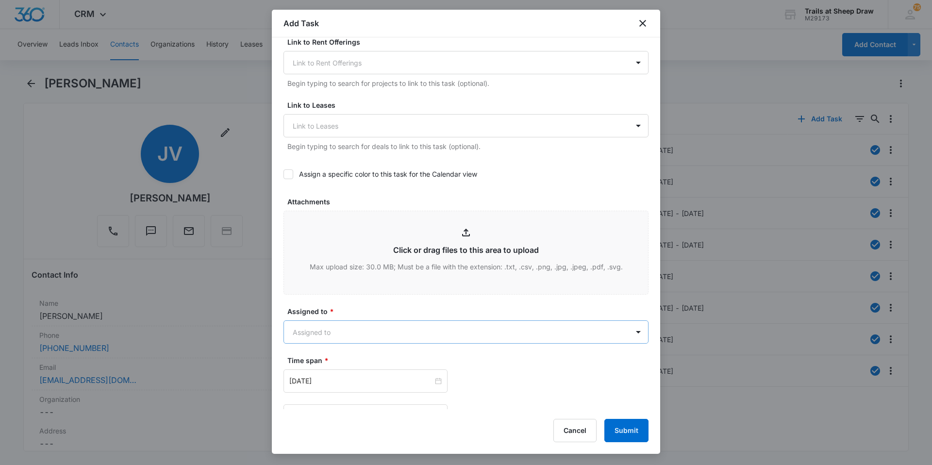
scroll to position [437, 0]
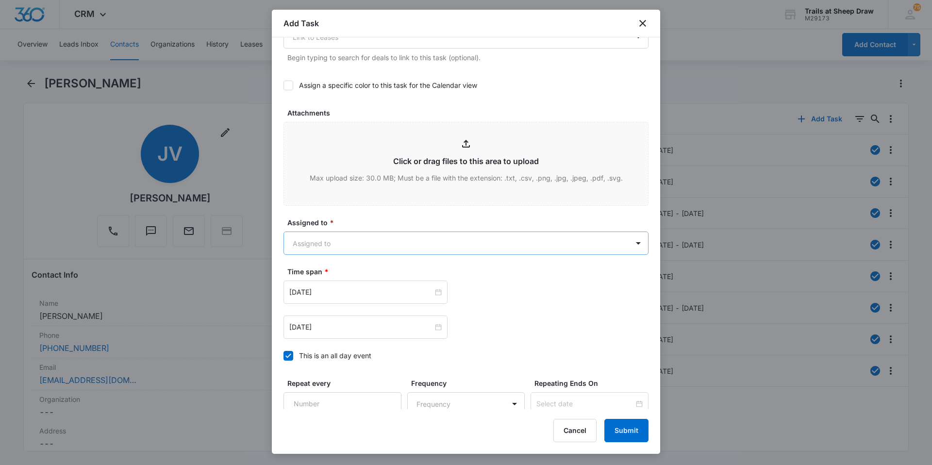
type textarea "Location of Repair: fridge Details: the fridge fan is super loud and sounds bro…"
click at [365, 246] on body "CRM Apps Reputation Websites Forms CRM Email Social Content Ads Intelligence Fi…" at bounding box center [466, 232] width 932 height 465
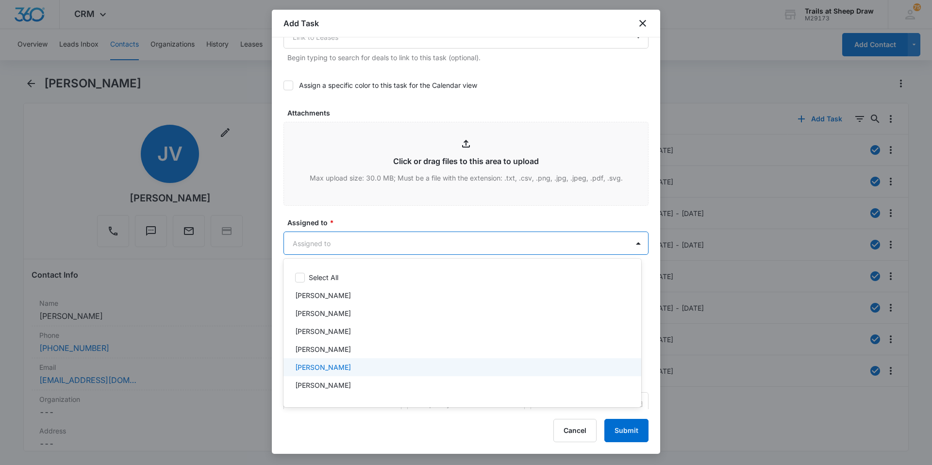
click at [322, 371] on p "[PERSON_NAME]" at bounding box center [323, 367] width 56 height 10
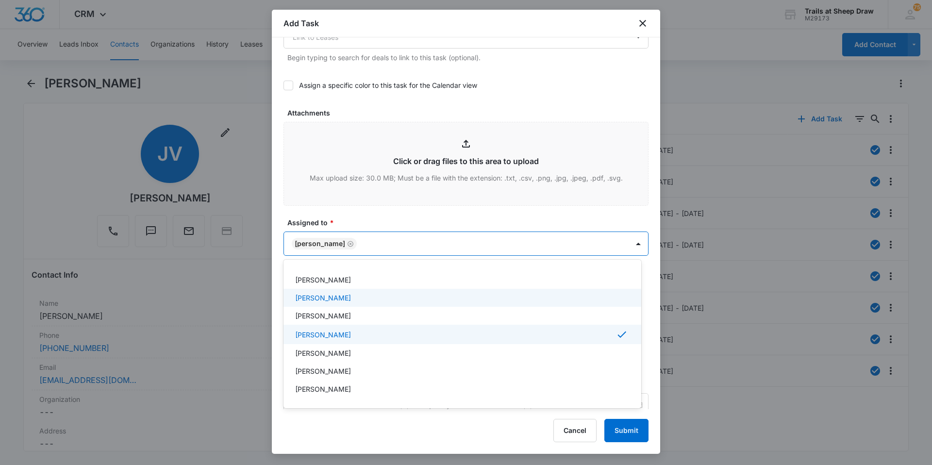
scroll to position [49, 0]
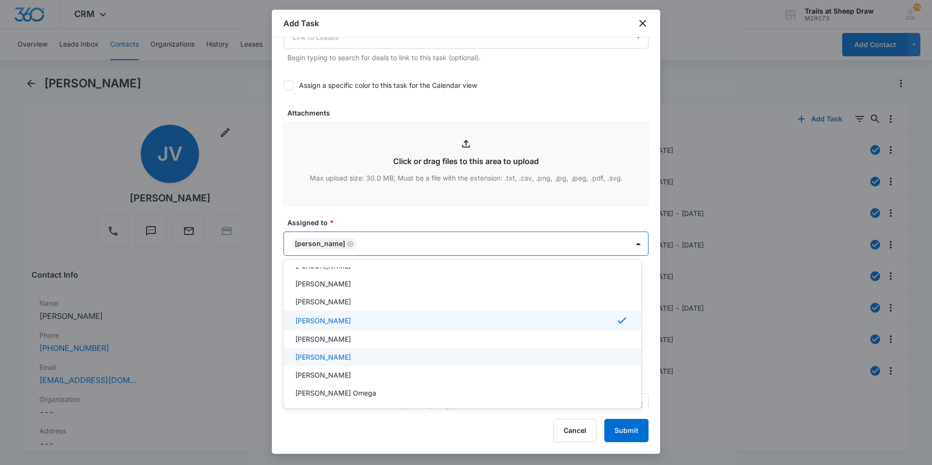
click at [351, 353] on p "[PERSON_NAME]" at bounding box center [323, 357] width 56 height 10
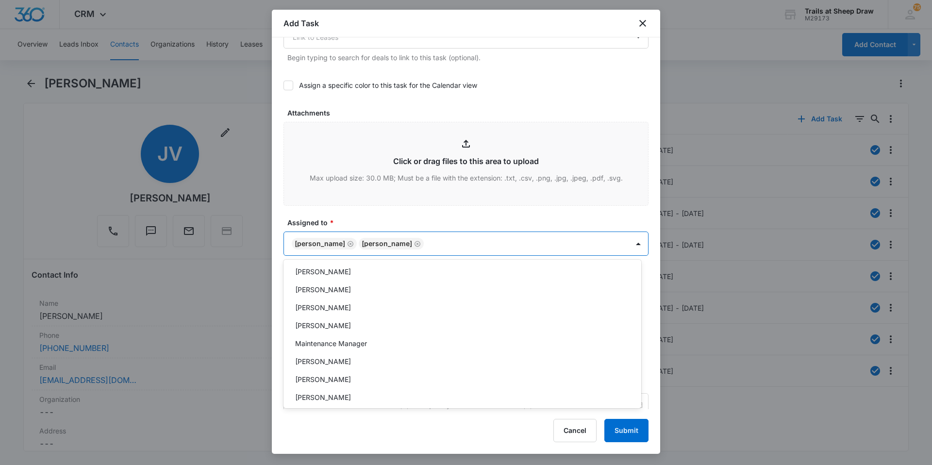
scroll to position [194, 0]
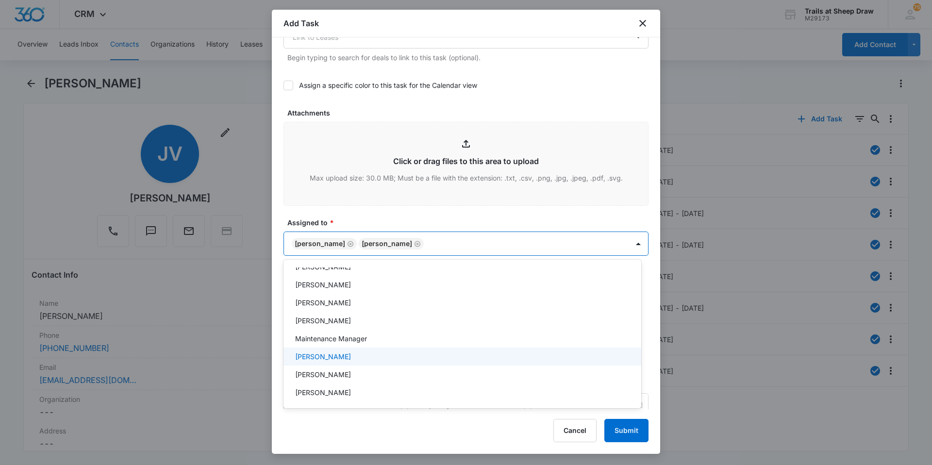
click at [374, 357] on div "[PERSON_NAME]" at bounding box center [461, 357] width 333 height 10
click at [387, 223] on div at bounding box center [466, 232] width 932 height 465
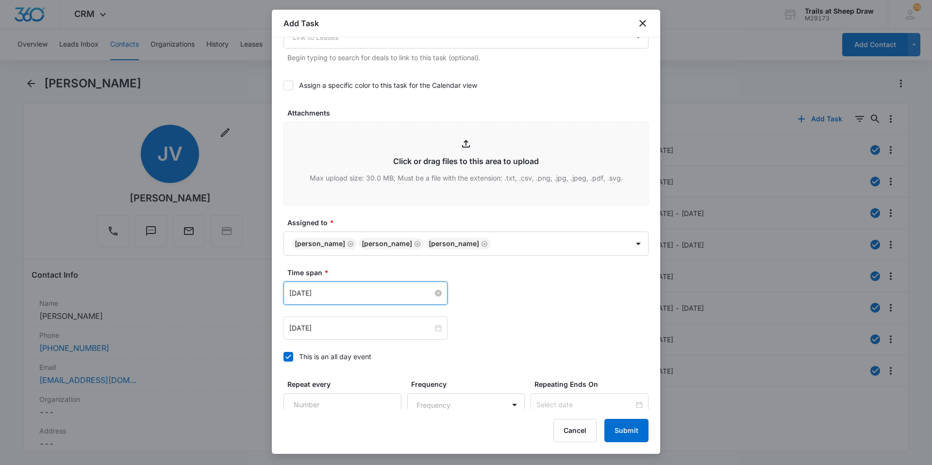
click at [364, 294] on input "[DATE]" at bounding box center [361, 293] width 144 height 11
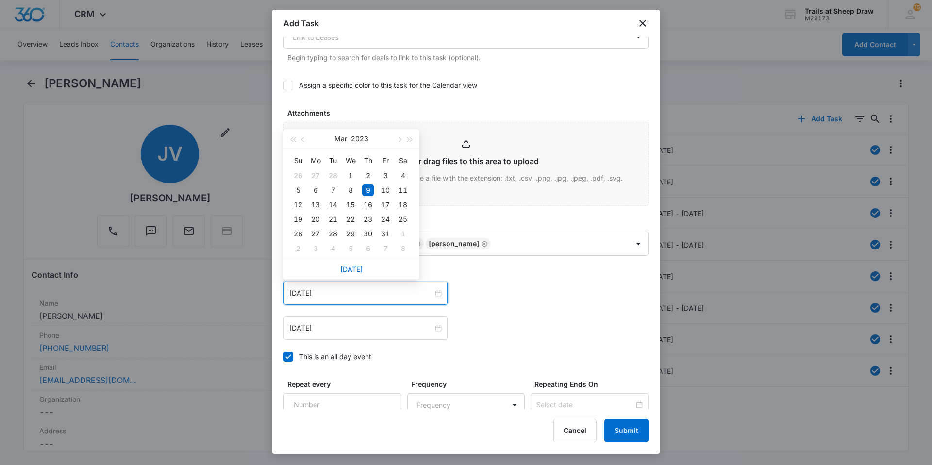
drag, startPoint x: 352, startPoint y: 267, endPoint x: 343, endPoint y: 303, distance: 36.9
click at [352, 266] on link "[DATE]" at bounding box center [351, 269] width 22 height 8
type input "[DATE]"
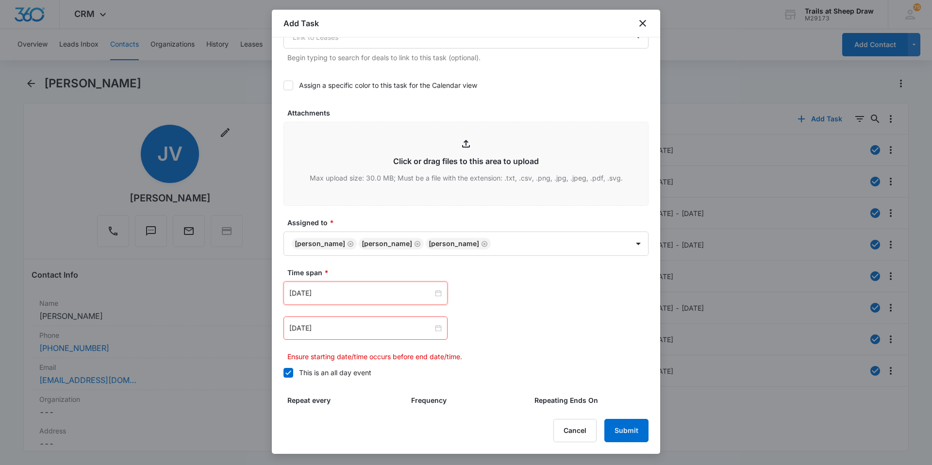
click at [339, 336] on div "[DATE]" at bounding box center [366, 328] width 164 height 23
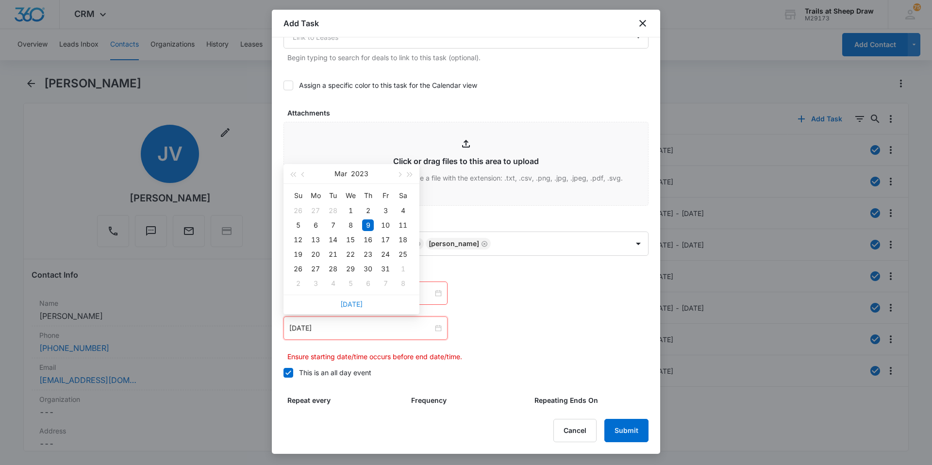
click at [349, 305] on link "[DATE]" at bounding box center [351, 304] width 22 height 8
type input "[DATE]"
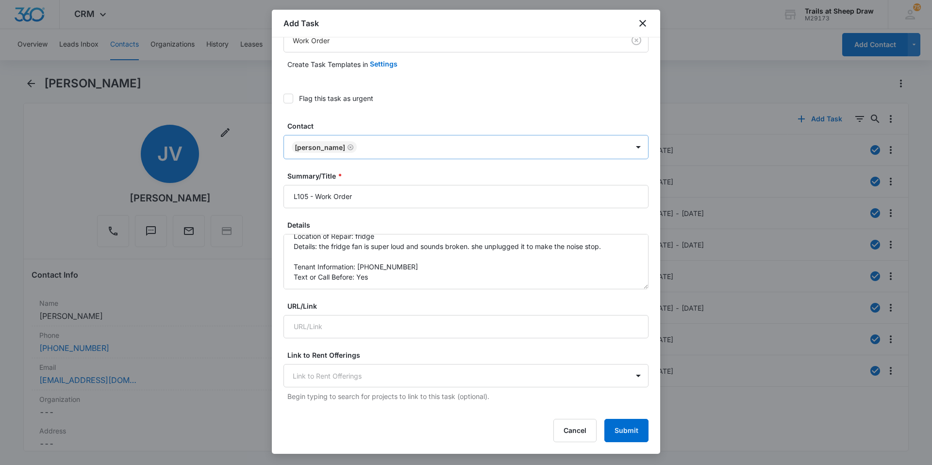
scroll to position [0, 0]
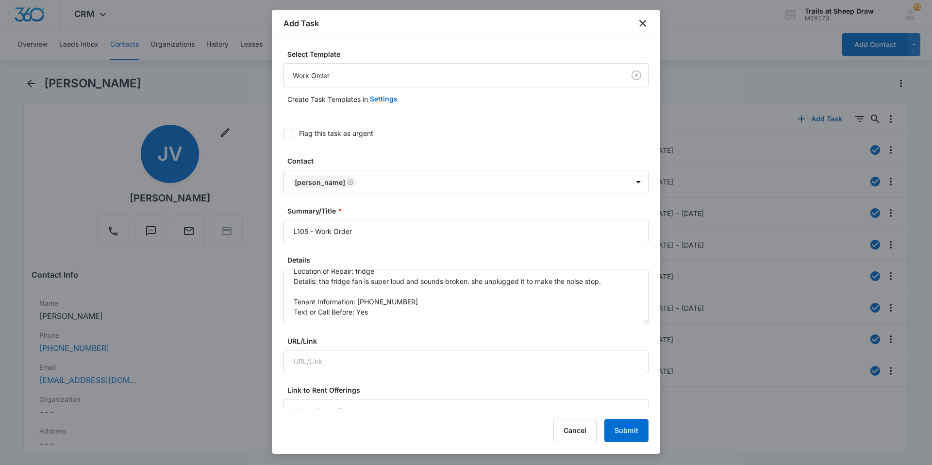
click at [343, 131] on div "Flag this task as urgent" at bounding box center [336, 133] width 74 height 10
click at [284, 134] on input "Flag this task as urgent" at bounding box center [284, 134] width 0 height 0
click at [616, 429] on button "Submit" at bounding box center [627, 430] width 44 height 23
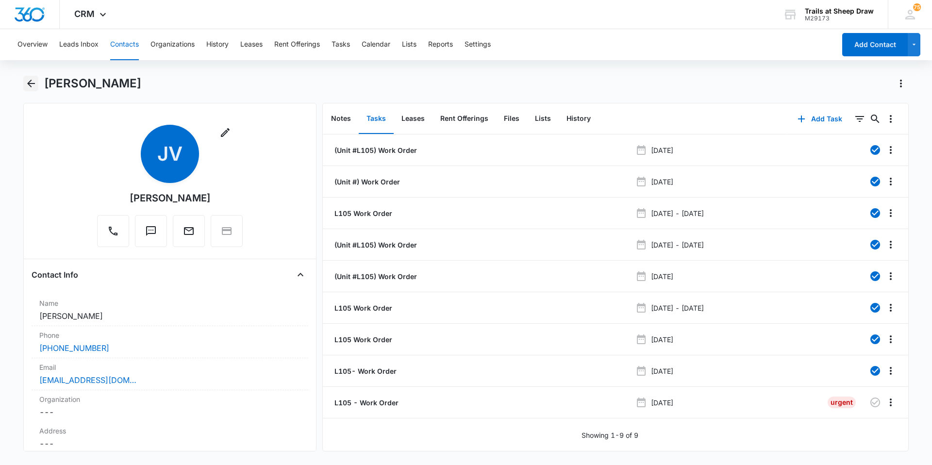
click at [27, 84] on icon "Back" at bounding box center [31, 84] width 12 height 12
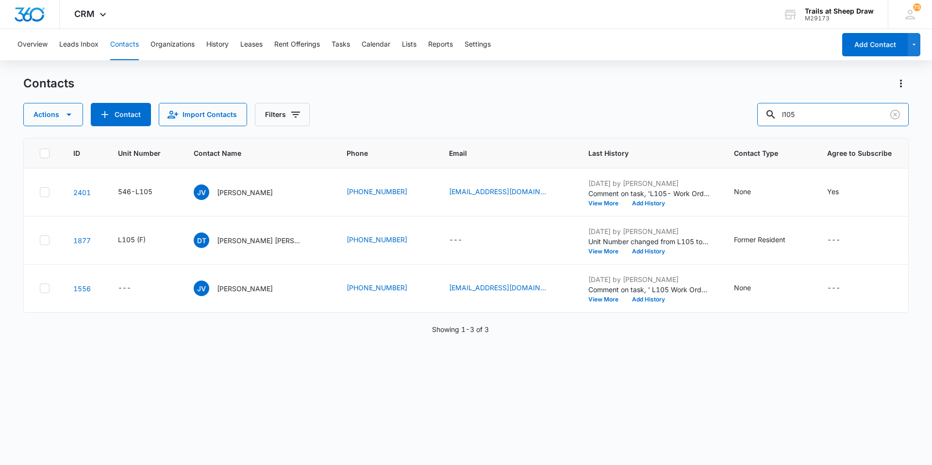
drag, startPoint x: 807, startPoint y: 111, endPoint x: 725, endPoint y: 118, distance: 82.3
click at [725, 118] on div "Actions Contact Import Contacts Filters l105" at bounding box center [466, 114] width 886 height 23
type input "Y105"
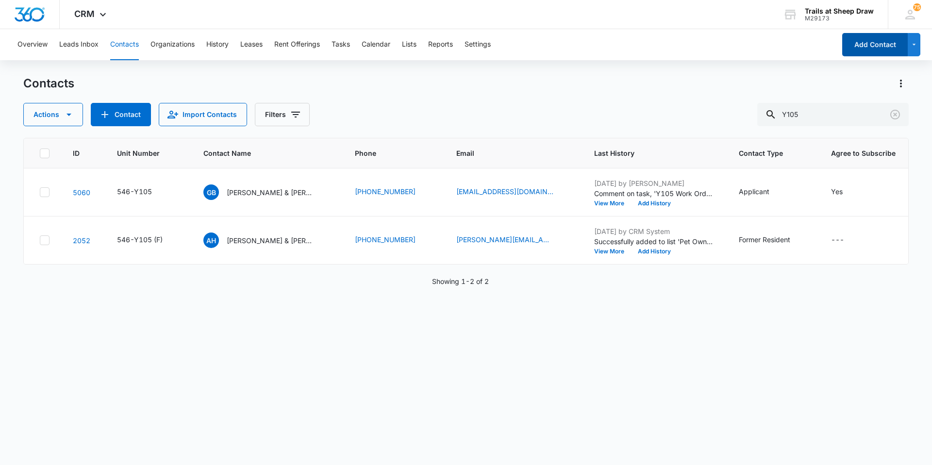
click at [857, 43] on button "Add Contact" at bounding box center [876, 44] width 66 height 23
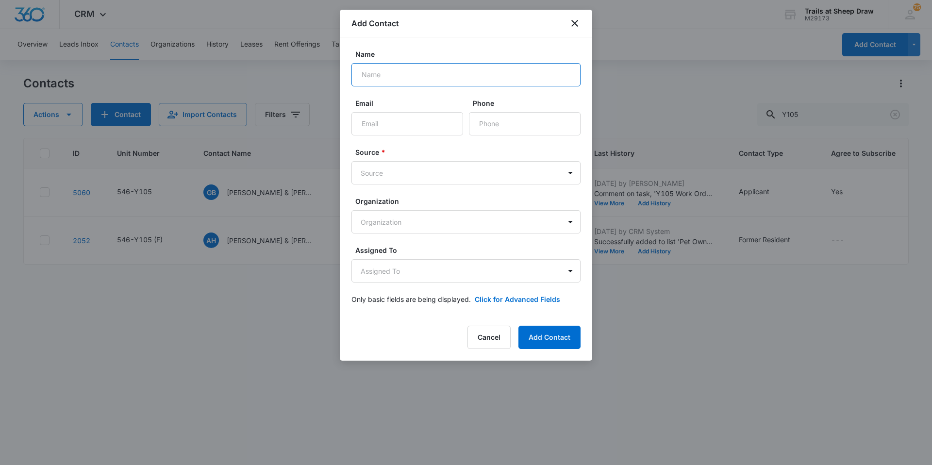
click at [422, 68] on input "Name" at bounding box center [466, 74] width 229 height 23
type input "[PERSON_NAME] & [PERSON_NAME]"
click at [386, 117] on input "Email" at bounding box center [408, 123] width 112 height 23
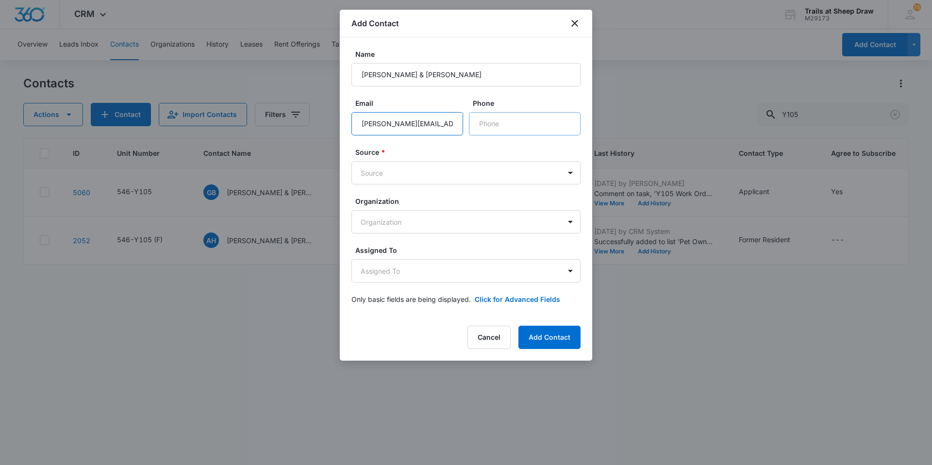
type input "[PERSON_NAME][EMAIL_ADDRESS][DOMAIN_NAME]"
click at [501, 115] on input "Phone" at bounding box center [525, 123] width 112 height 23
type input "[PHONE_NUMBER]"
click at [499, 174] on body "CRM Apps Reputation Websites Forms CRM Email Social Content Ads Intelligence Fi…" at bounding box center [466, 232] width 932 height 465
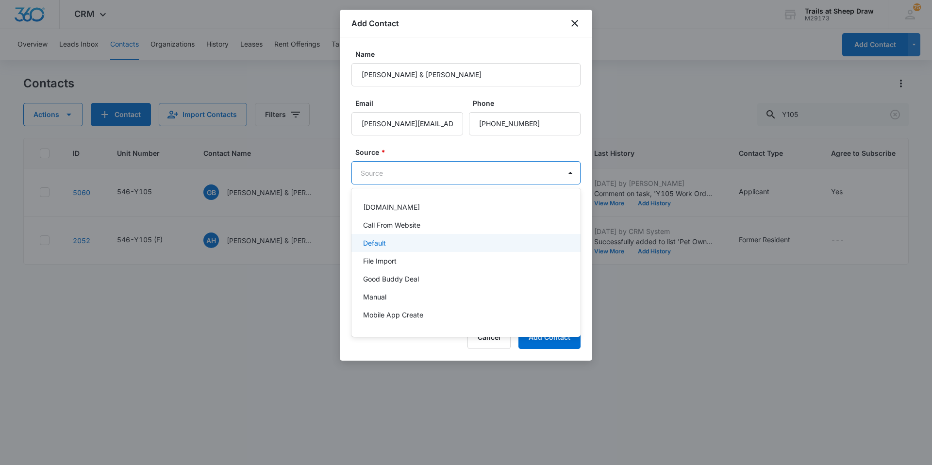
click at [390, 242] on div "Default" at bounding box center [465, 243] width 204 height 10
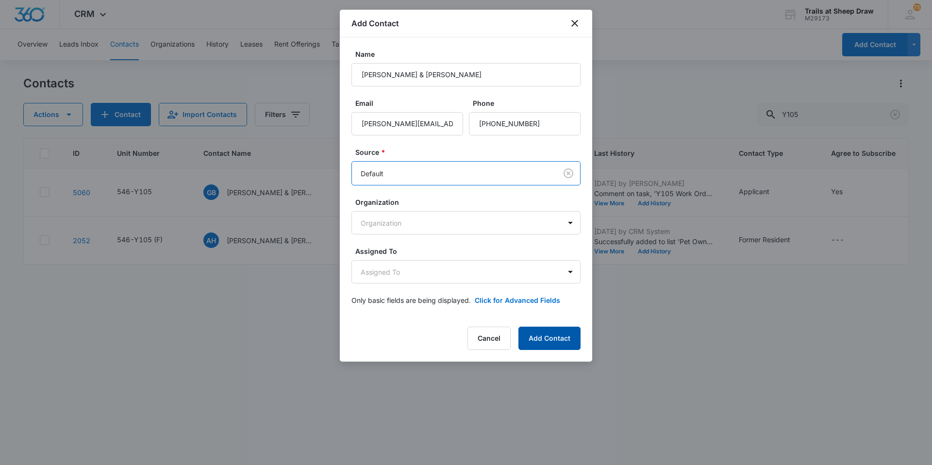
click at [560, 348] on button "Add Contact" at bounding box center [550, 338] width 62 height 23
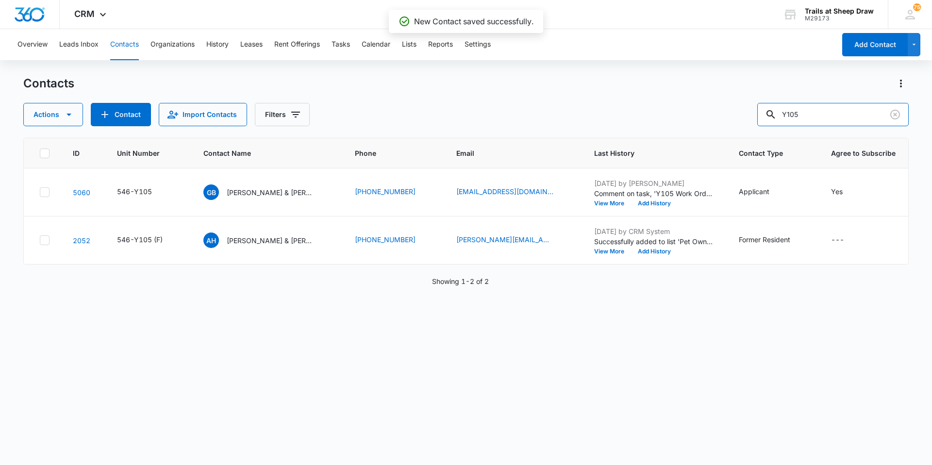
drag, startPoint x: 850, startPoint y: 113, endPoint x: 688, endPoint y: 124, distance: 162.1
click at [708, 120] on div "Actions Contact Import Contacts Filters Y105" at bounding box center [466, 114] width 886 height 23
type input "Crystal"
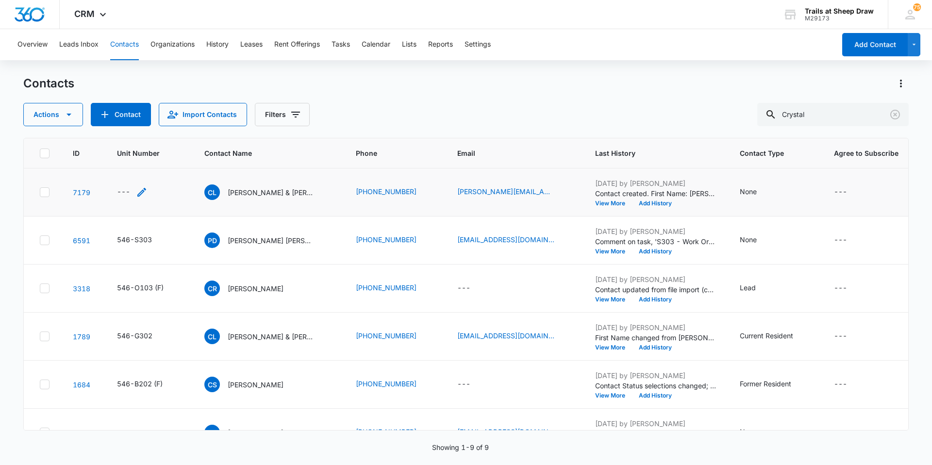
click at [141, 190] on icon "Unit Number - - Select to Edit Field" at bounding box center [142, 192] width 12 height 12
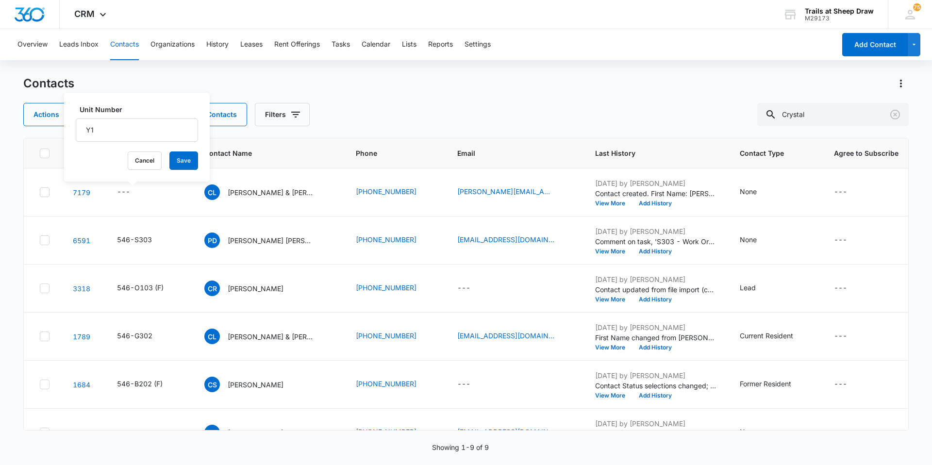
type input "Y"
type input "546-Y105"
click at [169, 159] on button "Save" at bounding box center [183, 161] width 29 height 18
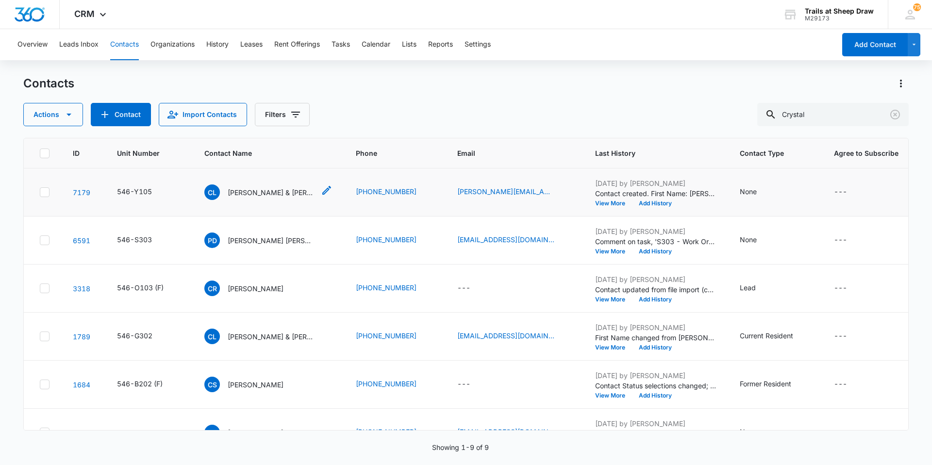
click at [265, 188] on p "[PERSON_NAME] & [PERSON_NAME]" at bounding box center [271, 192] width 87 height 10
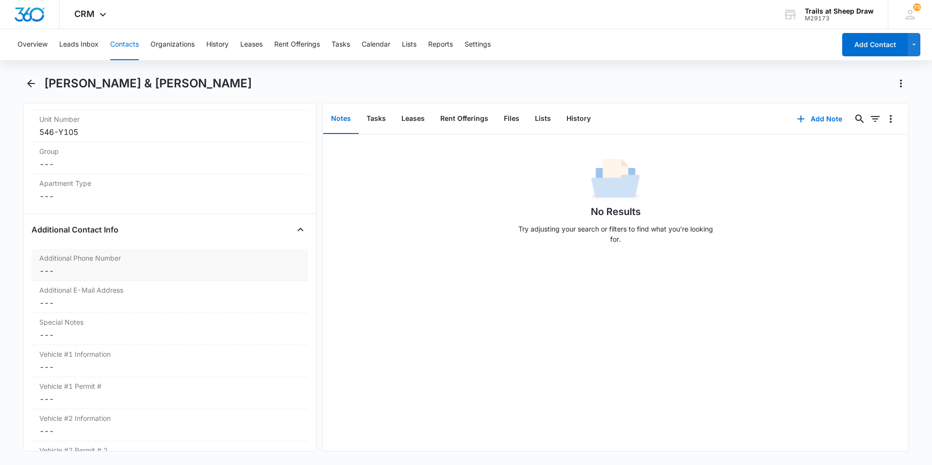
scroll to position [777, 0]
click at [125, 277] on div "Additional Phone Number Cancel Save Changes ---" at bounding box center [170, 265] width 277 height 32
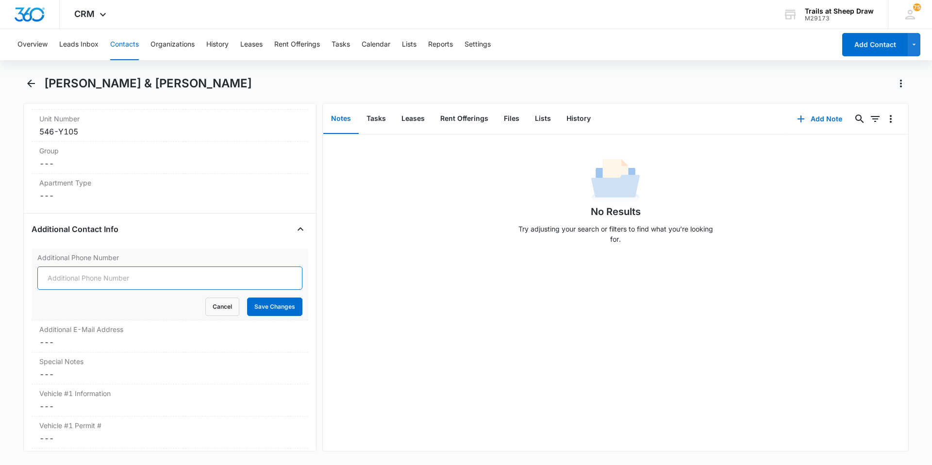
click at [98, 268] on input "Additional Phone Number" at bounding box center [169, 278] width 265 height 23
type input "[PHONE_NUMBER]"
click at [286, 311] on button "Save Changes" at bounding box center [274, 307] width 55 height 18
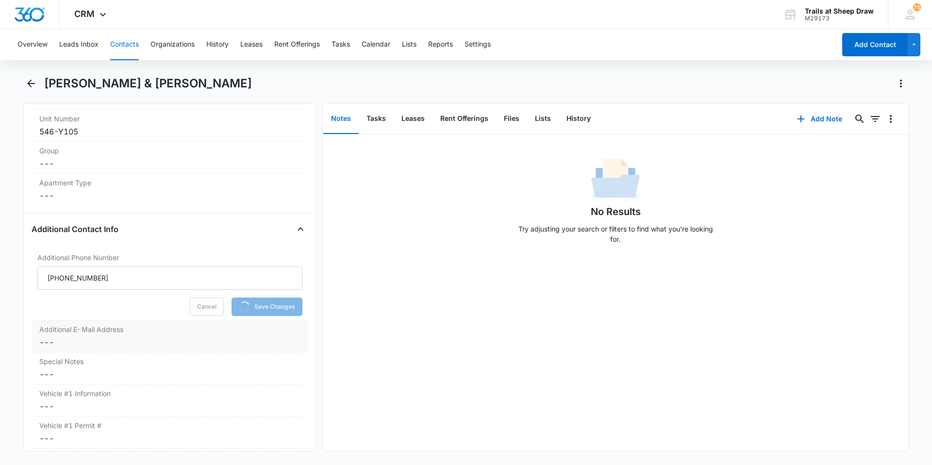
click at [133, 336] on div "Additional E-Mail Address Cancel Save Changes ---" at bounding box center [170, 336] width 277 height 32
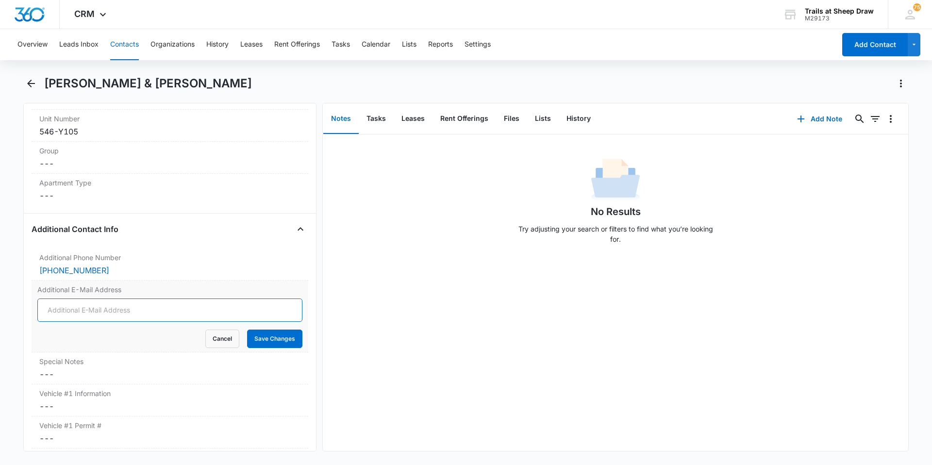
click at [123, 308] on input "Additional E-Mail Address" at bounding box center [169, 310] width 265 height 23
type input "[EMAIL_ADDRESS][DOMAIN_NAME]"
click at [255, 343] on button "Save Changes" at bounding box center [274, 339] width 55 height 18
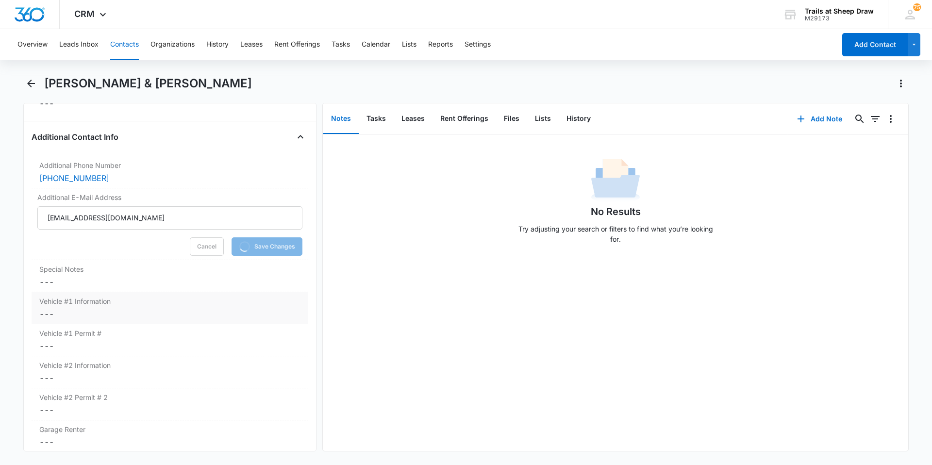
scroll to position [874, 0]
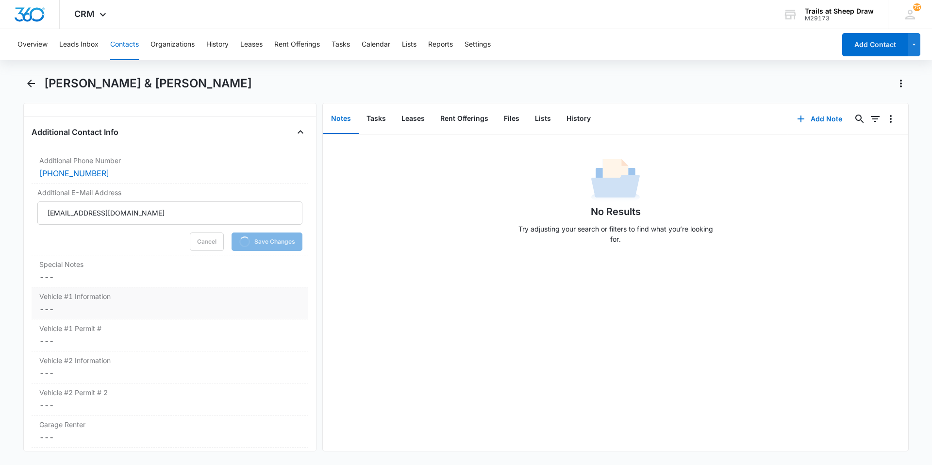
click at [90, 315] on div "Vehicle #1 Information Cancel Save Changes ---" at bounding box center [170, 303] width 277 height 32
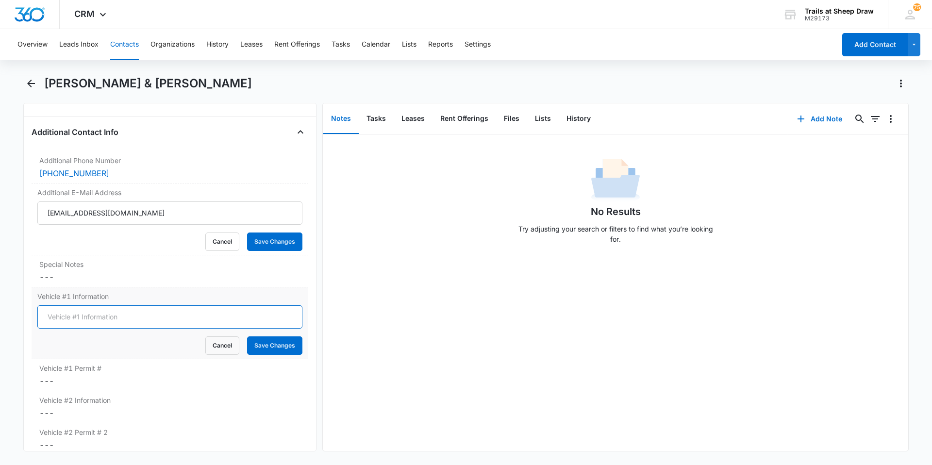
click at [84, 316] on input "Vehicle #1 Information" at bounding box center [169, 316] width 265 height 23
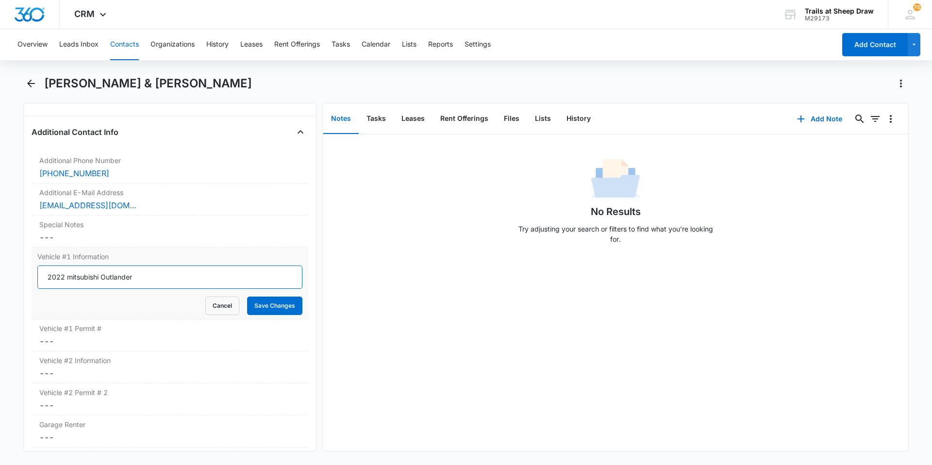
click at [65, 278] on input "2022 mitsubishi Outlander" at bounding box center [169, 277] width 265 height 23
click at [161, 274] on input "2022 red mitsubishi Outlander" at bounding box center [169, 277] width 265 height 23
type input "2022 red mitsubishi Outlander"
click at [268, 307] on button "Save Changes" at bounding box center [274, 306] width 55 height 18
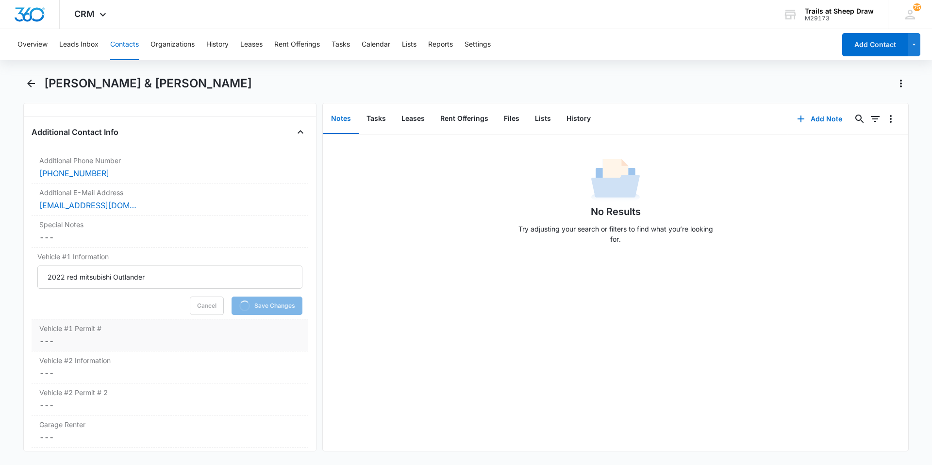
click at [131, 336] on dd "Cancel Save Changes ---" at bounding box center [169, 342] width 261 height 12
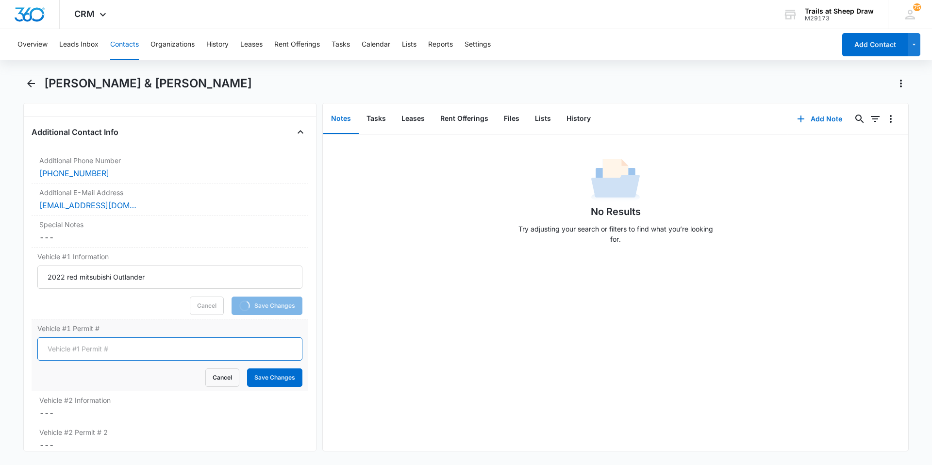
drag, startPoint x: 86, startPoint y: 337, endPoint x: 74, endPoint y: 351, distance: 18.6
click at [74, 351] on input "Vehicle #1 Permit #" at bounding box center [169, 348] width 265 height 23
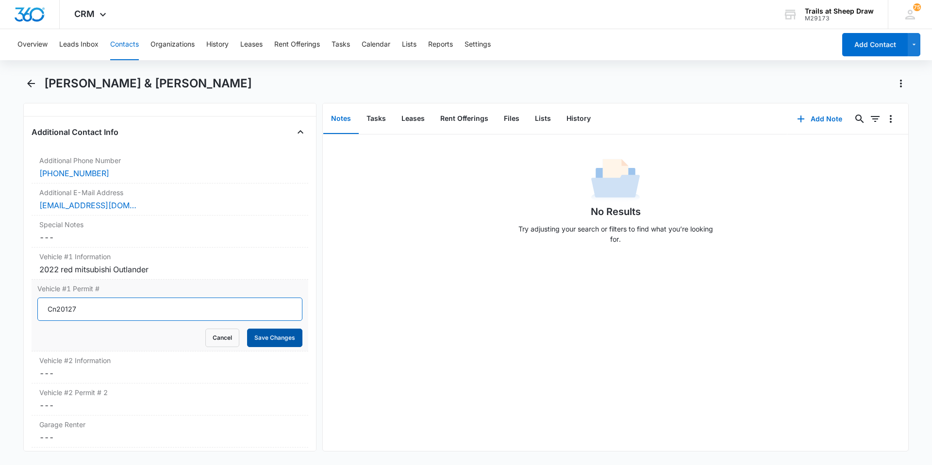
type input "Cn20127"
click at [267, 339] on button "Save Changes" at bounding box center [274, 338] width 55 height 18
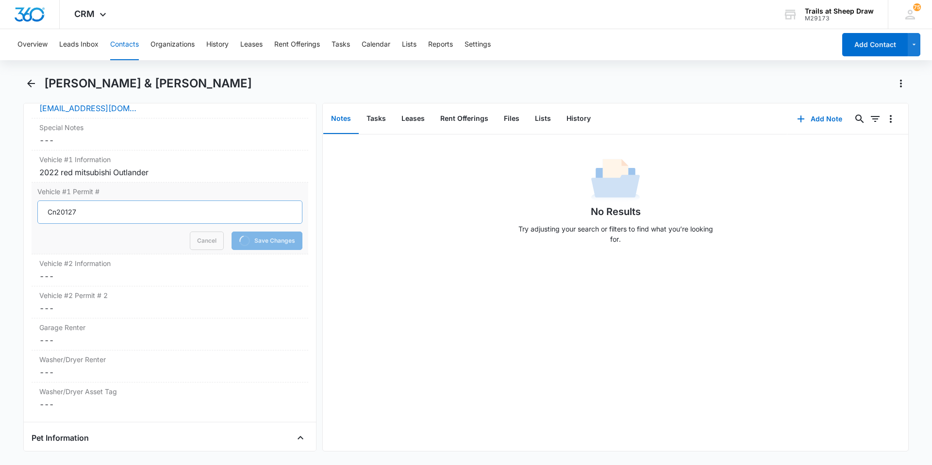
scroll to position [1020, 0]
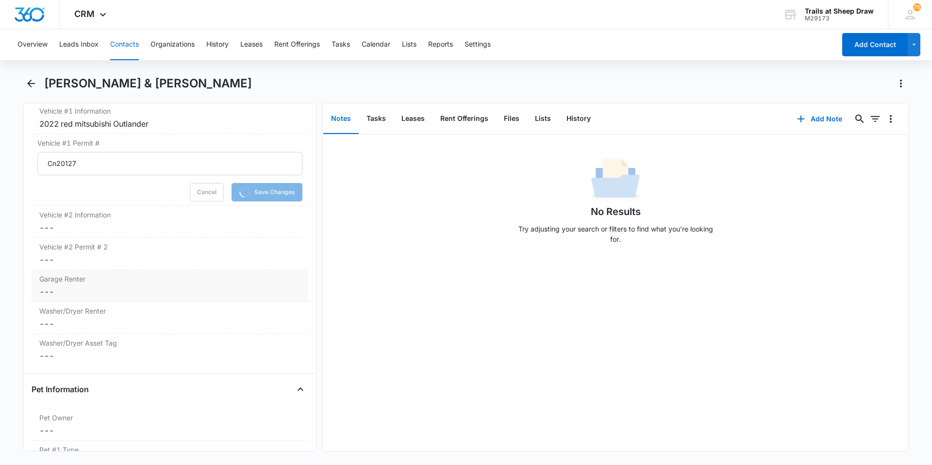
click at [67, 298] on div "Garage Renter Cancel Save Changes ---" at bounding box center [170, 286] width 277 height 32
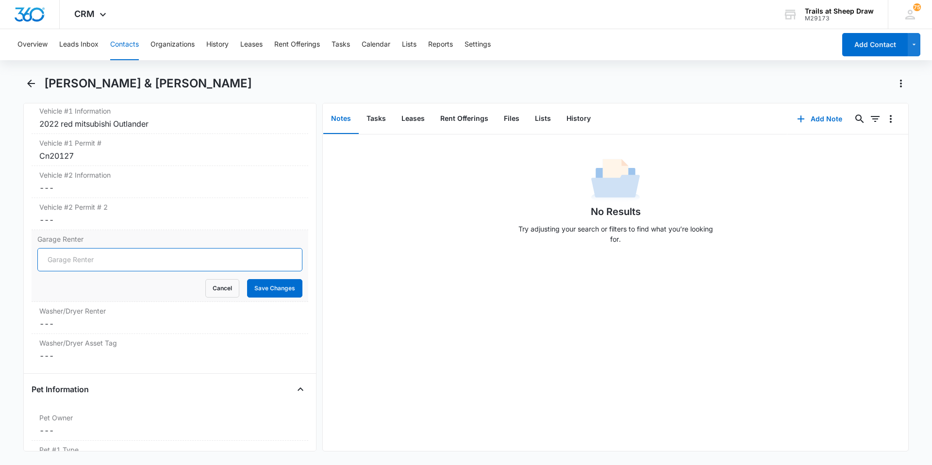
click at [62, 263] on input "Garage Renter" at bounding box center [169, 259] width 265 height 23
type input "No"
click at [262, 286] on button "Save Changes" at bounding box center [274, 288] width 55 height 18
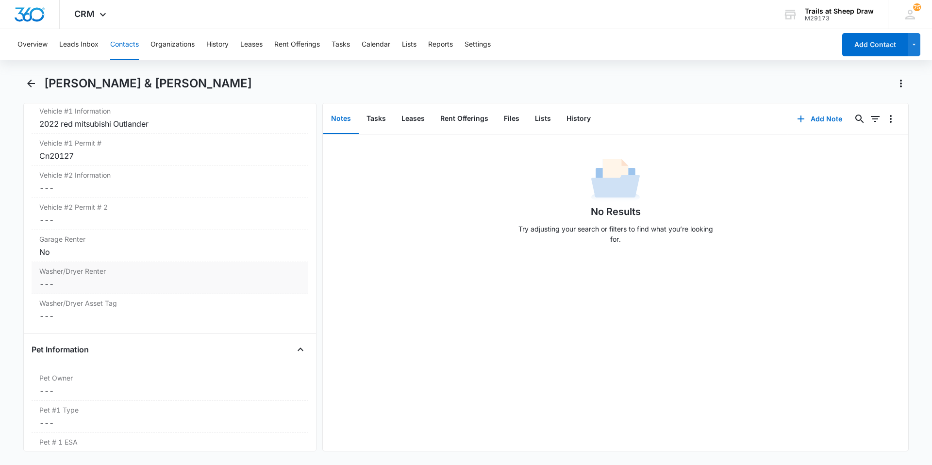
click at [69, 291] on div "Washer/Dryer Renter Cancel Save Changes ---" at bounding box center [170, 278] width 277 height 32
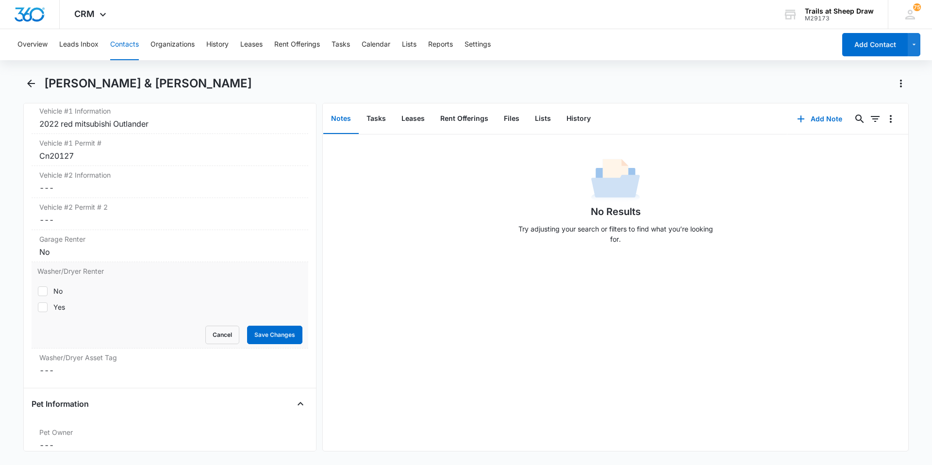
click at [63, 306] on div "Yes" at bounding box center [59, 307] width 12 height 10
click at [38, 307] on input "Yes" at bounding box center [37, 307] width 0 height 0
checkbox input "true"
click at [280, 335] on button "Save Changes" at bounding box center [274, 335] width 55 height 18
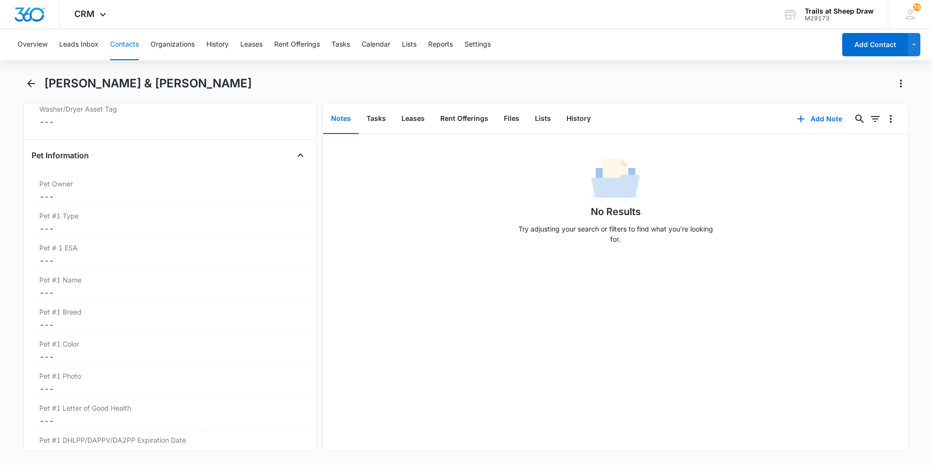
scroll to position [1196, 0]
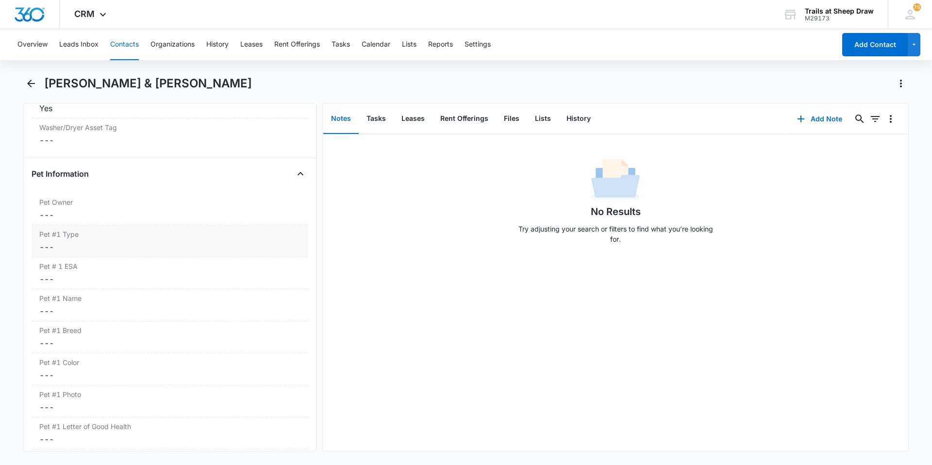
click at [76, 218] on dd "Cancel Save Changes ---" at bounding box center [169, 215] width 261 height 12
click at [59, 232] on div "Yes No" at bounding box center [169, 230] width 265 height 26
click at [58, 233] on div "No" at bounding box center [57, 238] width 9 height 10
click at [38, 238] on input "No" at bounding box center [37, 238] width 0 height 0
checkbox input "true"
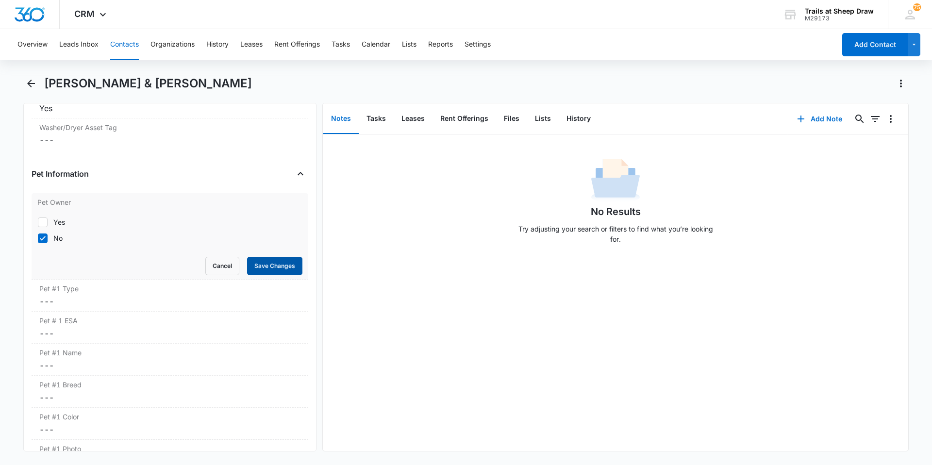
click at [274, 267] on button "Save Changes" at bounding box center [274, 266] width 55 height 18
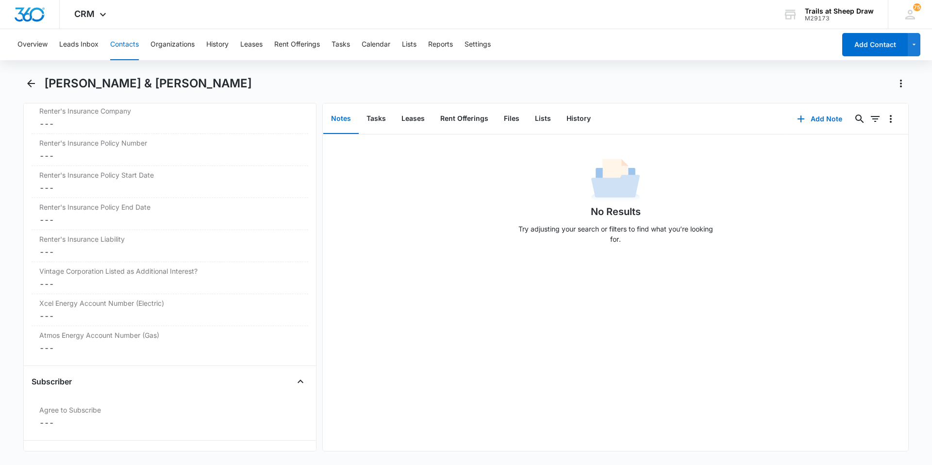
scroll to position [2203, 0]
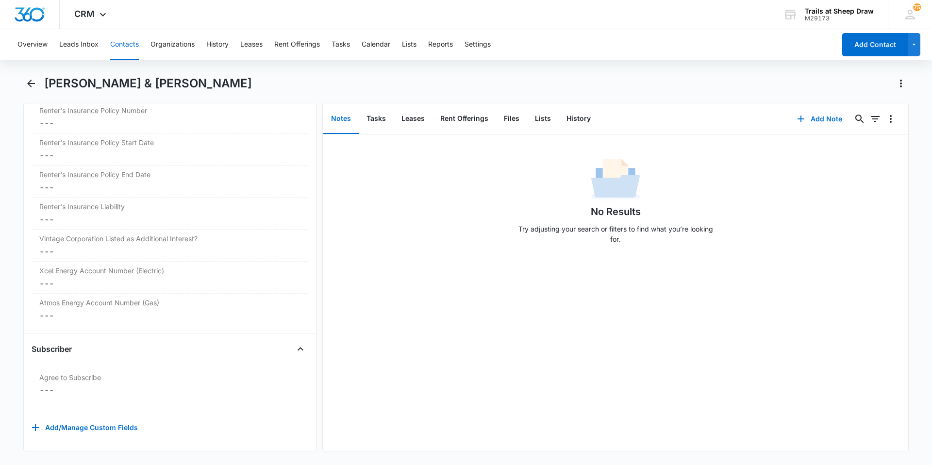
drag, startPoint x: 228, startPoint y: 81, endPoint x: 44, endPoint y: 85, distance: 184.1
click at [44, 85] on div "[PERSON_NAME] & [PERSON_NAME]" at bounding box center [476, 84] width 865 height 16
copy h1 "[PERSON_NAME] & [PERSON_NAME]"
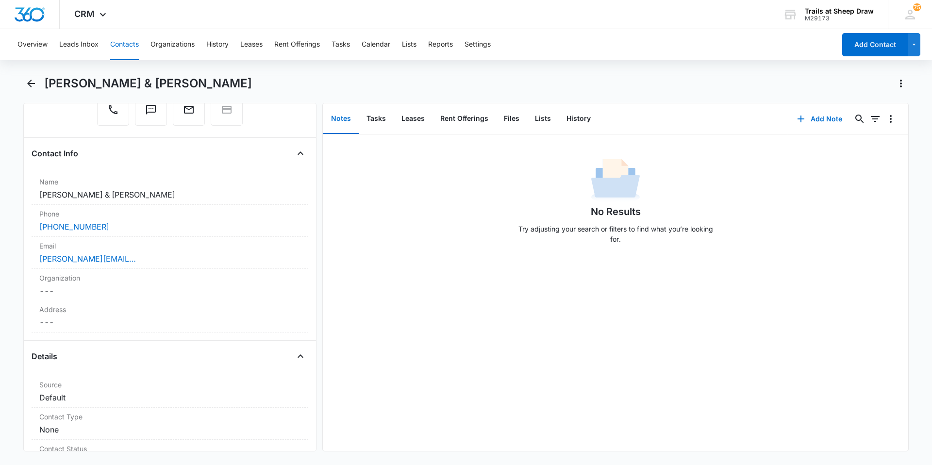
scroll to position [0, 0]
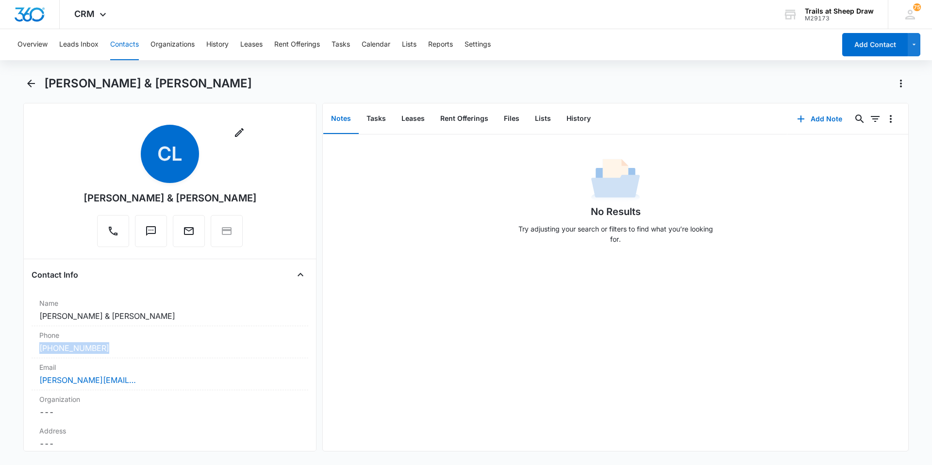
drag, startPoint x: 111, startPoint y: 350, endPoint x: 30, endPoint y: 354, distance: 81.7
click at [30, 354] on div "Remove CL [PERSON_NAME] & [PERSON_NAME] Contact Info Name Cancel Save Changes […" at bounding box center [169, 277] width 293 height 349
copy link "[PHONE_NUMBER]"
click at [29, 86] on icon "Back" at bounding box center [31, 84] width 12 height 12
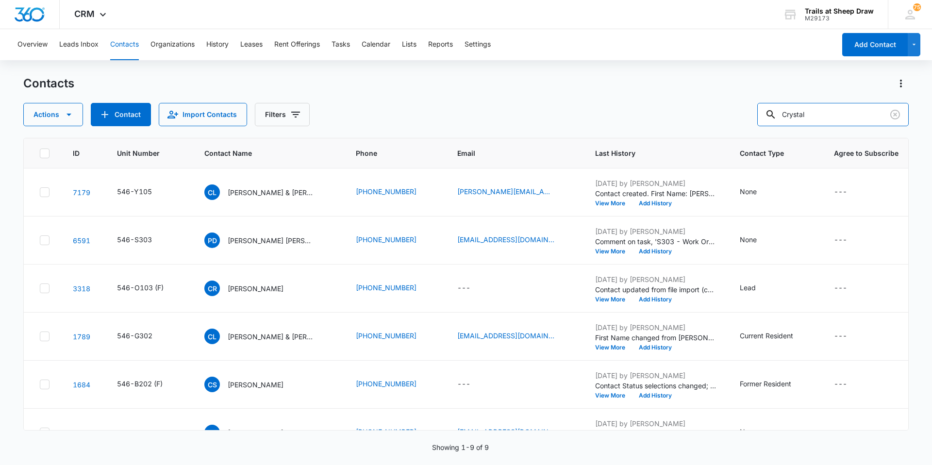
drag, startPoint x: 830, startPoint y: 114, endPoint x: 670, endPoint y: 136, distance: 161.9
click at [698, 124] on div "Actions Contact Import Contacts Filters Crystal" at bounding box center [466, 114] width 886 height 23
type input "H103"
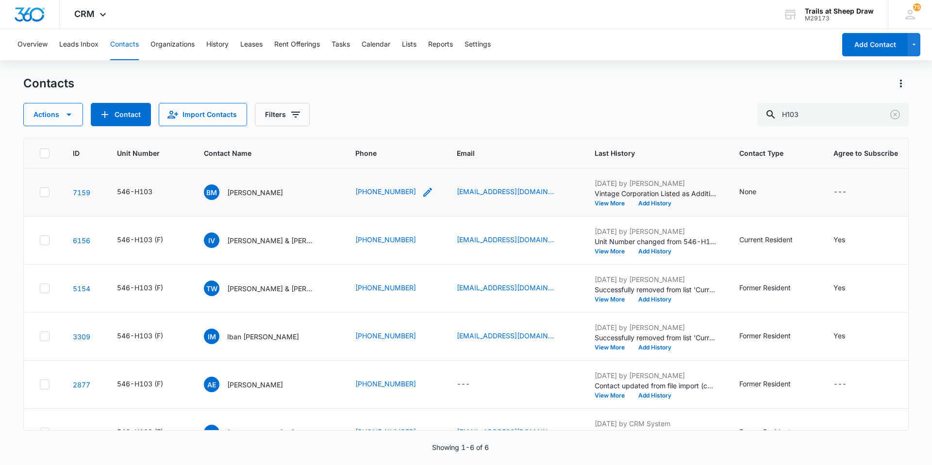
drag, startPoint x: 342, startPoint y: 194, endPoint x: 412, endPoint y: 193, distance: 69.9
click at [412, 193] on tr "7159 546-H103 BM [PERSON_NAME] [PHONE_NUMBER] [EMAIL_ADDRESS][DOMAIN_NAME] [DAT…" at bounding box center [469, 193] width 890 height 48
copy tr "[PHONE_NUMBER]"
drag, startPoint x: 826, startPoint y: 119, endPoint x: 690, endPoint y: 137, distance: 137.6
click at [697, 134] on div "Contacts Actions Contact Import Contacts Filters H103 ID Unit Number Contact Na…" at bounding box center [466, 270] width 886 height 388
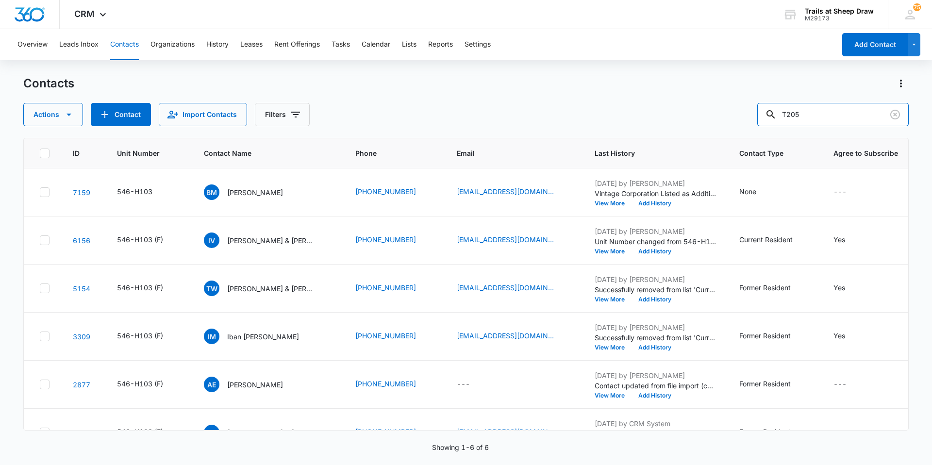
type input "T205"
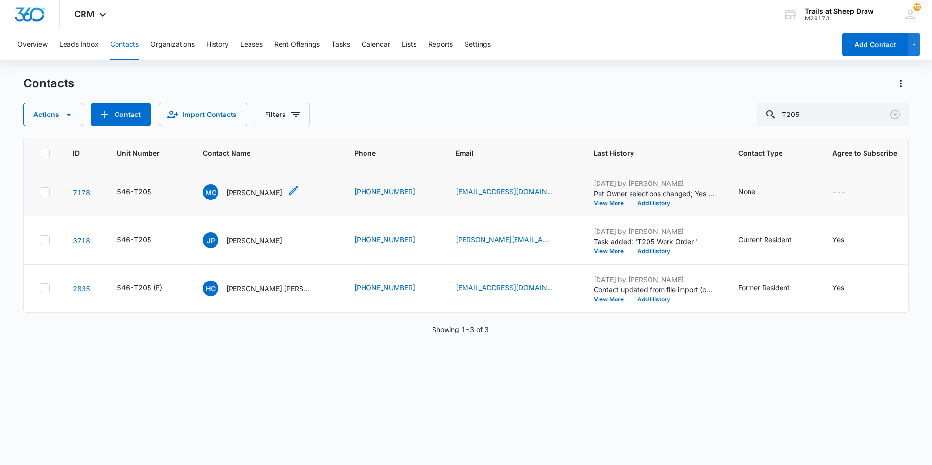
click at [270, 193] on p "[PERSON_NAME]" at bounding box center [254, 192] width 56 height 10
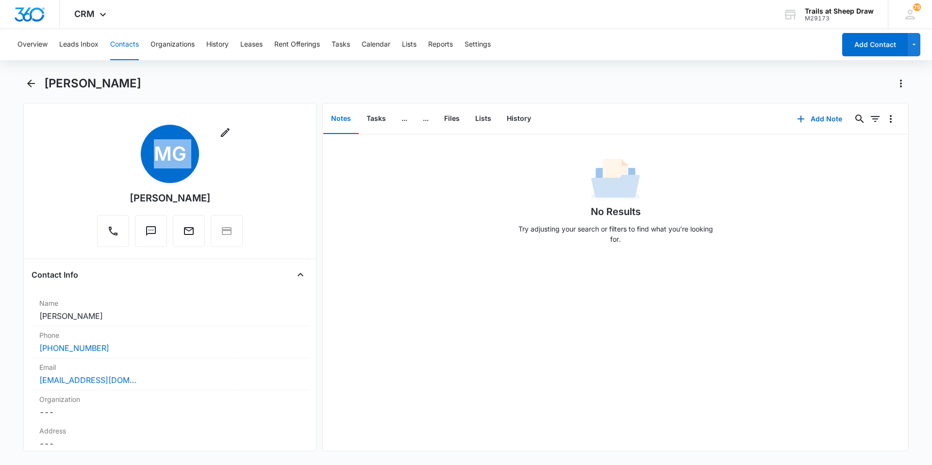
drag, startPoint x: 220, startPoint y: 197, endPoint x: 117, endPoint y: 196, distance: 102.9
click at [117, 196] on div "Remove MG [PERSON_NAME]" at bounding box center [170, 186] width 146 height 122
copy div "Remove MG"
click at [27, 84] on icon "Back" at bounding box center [31, 84] width 12 height 12
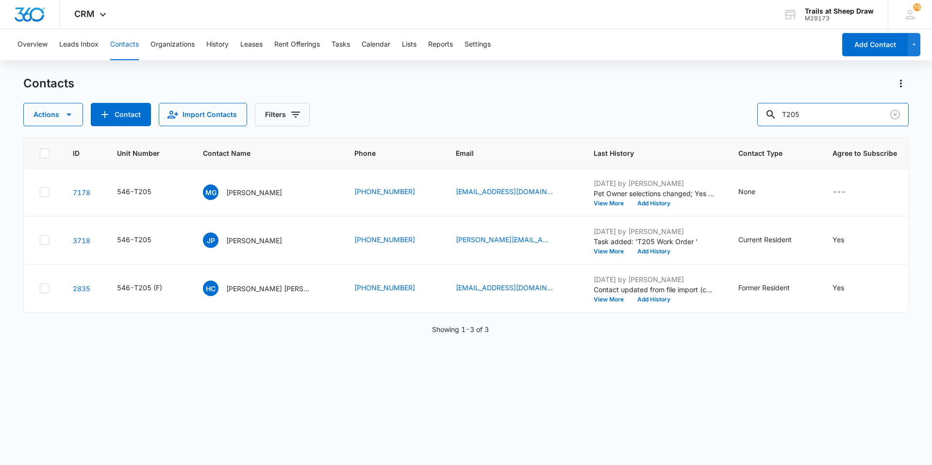
drag, startPoint x: 806, startPoint y: 117, endPoint x: 761, endPoint y: 125, distance: 45.5
click at [761, 125] on div "Actions Contact Import Contacts Filters T205" at bounding box center [466, 114] width 886 height 23
drag, startPoint x: 848, startPoint y: 111, endPoint x: 691, endPoint y: 111, distance: 157.3
click at [691, 110] on div "Actions Contact Import Contacts Filters T205" at bounding box center [466, 114] width 886 height 23
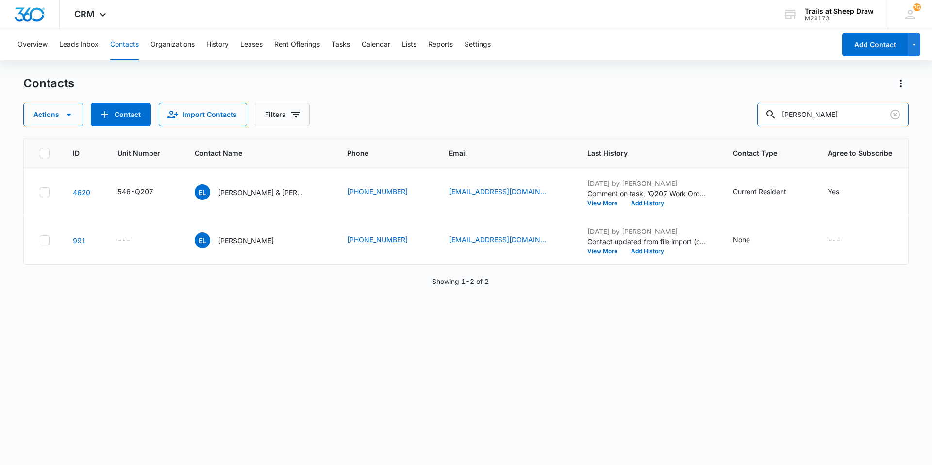
drag, startPoint x: 814, startPoint y: 111, endPoint x: 749, endPoint y: 118, distance: 65.4
click at [749, 118] on div "Actions Contact Import Contacts Filters [PERSON_NAME]" at bounding box center [466, 114] width 886 height 23
type input "P102"
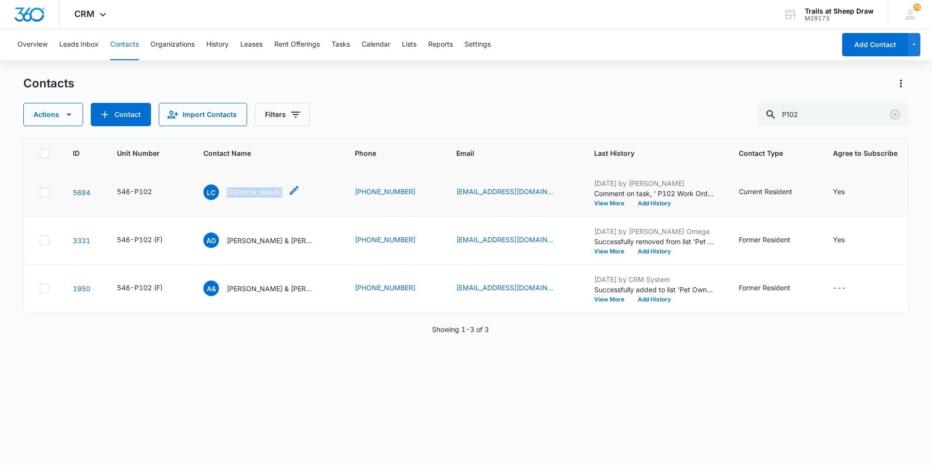
drag, startPoint x: 223, startPoint y: 190, endPoint x: 269, endPoint y: 196, distance: 46.4
click at [269, 196] on div "LC [PERSON_NAME]" at bounding box center [251, 193] width 97 height 16
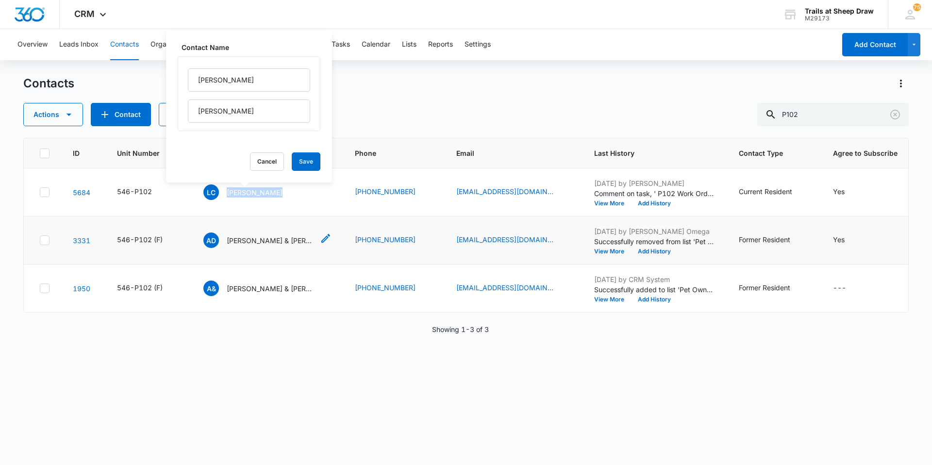
copy div "[PERSON_NAME]"
click at [377, 105] on div "Actions Contact Import Contacts Filters P102" at bounding box center [466, 114] width 886 height 23
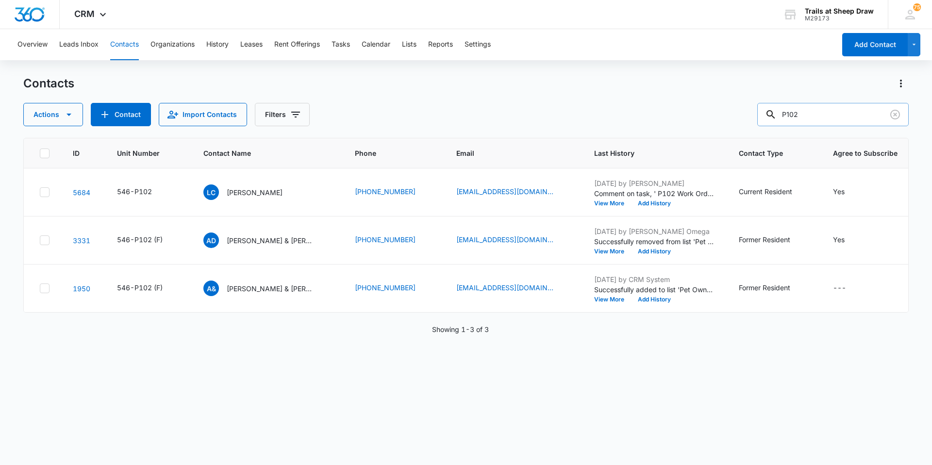
drag, startPoint x: 836, startPoint y: 110, endPoint x: 770, endPoint y: 125, distance: 67.4
click at [770, 125] on input "P102" at bounding box center [834, 114] width 152 height 23
type input "t"
type input "Y105"
click at [267, 188] on p "[PERSON_NAME] & [PERSON_NAME]" at bounding box center [270, 192] width 87 height 10
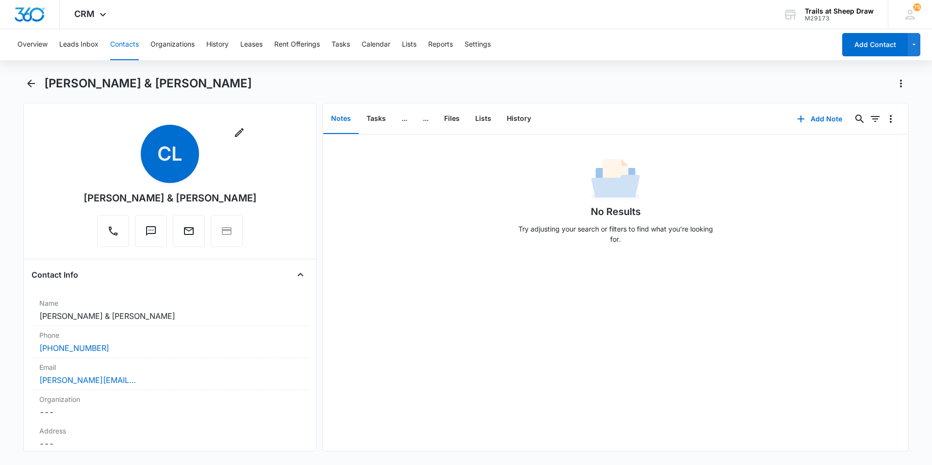
drag, startPoint x: 255, startPoint y: 201, endPoint x: 82, endPoint y: 195, distance: 173.5
click at [82, 195] on div "Remove CL [PERSON_NAME] & [PERSON_NAME]" at bounding box center [170, 188] width 277 height 126
copy div "[PERSON_NAME] & [PERSON_NAME]"
click at [371, 128] on button "Tasks" at bounding box center [376, 119] width 35 height 30
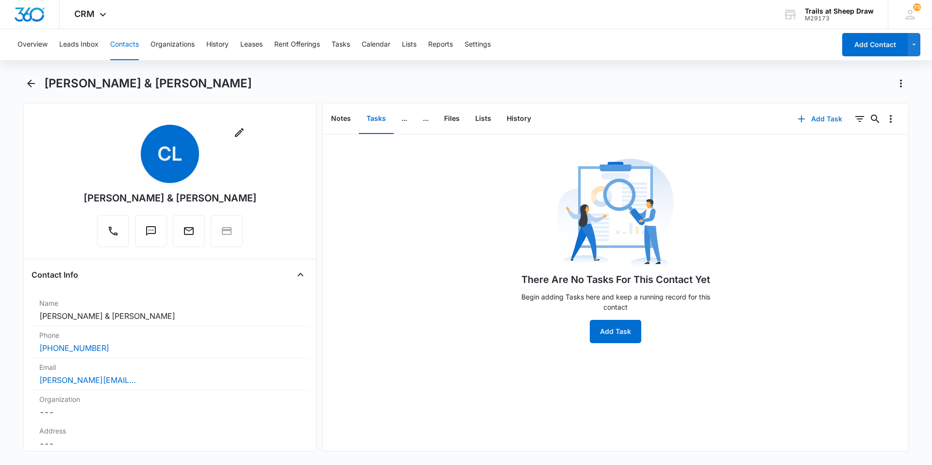
click at [796, 120] on icon "button" at bounding box center [802, 119] width 12 height 12
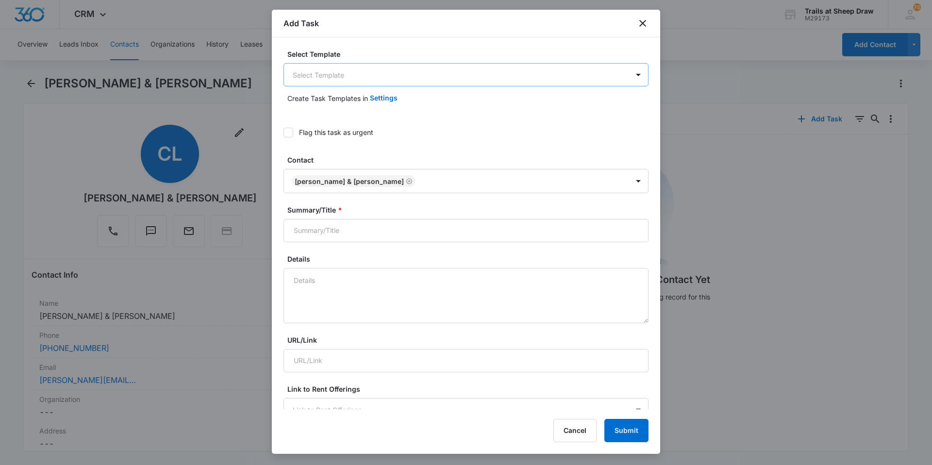
click at [301, 76] on body "CRM Apps Reputation Websites Forms CRM Email Social Content Ads Intelligence Fi…" at bounding box center [466, 232] width 932 height 465
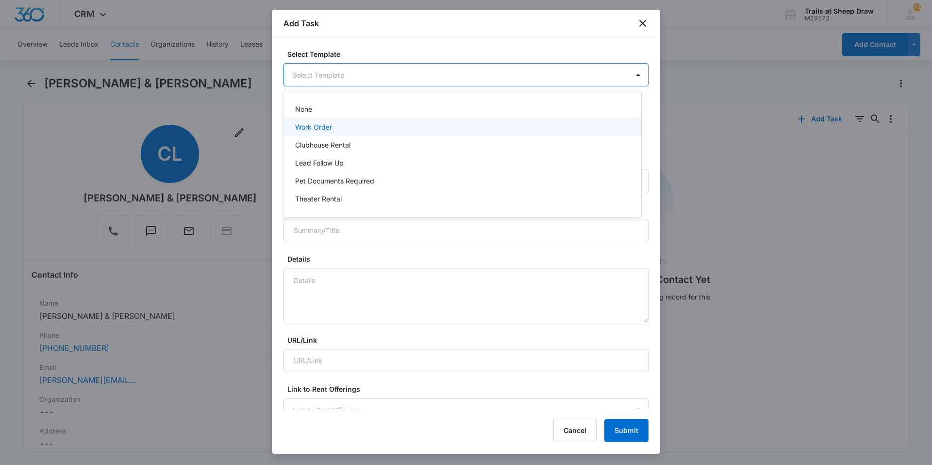
click at [318, 134] on div "Work Order" at bounding box center [463, 127] width 358 height 18
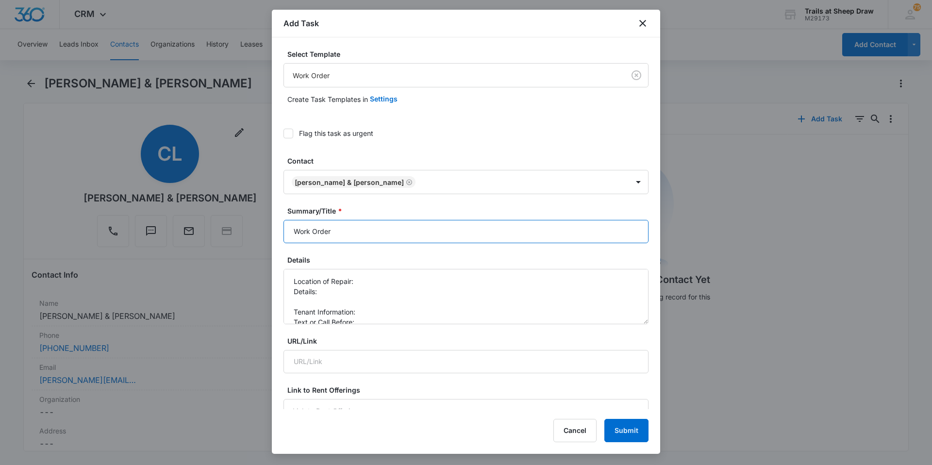
click at [287, 239] on input "Work Order" at bounding box center [466, 231] width 365 height 23
type input "Y105 - Work Order"
click at [381, 275] on textarea "Location of Repair: Details: Tenant Information: Text or Call Before:" at bounding box center [466, 296] width 365 height 55
click at [370, 294] on textarea "Location of Repair: Washer dryer install Details: Tenant Information: Text or C…" at bounding box center [466, 296] width 365 height 55
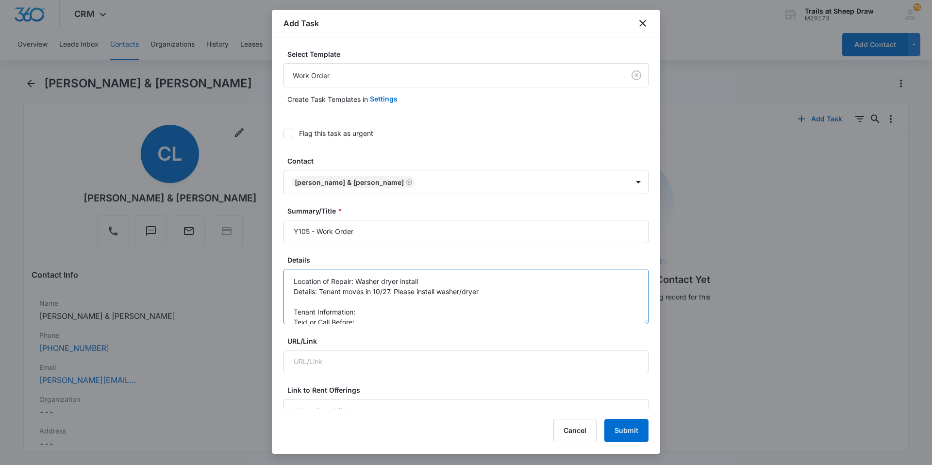
click at [392, 304] on textarea "Location of Repair: Washer dryer install Details: Tenant moves in 10/27. Please…" at bounding box center [466, 296] width 365 height 55
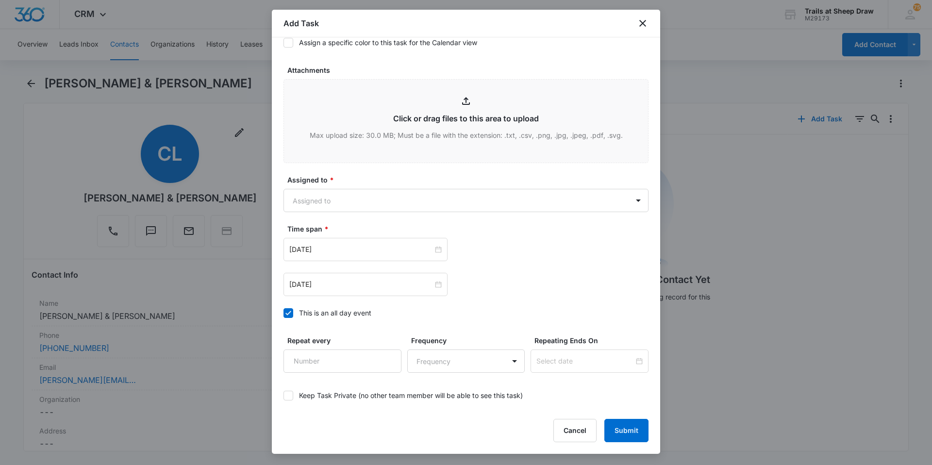
scroll to position [526, 0]
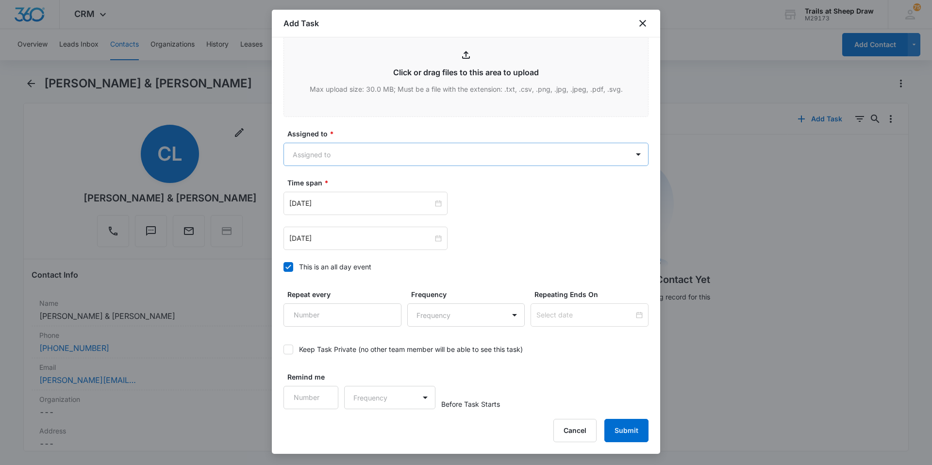
type textarea "Location of Repair: Washer dryer install Details: Tenant moves in 10/27. Please…"
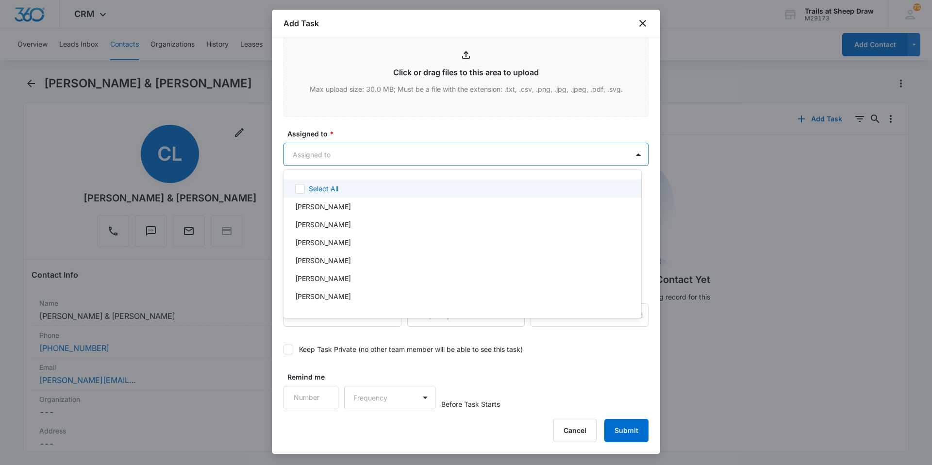
click at [332, 144] on body "CRM Apps Reputation Websites Forms CRM Email Social Content Ads Intelligence Fi…" at bounding box center [466, 232] width 932 height 465
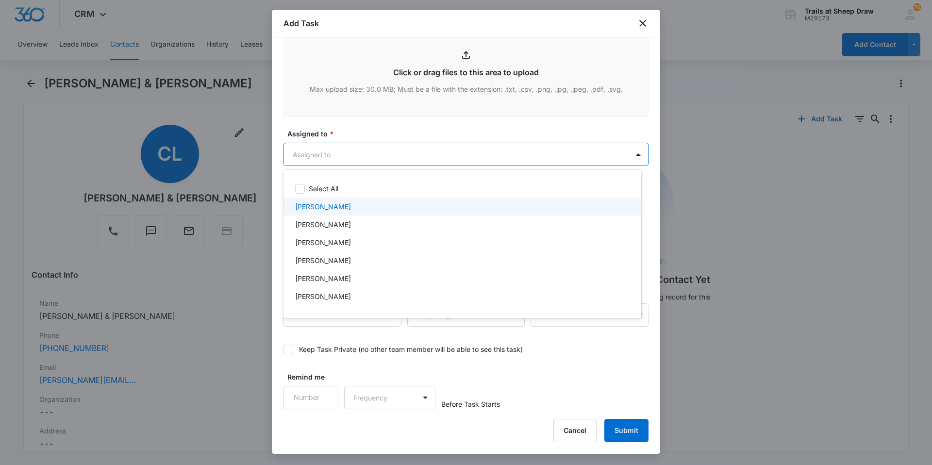
click at [338, 210] on p "[PERSON_NAME]" at bounding box center [323, 207] width 56 height 10
click at [340, 202] on div "[PERSON_NAME]" at bounding box center [463, 208] width 358 height 19
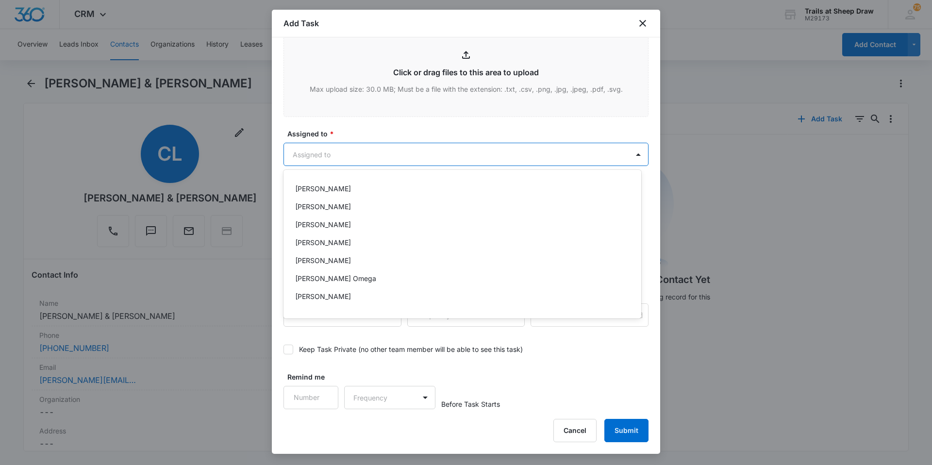
scroll to position [97, 0]
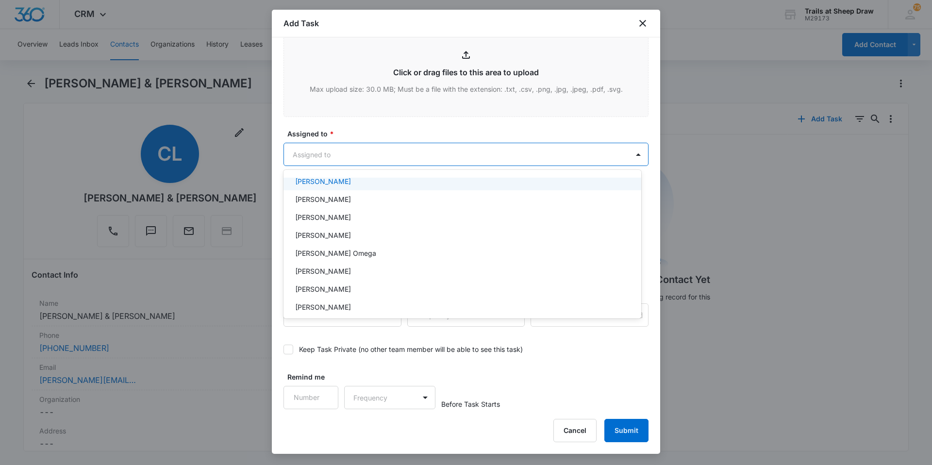
click at [339, 181] on p "[PERSON_NAME]" at bounding box center [323, 181] width 56 height 10
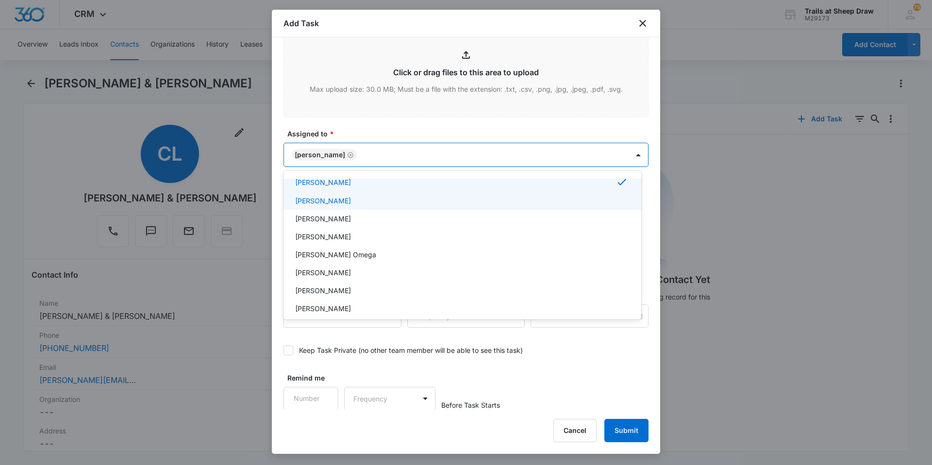
click at [339, 208] on div "[PERSON_NAME]" at bounding box center [463, 201] width 358 height 18
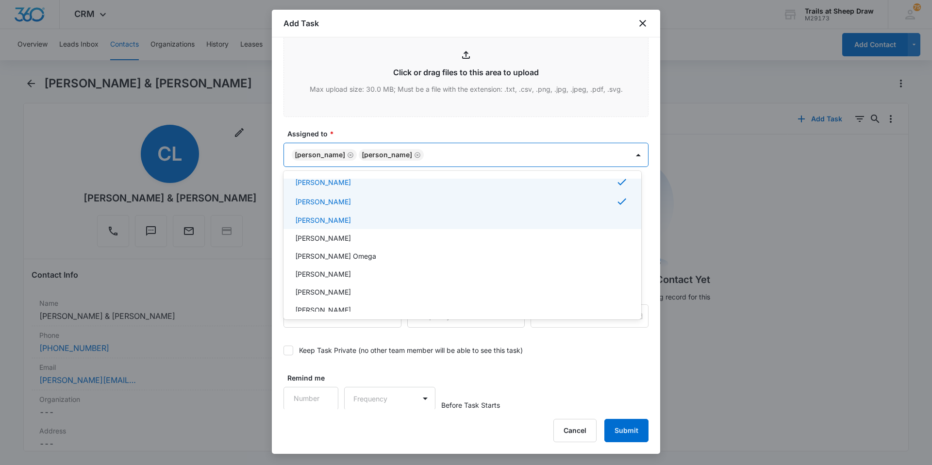
click at [337, 202] on p "[PERSON_NAME]" at bounding box center [323, 202] width 56 height 10
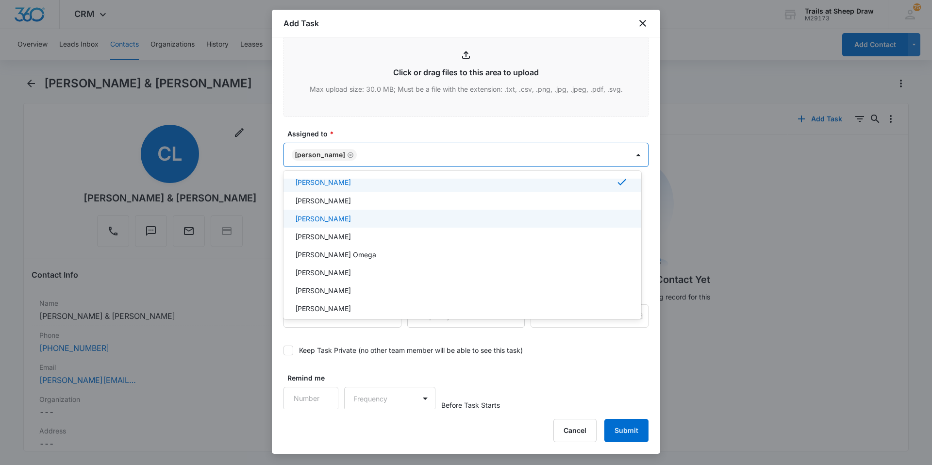
click at [339, 217] on p "[PERSON_NAME]" at bounding box center [323, 219] width 56 height 10
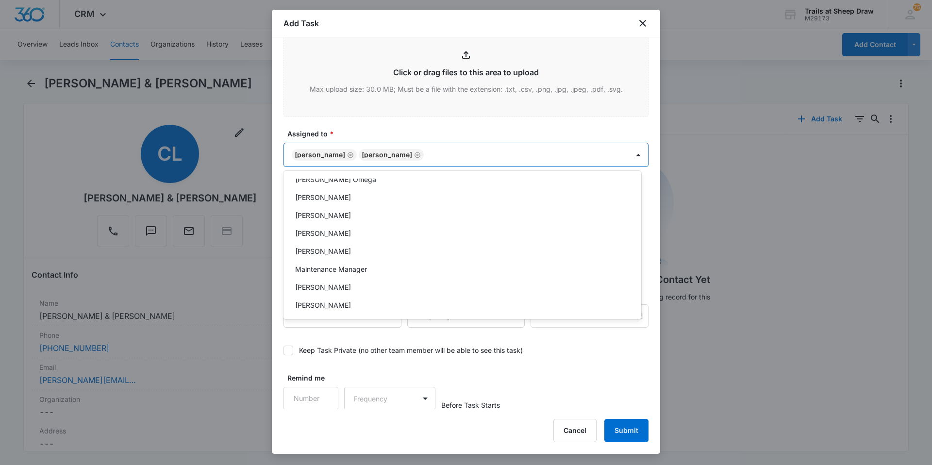
scroll to position [233, 0]
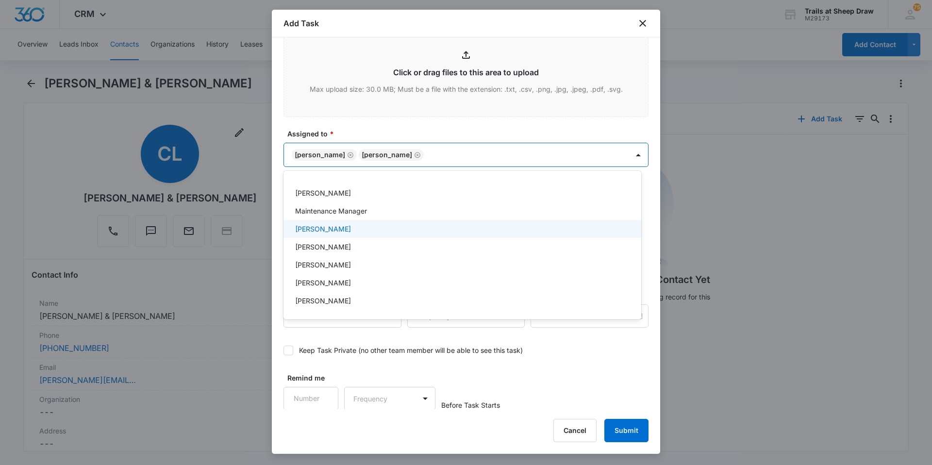
click at [344, 224] on div "[PERSON_NAME]" at bounding box center [461, 229] width 333 height 10
click at [371, 139] on div at bounding box center [466, 232] width 932 height 465
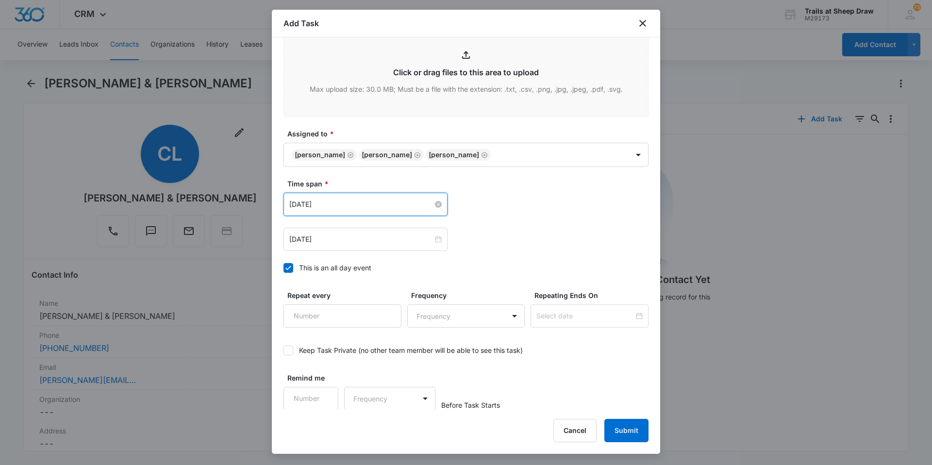
click at [349, 202] on input "[DATE]" at bounding box center [361, 204] width 144 height 11
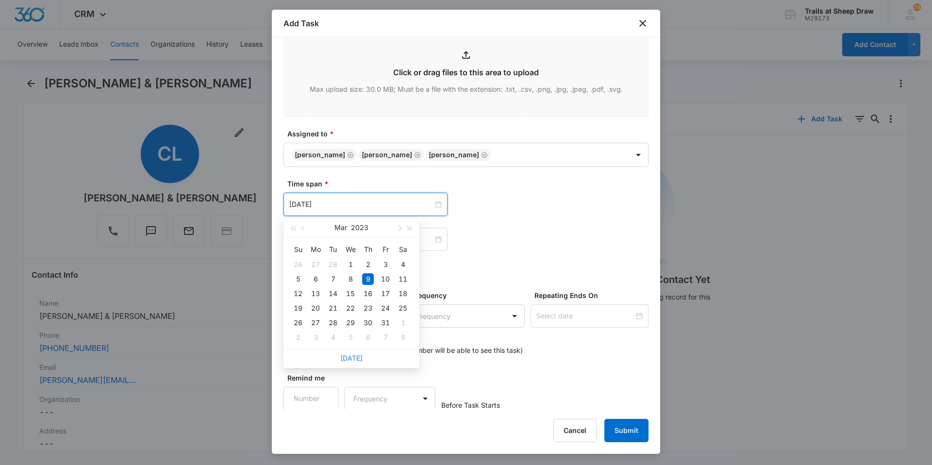
click at [347, 359] on link "[DATE]" at bounding box center [351, 358] width 22 height 8
type input "[DATE]"
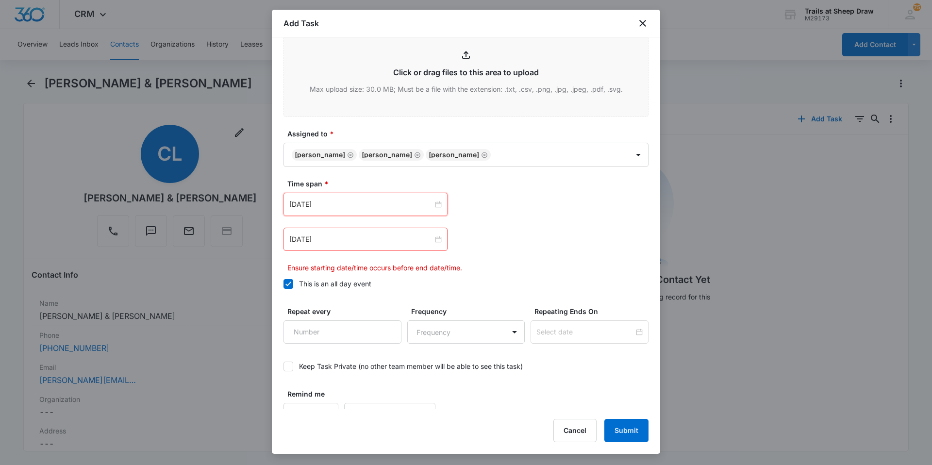
click at [355, 245] on div "[DATE]" at bounding box center [366, 239] width 164 height 23
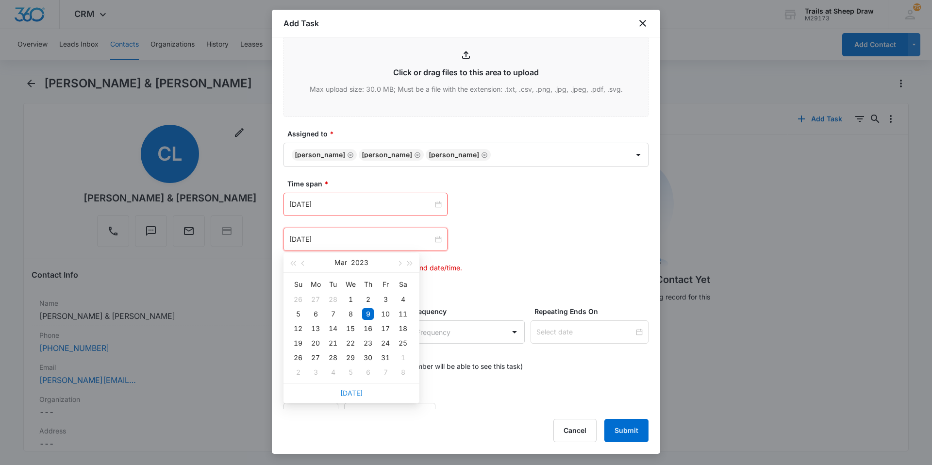
click at [349, 396] on link "[DATE]" at bounding box center [351, 393] width 22 height 8
type input "[DATE]"
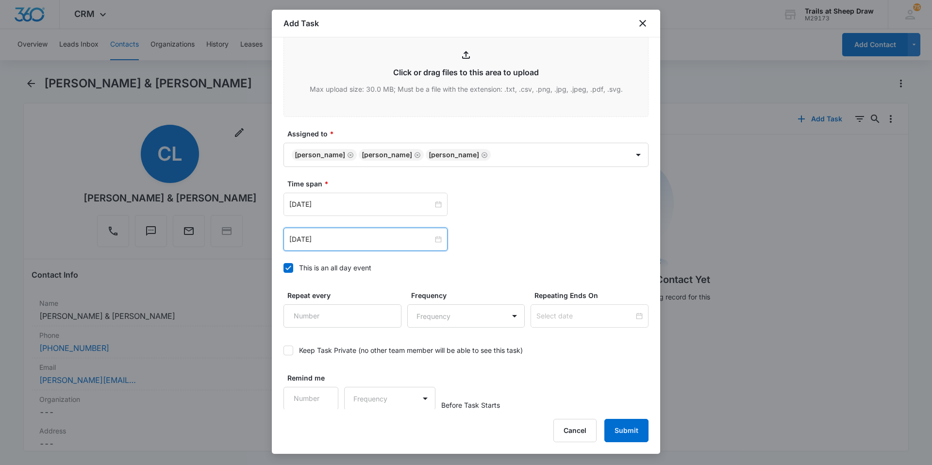
scroll to position [527, 0]
click at [619, 428] on button "Submit" at bounding box center [627, 430] width 44 height 23
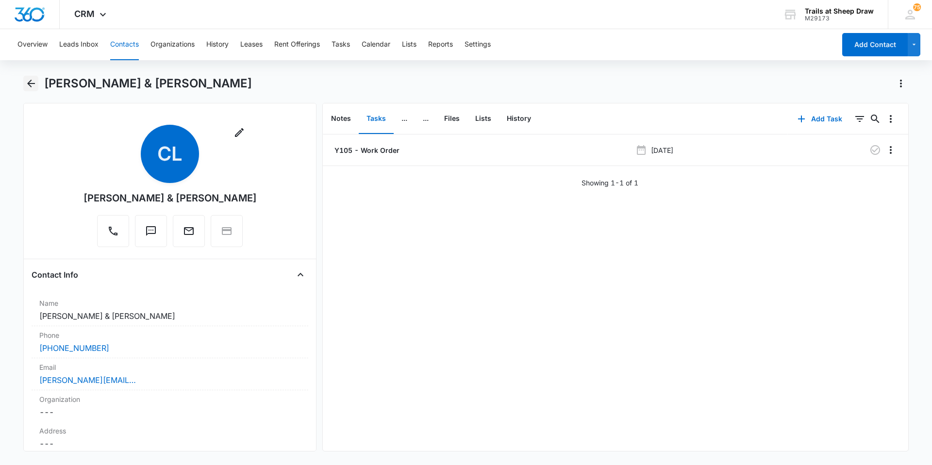
click at [30, 80] on icon "Back" at bounding box center [31, 84] width 12 height 12
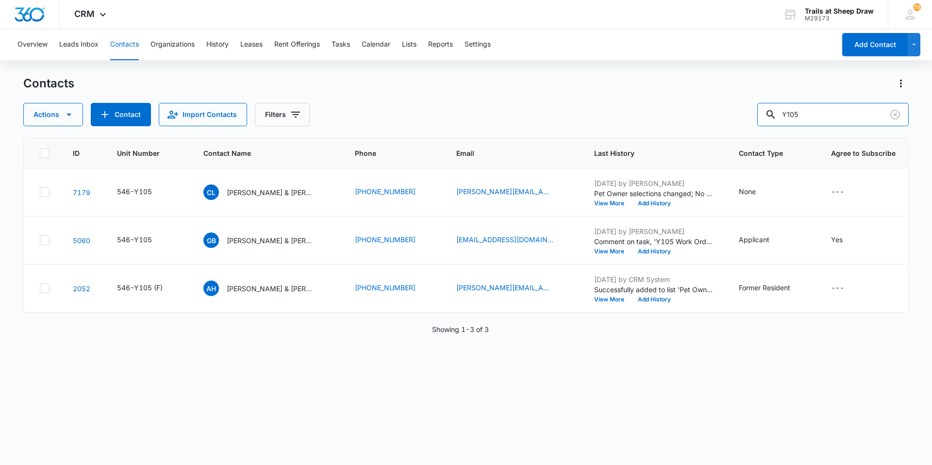
drag, startPoint x: 849, startPoint y: 119, endPoint x: 785, endPoint y: 127, distance: 65.1
click at [785, 127] on div "Contacts Actions Contact Import Contacts Filters Y105 ID Unit Number Contact Na…" at bounding box center [466, 270] width 886 height 388
click at [523, 399] on div "ID Unit Number Contact Name Phone Email Last History Contact Type Agree to Subs…" at bounding box center [466, 295] width 886 height 315
click at [488, 335] on p "Showing 1-3 of 3" at bounding box center [460, 329] width 57 height 10
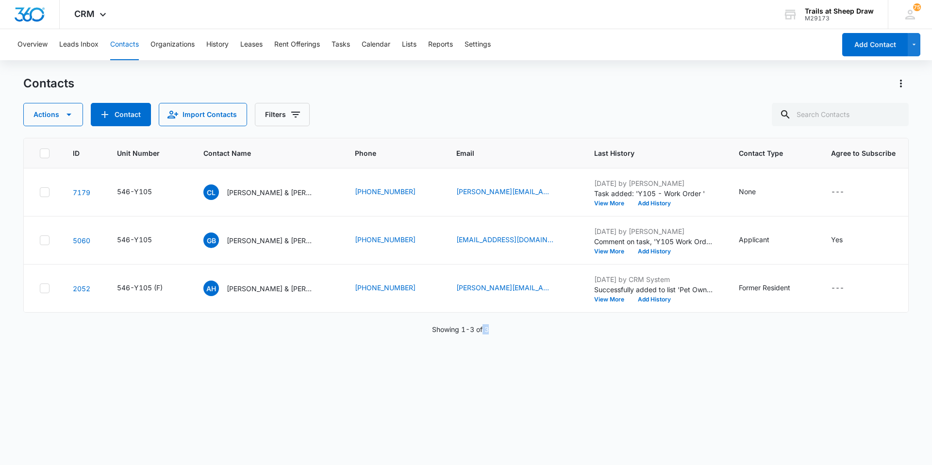
drag, startPoint x: 483, startPoint y: 337, endPoint x: 498, endPoint y: 336, distance: 14.6
click at [498, 335] on div "Showing 1-3 of 3" at bounding box center [466, 329] width 886 height 10
drag, startPoint x: 498, startPoint y: 336, endPoint x: 493, endPoint y: 344, distance: 10.0
click at [498, 335] on div "Showing 1-3 of 3" at bounding box center [466, 329] width 886 height 10
drag, startPoint x: 426, startPoint y: 335, endPoint x: 505, endPoint y: 337, distance: 78.7
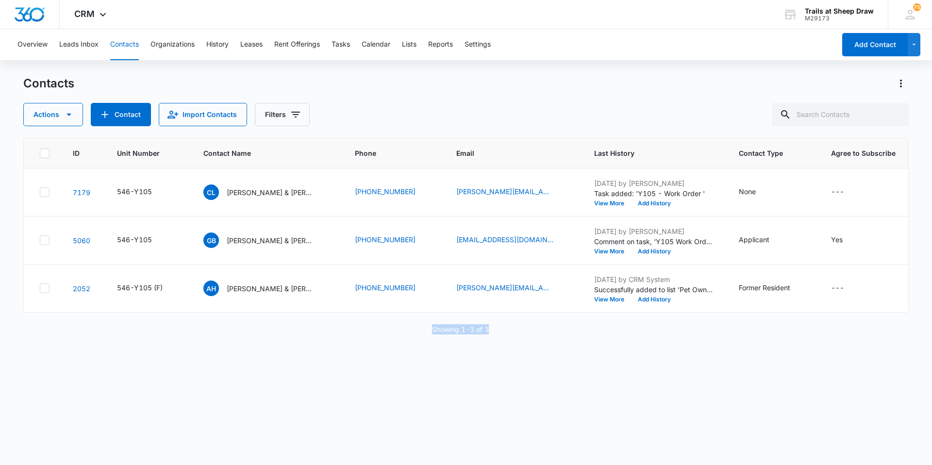
click at [505, 335] on div "Showing 1-3 of 3" at bounding box center [466, 329] width 886 height 10
drag, startPoint x: 505, startPoint y: 337, endPoint x: 502, endPoint y: 345, distance: 8.0
click at [505, 342] on div "ID Unit Number Contact Name Phone Email Last History Contact Type Agree to Subs…" at bounding box center [466, 295] width 886 height 315
drag, startPoint x: 431, startPoint y: 336, endPoint x: 508, endPoint y: 339, distance: 77.3
click at [508, 335] on div "Showing 1-3 of 3" at bounding box center [466, 329] width 886 height 10
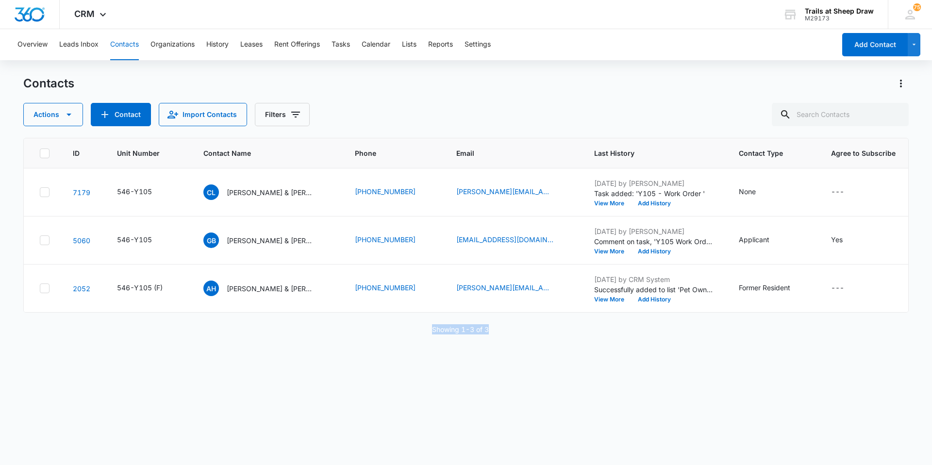
drag, startPoint x: 508, startPoint y: 339, endPoint x: 499, endPoint y: 364, distance: 26.3
click at [499, 364] on div "ID Unit Number Contact Name Phone Email Last History Contact Type Agree to Subs…" at bounding box center [466, 295] width 886 height 315
drag, startPoint x: 494, startPoint y: 334, endPoint x: 422, endPoint y: 337, distance: 72.9
click at [422, 335] on div "Showing 1-3 of 3" at bounding box center [466, 329] width 886 height 10
drag, startPoint x: 422, startPoint y: 337, endPoint x: 421, endPoint y: 367, distance: 29.6
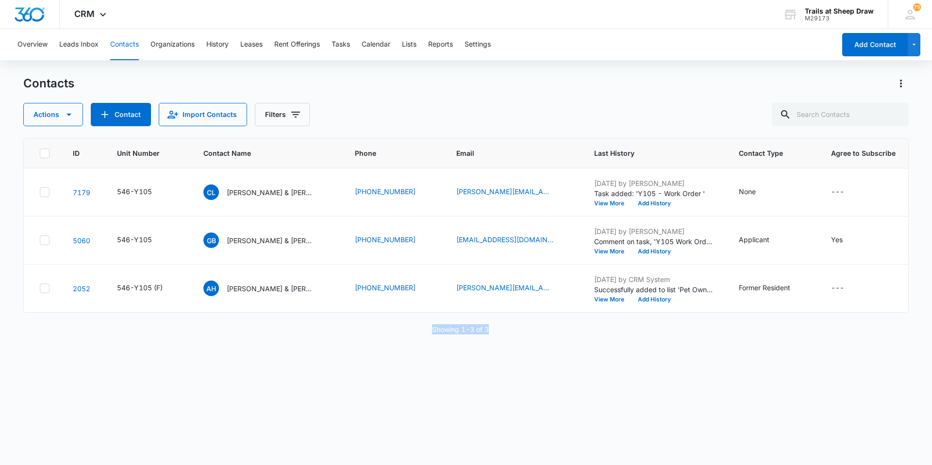
click at [417, 368] on div "ID Unit Number Contact Name Phone Email Last History Contact Type Agree to Subs…" at bounding box center [466, 295] width 886 height 315
drag, startPoint x: 423, startPoint y: 339, endPoint x: 525, endPoint y: 345, distance: 102.6
click at [525, 345] on div "ID Unit Number Contact Name Phone Email Last History Contact Type Agree to Subs…" at bounding box center [466, 295] width 886 height 315
